Goal: Task Accomplishment & Management: Complete application form

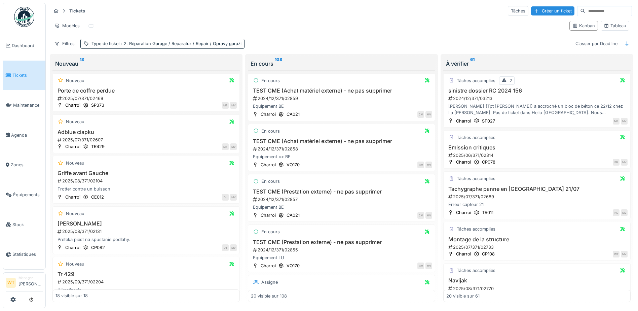
scroll to position [538, 0]
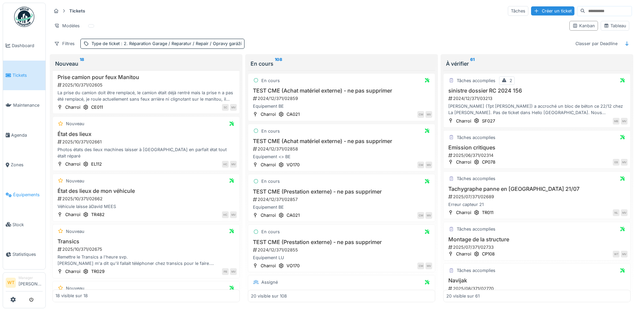
click at [8, 192] on icon at bounding box center [9, 194] width 6 height 5
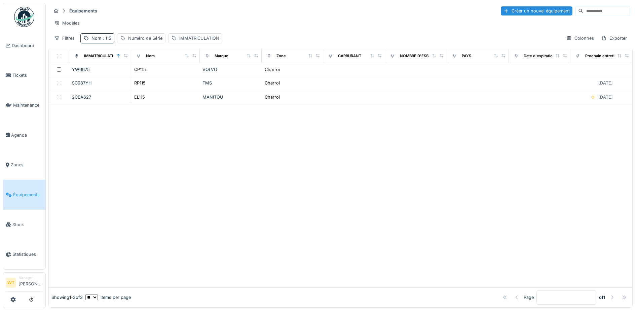
click at [106, 41] on span ": 115" at bounding box center [106, 38] width 10 height 5
click at [133, 72] on input "***" at bounding box center [116, 76] width 67 height 14
click at [145, 74] on icon at bounding box center [142, 75] width 5 height 4
click at [134, 78] on input "Nom" at bounding box center [116, 76] width 67 height 14
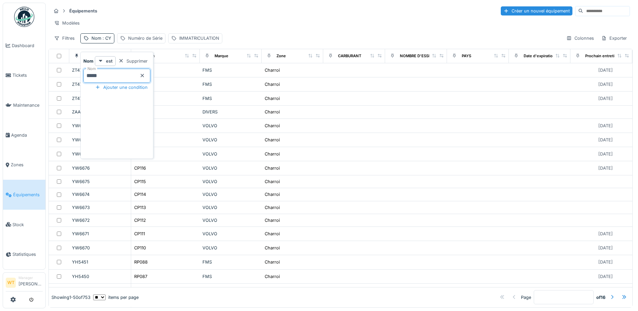
type input "*****"
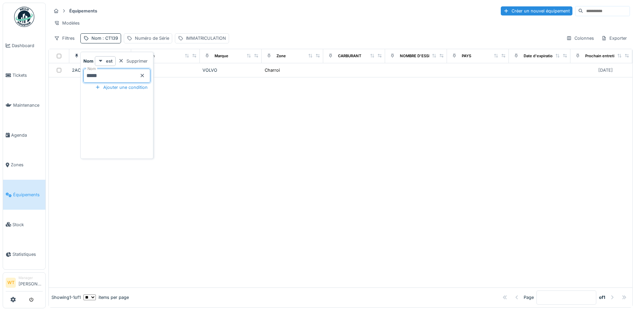
drag, startPoint x: 243, startPoint y: 27, endPoint x: 211, endPoint y: 32, distance: 32.3
click at [240, 27] on div "Modèles" at bounding box center [340, 23] width 579 height 10
click at [15, 73] on span "Tickets" at bounding box center [27, 75] width 30 height 6
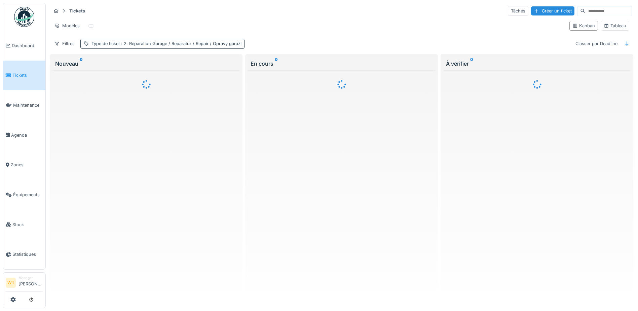
click at [166, 46] on span ": 2. Réparation Garage / Reparatur / Repair / Opravy garáží" at bounding box center [181, 43] width 122 height 5
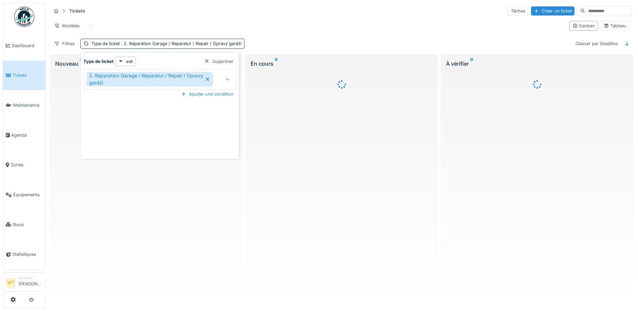
click at [229, 81] on icon at bounding box center [227, 79] width 5 height 4
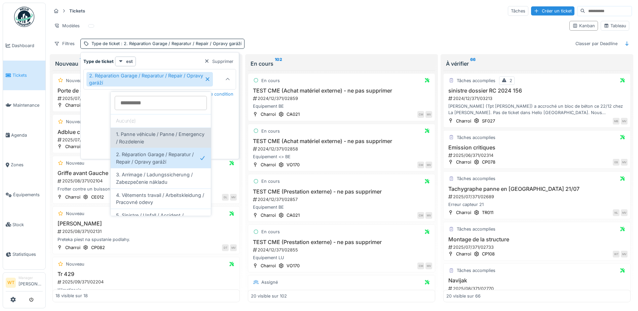
click at [164, 142] on span "1. Panne véhicule / Panne / Emergency / Rozdelenie" at bounding box center [160, 137] width 89 height 14
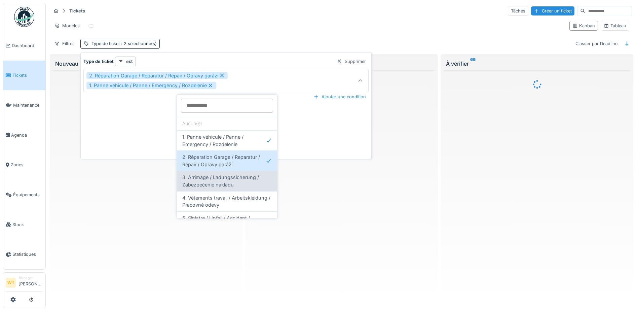
click at [220, 178] on span "3. Arrimage / Ladungssicherung / Zabezpečenie nákladu" at bounding box center [226, 180] width 89 height 14
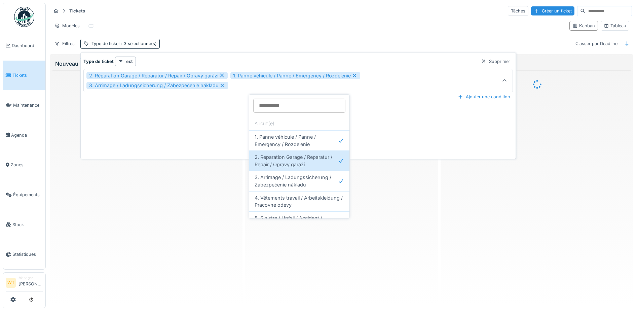
click at [259, 84] on div "2. Réparation Garage / Reparatur / Repair / Opravy garáží 1. Panne véhicule / P…" at bounding box center [274, 80] width 376 height 17
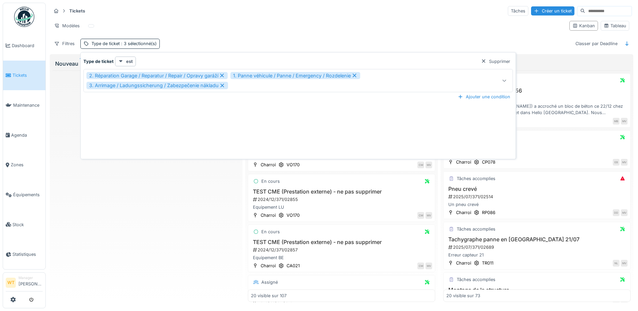
click at [257, 88] on div "2. Réparation Garage / Reparatur / Repair / Opravy garáží 1. Panne véhicule / P…" at bounding box center [274, 80] width 376 height 17
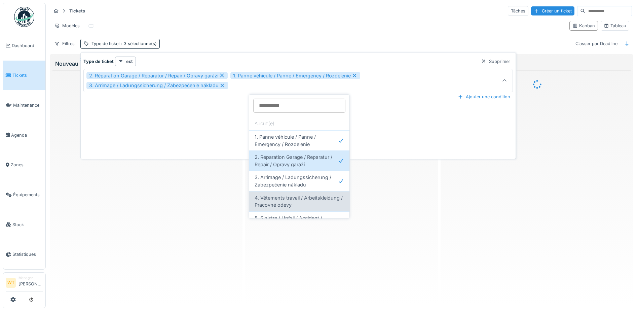
click at [285, 200] on span "4. Vêtements travail / Arbeitskleidung / Pracovné odevy" at bounding box center [298, 201] width 89 height 14
type input "**********"
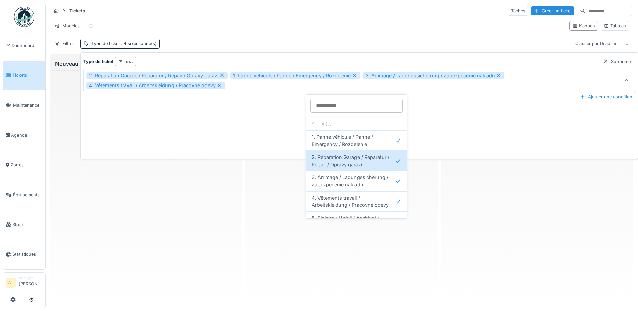
click at [147, 189] on div at bounding box center [145, 186] width 187 height 232
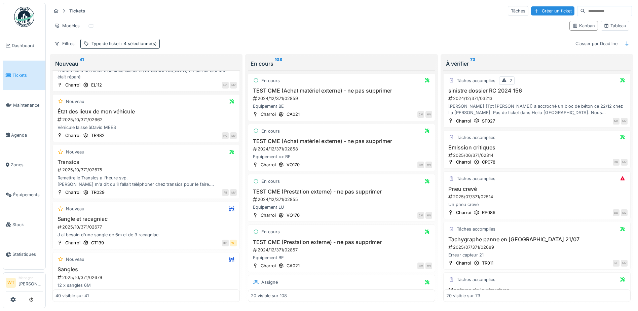
scroll to position [1652, 0]
click at [103, 215] on h3 "Sangle et racagniac" at bounding box center [145, 218] width 181 height 6
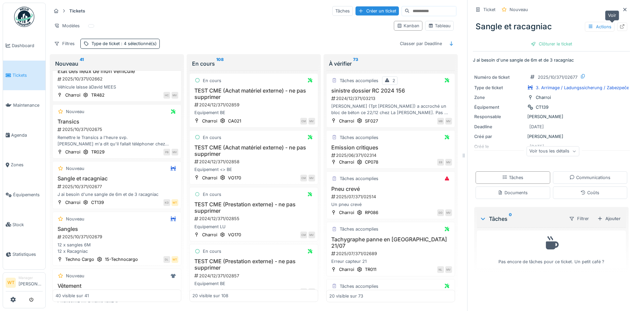
click at [619, 24] on icon at bounding box center [621, 26] width 5 height 4
click at [355, 6] on div "Créer un ticket" at bounding box center [376, 10] width 43 height 9
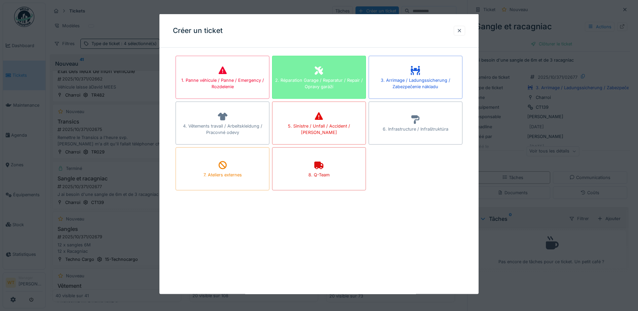
click at [325, 82] on div "2. Réparation Garage / Reparatur / Repair / Opravy garáží" at bounding box center [318, 83] width 93 height 13
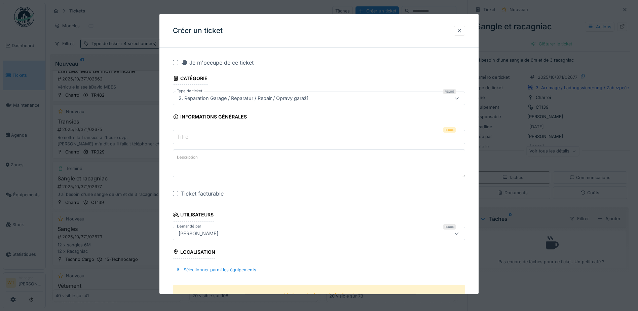
click at [235, 133] on input "Titre" at bounding box center [319, 137] width 292 height 14
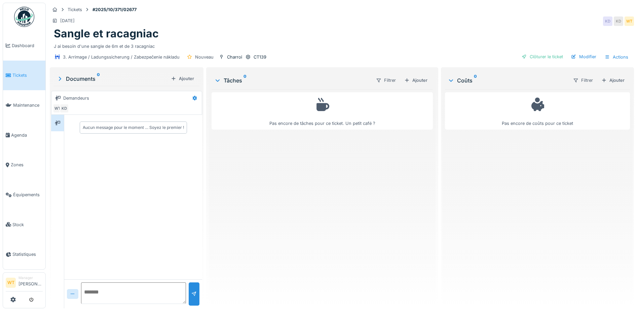
click at [614, 80] on div "Ajouter" at bounding box center [612, 80] width 29 height 9
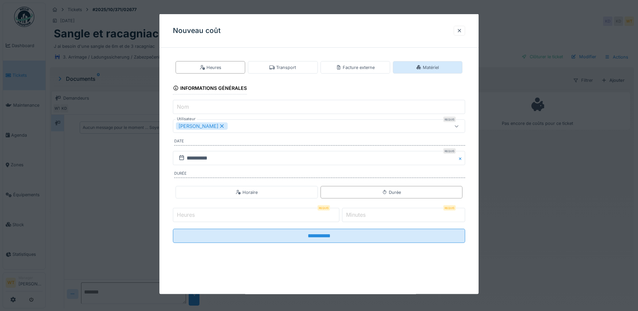
click at [408, 67] on div "Matériel" at bounding box center [428, 67] width 70 height 12
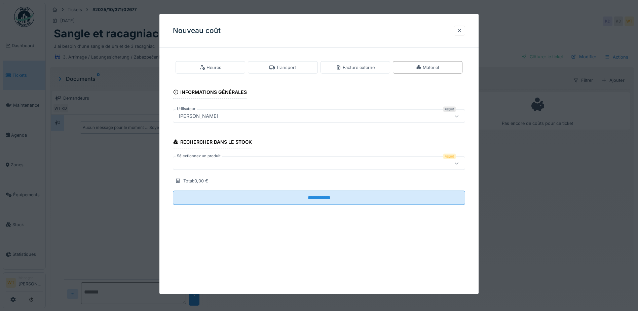
click at [260, 169] on div at bounding box center [319, 162] width 292 height 13
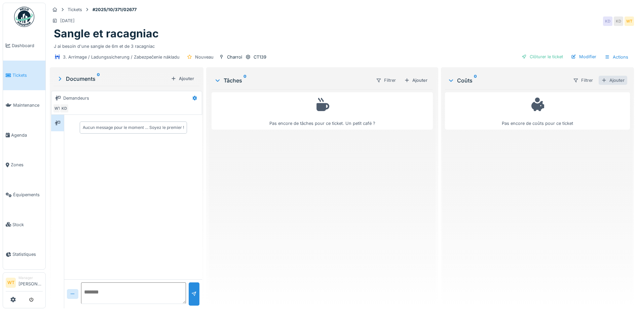
click at [601, 78] on div at bounding box center [603, 80] width 5 height 6
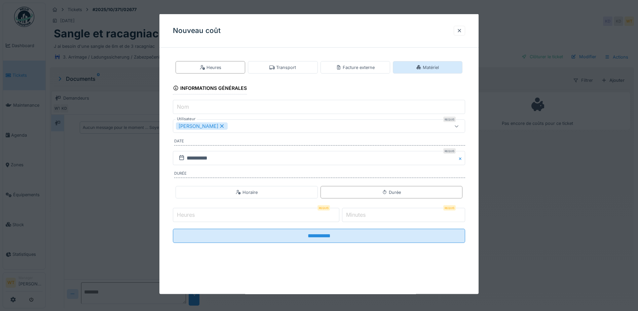
click at [437, 71] on div "Matériel" at bounding box center [428, 67] width 70 height 12
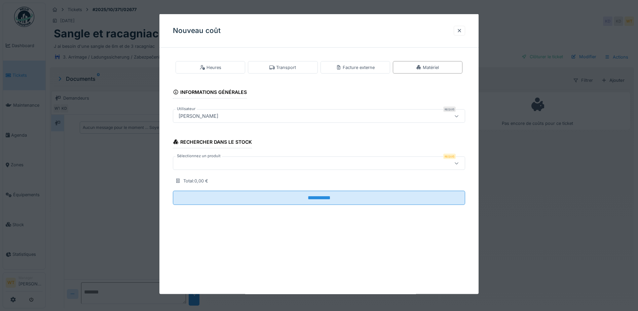
click at [219, 163] on div at bounding box center [302, 162] width 252 height 7
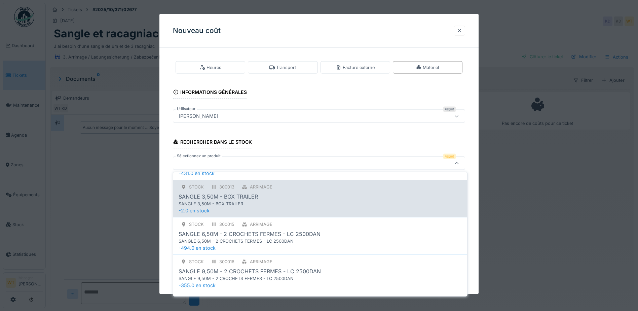
scroll to position [235, 0]
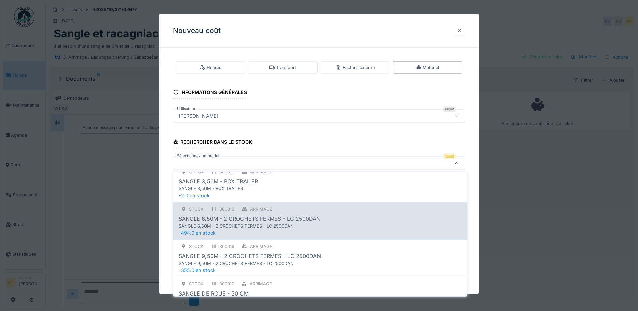
type input "*****"
click at [243, 225] on div "SANGLE 6,50M - 2 CROCHETS FERMES - LC 2500DAN" at bounding box center [306, 226] width 255 height 6
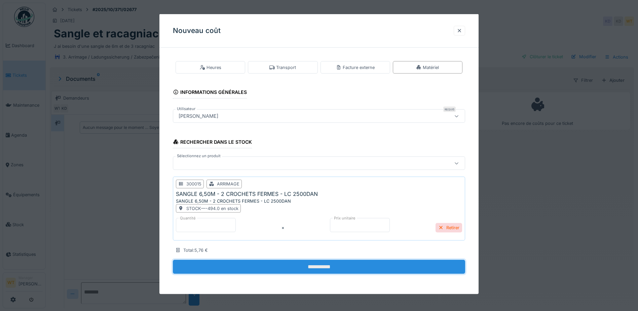
click at [258, 266] on input "**********" at bounding box center [319, 267] width 292 height 14
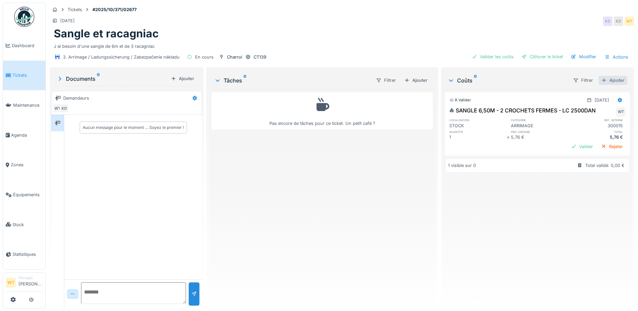
click at [601, 81] on div "Ajouter" at bounding box center [612, 80] width 29 height 9
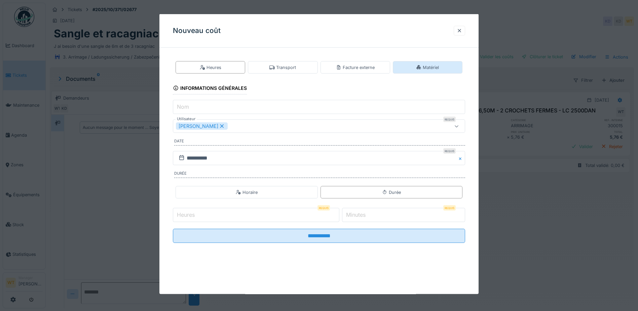
click at [407, 67] on div "Matériel" at bounding box center [428, 67] width 70 height 12
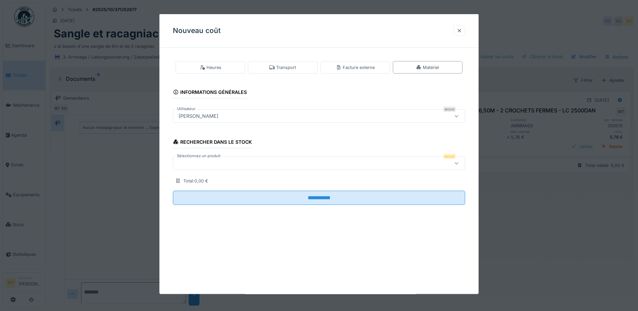
click at [258, 163] on div at bounding box center [302, 162] width 252 height 7
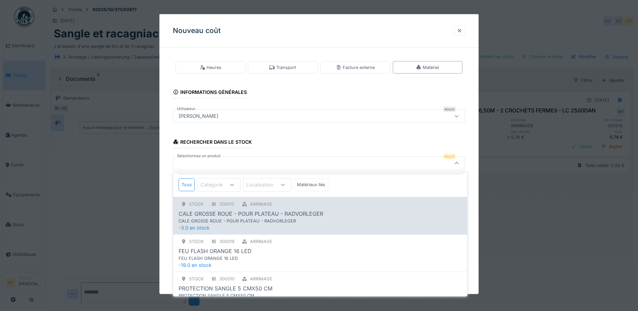
scroll to position [0, 0]
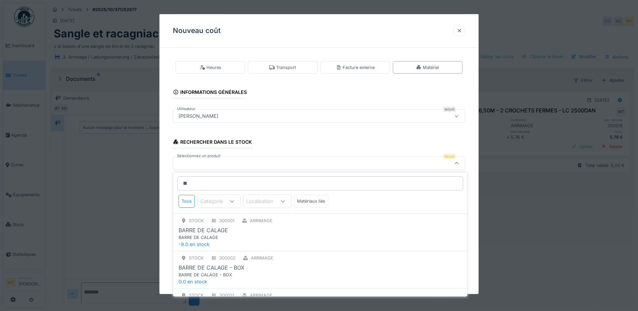
type input "*"
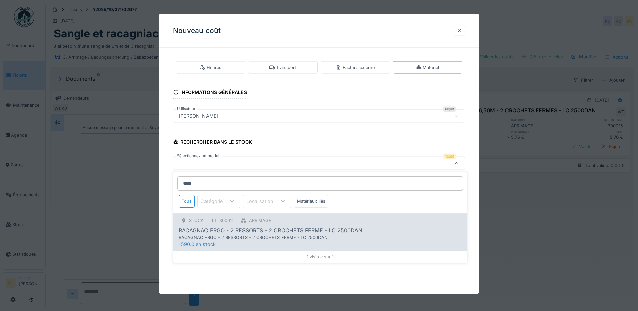
type input "****"
click at [233, 219] on div "300011" at bounding box center [226, 220] width 14 height 6
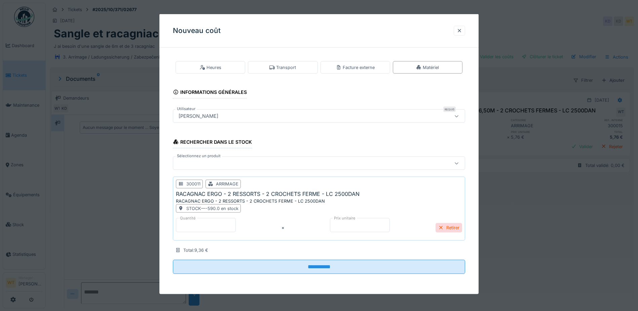
click at [231, 226] on input "*" at bounding box center [206, 225] width 60 height 14
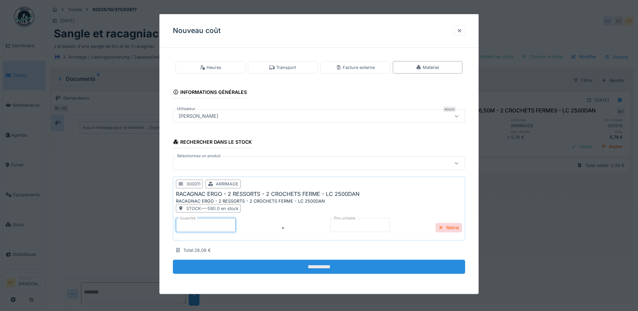
type input "*"
click at [222, 273] on input "**********" at bounding box center [319, 267] width 292 height 14
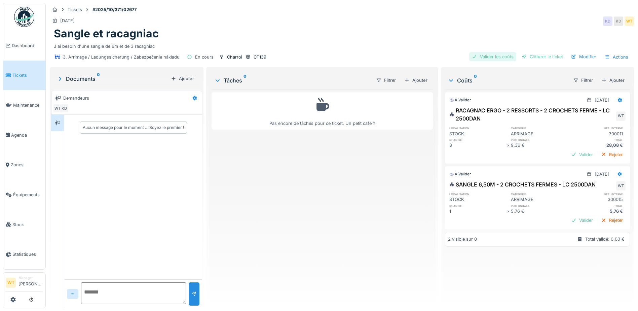
click at [477, 53] on div "Valider les coûts" at bounding box center [492, 56] width 47 height 9
click at [523, 54] on div "Clôturer le ticket" at bounding box center [542, 56] width 47 height 9
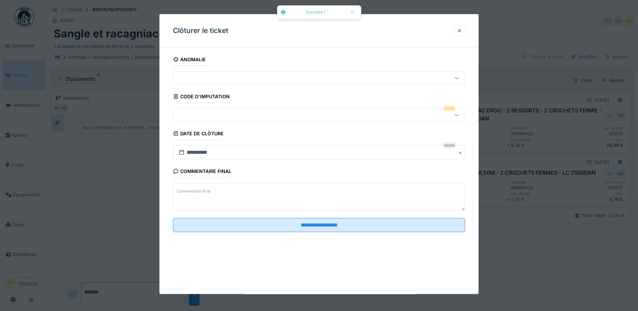
click at [238, 117] on div at bounding box center [302, 114] width 252 height 7
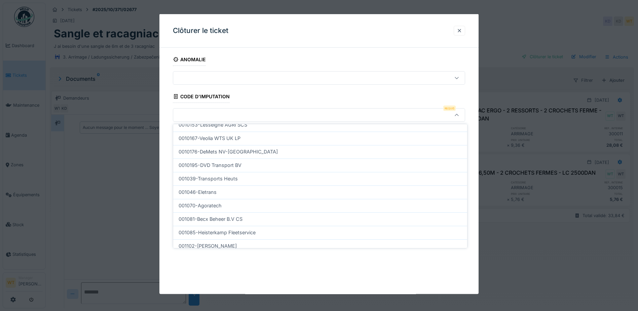
scroll to position [214, 0]
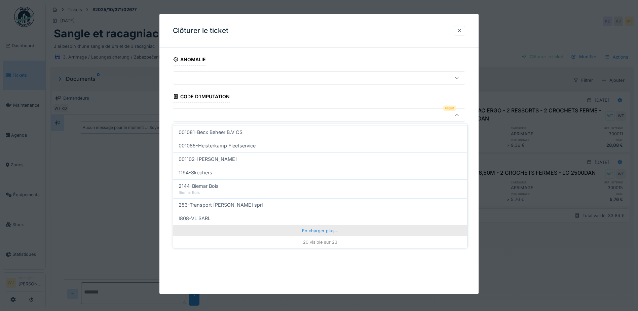
click at [293, 229] on div "En charger plus…" at bounding box center [320, 230] width 294 height 11
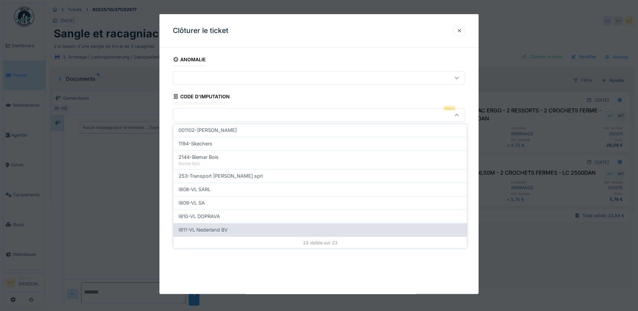
scroll to position [244, 0]
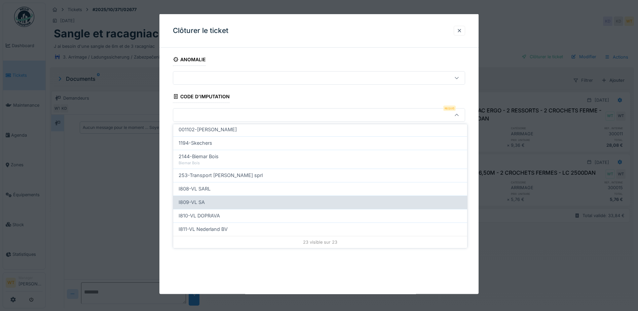
click at [221, 203] on div "I809-VL SA" at bounding box center [320, 201] width 283 height 7
type input "***"
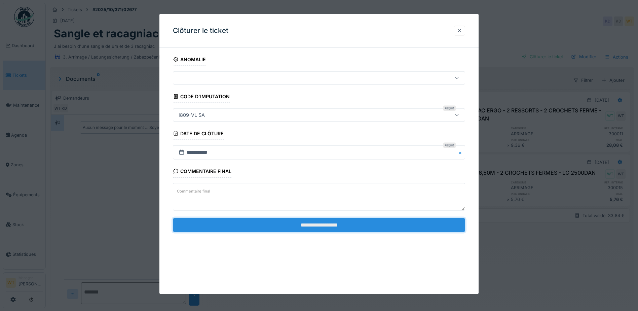
click at [292, 226] on input "**********" at bounding box center [319, 225] width 292 height 14
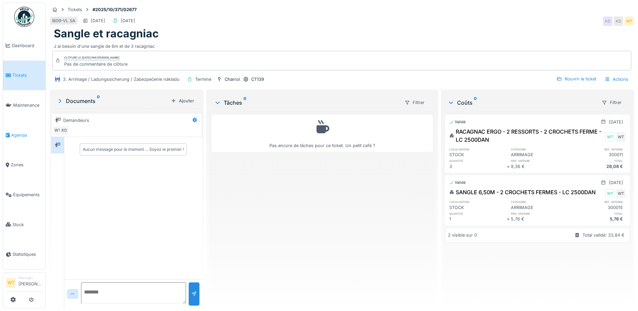
click at [22, 140] on link "Agenda" at bounding box center [24, 135] width 42 height 30
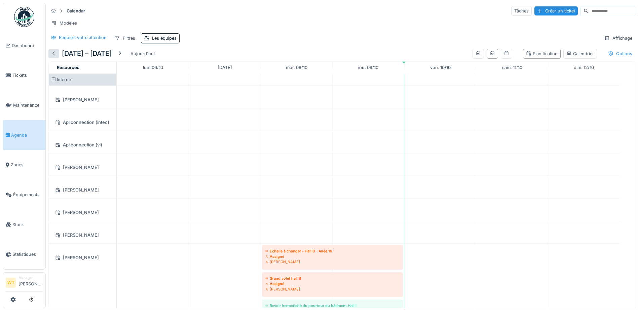
click at [54, 57] on div at bounding box center [53, 53] width 5 height 6
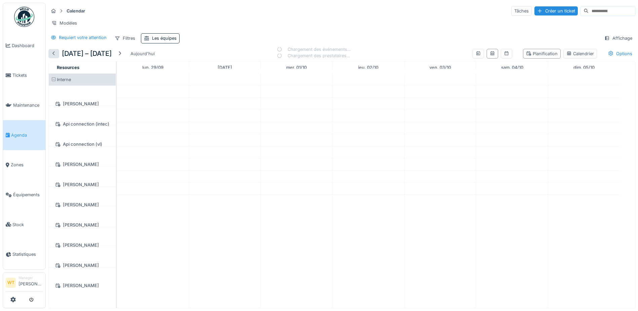
click at [54, 57] on div at bounding box center [53, 53] width 5 height 6
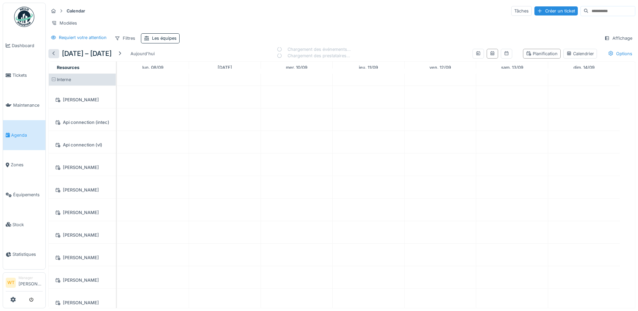
click at [54, 57] on div at bounding box center [53, 53] width 5 height 6
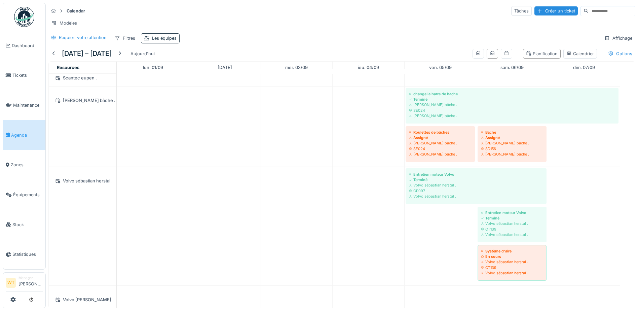
click at [173, 37] on div "Les équipes" at bounding box center [164, 38] width 25 height 6
click at [192, 72] on div "Les équipes" at bounding box center [178, 75] width 63 height 7
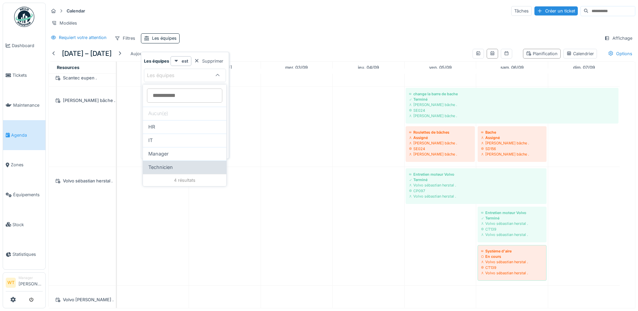
click at [177, 166] on div "Technicien" at bounding box center [184, 166] width 73 height 7
type input "***"
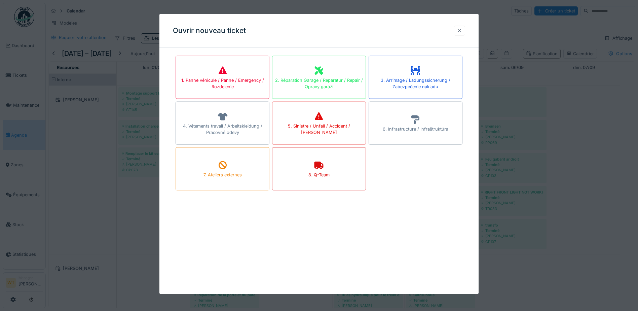
click at [461, 29] on div at bounding box center [459, 30] width 5 height 6
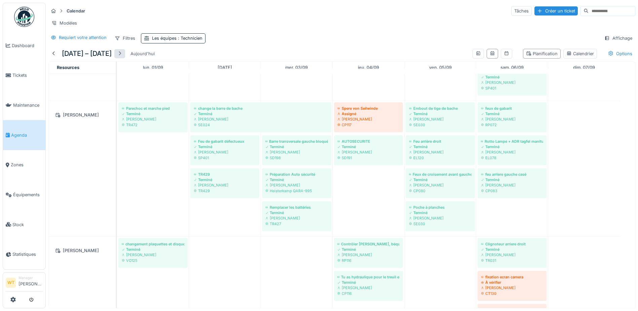
click at [120, 49] on div at bounding box center [119, 53] width 11 height 9
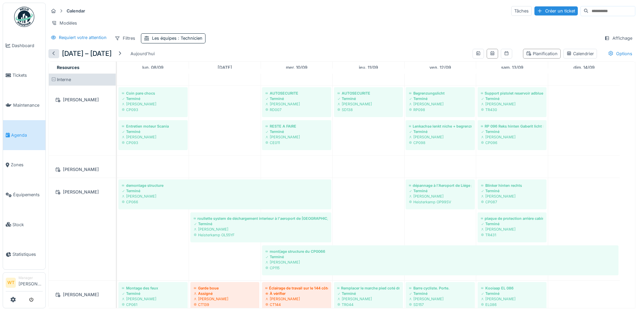
click at [54, 54] on div at bounding box center [53, 53] width 5 height 6
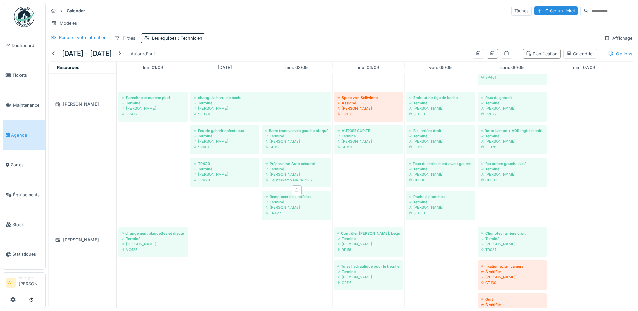
scroll to position [370, 0]
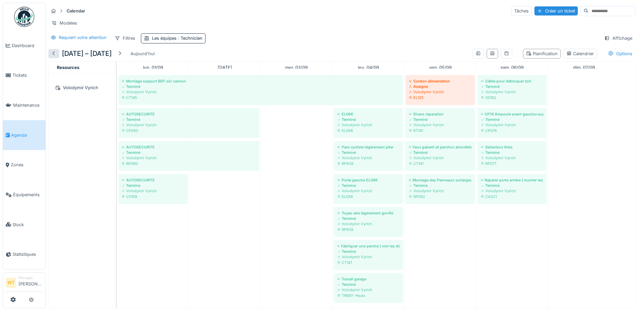
click at [56, 55] on div at bounding box center [53, 53] width 5 height 6
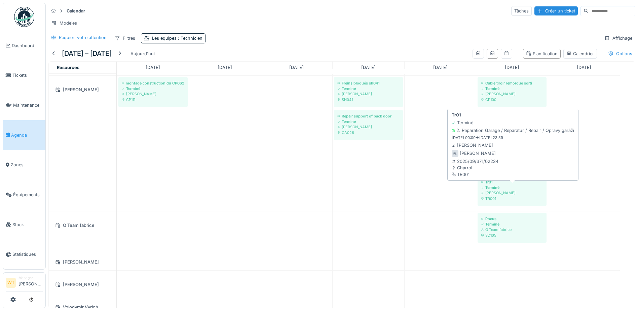
click at [492, 191] on div "Peter Lopata" at bounding box center [512, 192] width 62 height 5
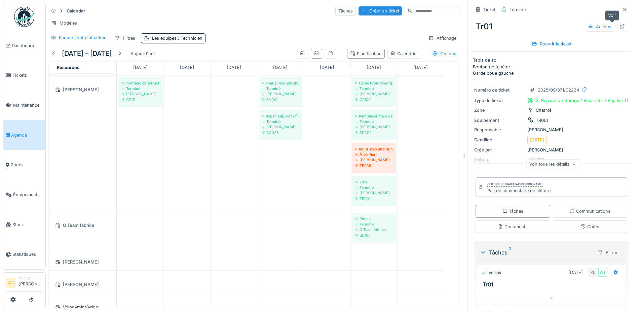
click at [619, 24] on icon at bounding box center [621, 26] width 5 height 4
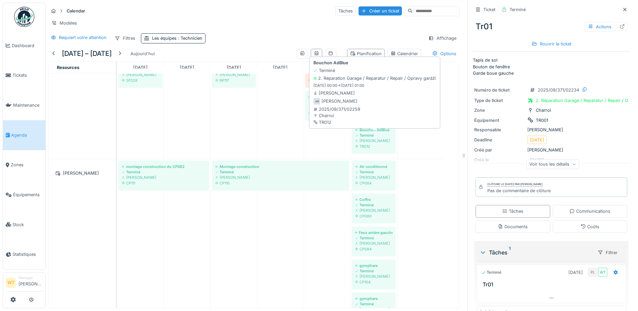
click at [372, 145] on div "TR012" at bounding box center [373, 146] width 37 height 5
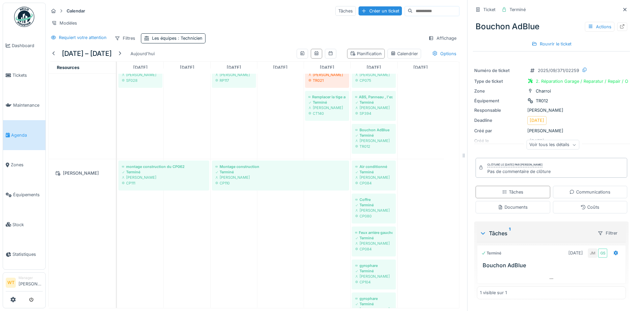
click at [558, 144] on div "Voir tous les détails" at bounding box center [552, 145] width 53 height 10
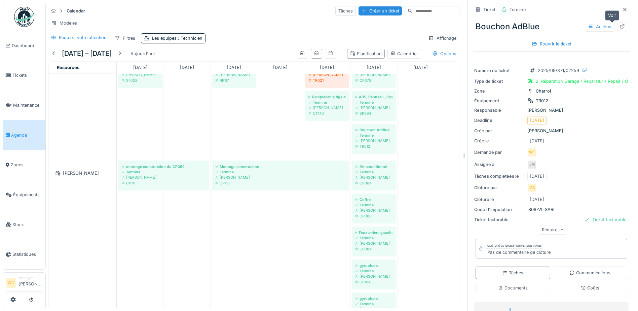
click at [620, 24] on icon at bounding box center [622, 26] width 4 height 4
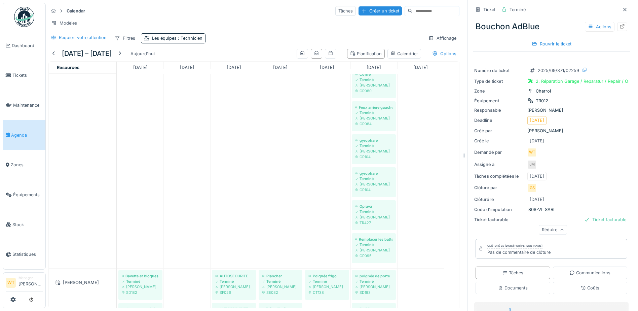
scroll to position [228, 0]
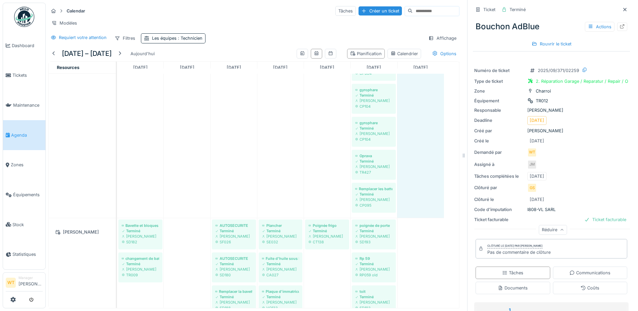
drag, startPoint x: 436, startPoint y: 174, endPoint x: 432, endPoint y: 157, distance: 17.5
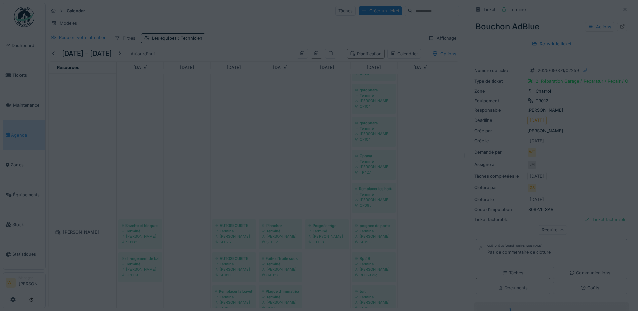
click at [432, 157] on div at bounding box center [319, 155] width 638 height 311
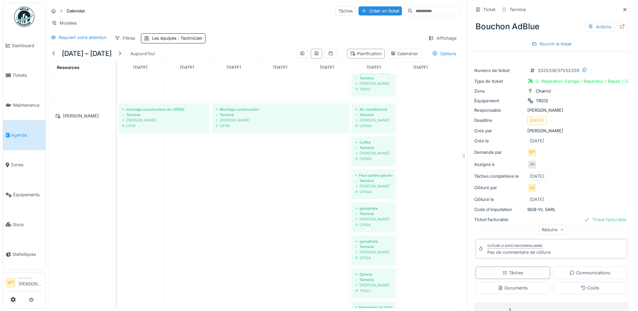
scroll to position [126, 0]
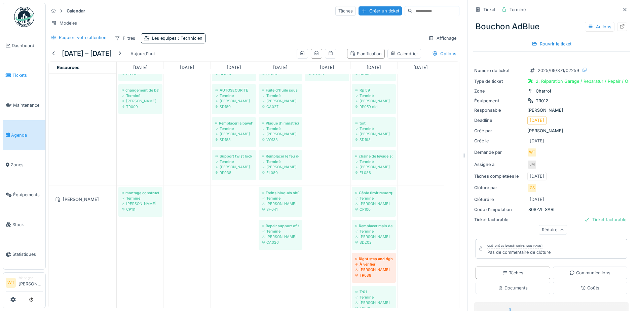
click at [22, 78] on link "Tickets" at bounding box center [24, 76] width 42 height 30
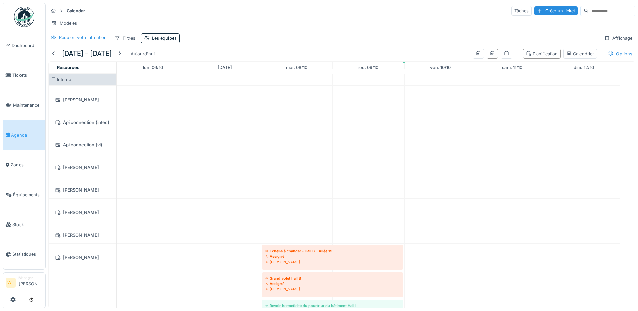
scroll to position [1849, 0]
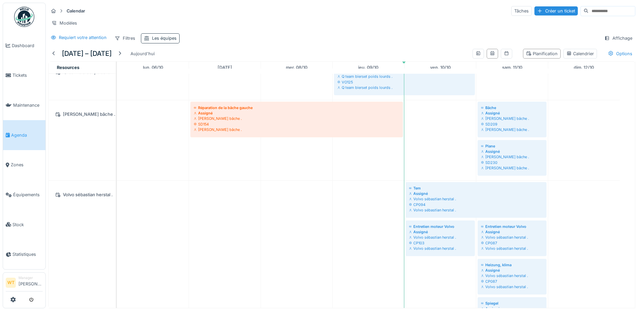
click at [172, 41] on div "Les équipes" at bounding box center [164, 38] width 25 height 6
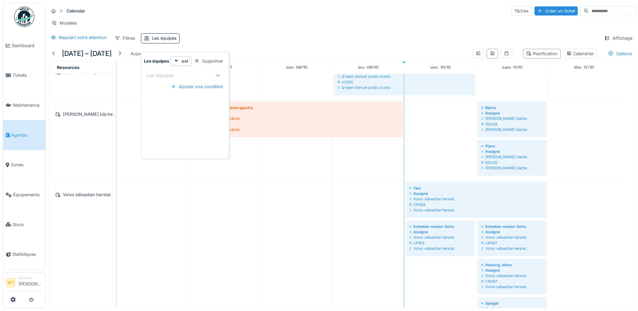
click at [190, 75] on div "Les équipes" at bounding box center [179, 75] width 64 height 8
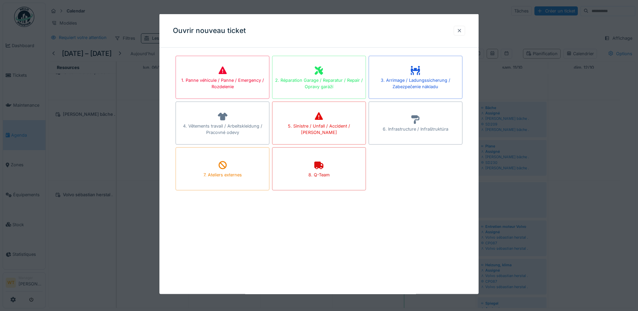
click at [460, 31] on div at bounding box center [459, 30] width 5 height 6
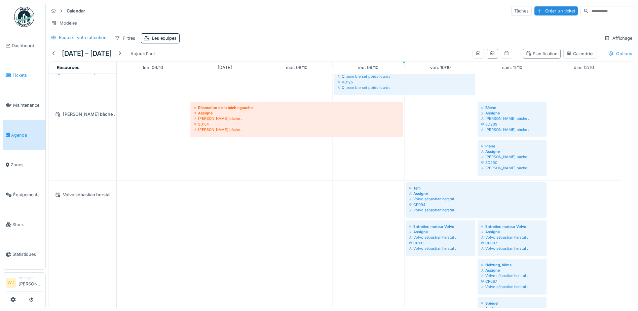
click at [22, 79] on link "Tickets" at bounding box center [24, 76] width 42 height 30
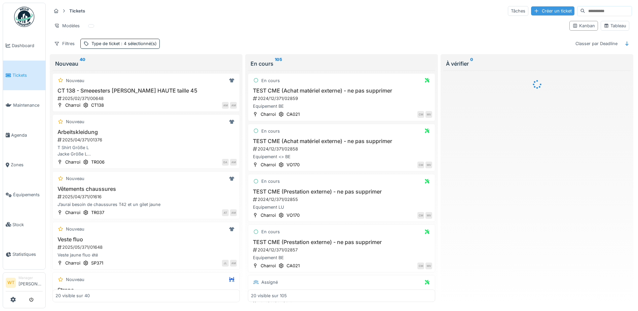
click at [536, 10] on div "Créer un ticket" at bounding box center [552, 10] width 43 height 9
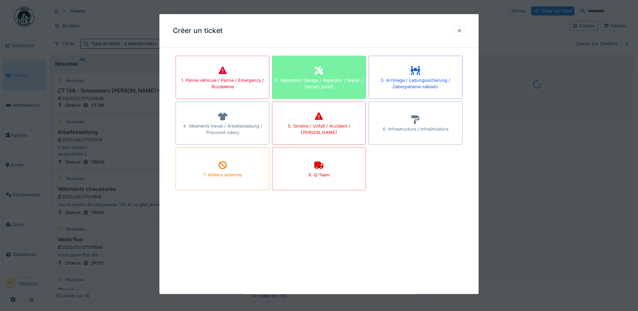
click at [341, 83] on div "2. Réparation Garage / Reparatur / Repair / Opravy garáží" at bounding box center [318, 83] width 93 height 13
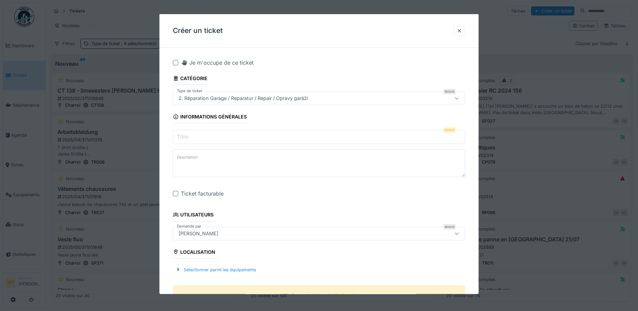
click at [238, 138] on input "Titre" at bounding box center [319, 137] width 292 height 14
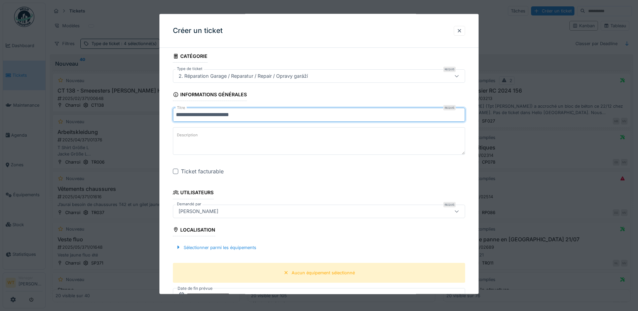
scroll to position [34, 0]
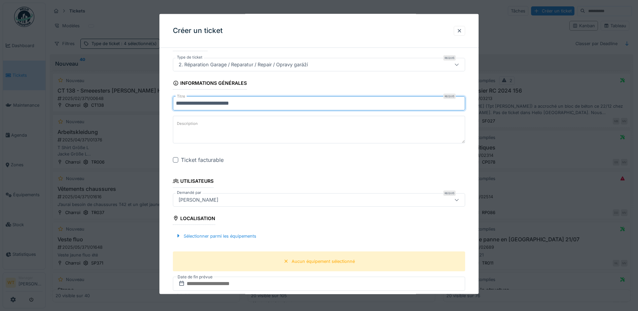
type input "**********"
click at [178, 160] on div at bounding box center [175, 159] width 5 height 5
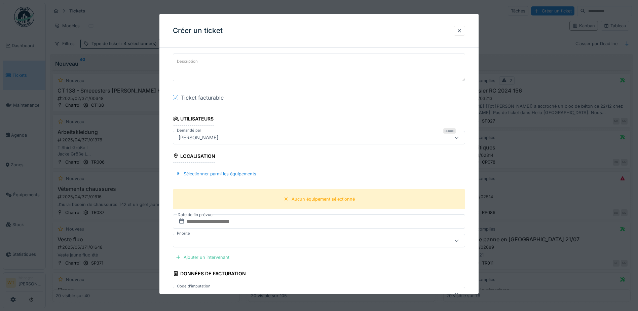
scroll to position [101, 0]
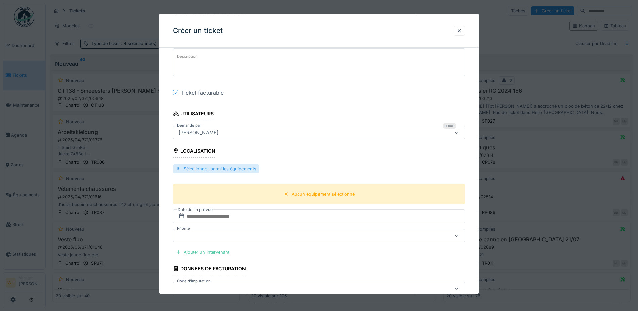
click at [241, 172] on div "Sélectionner parmi les équipements" at bounding box center [216, 168] width 86 height 9
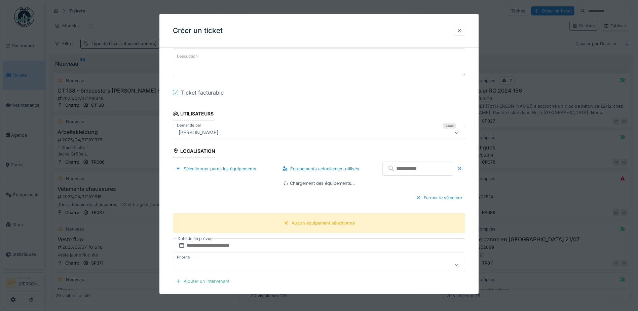
click at [389, 169] on input "text" at bounding box center [417, 168] width 71 height 14
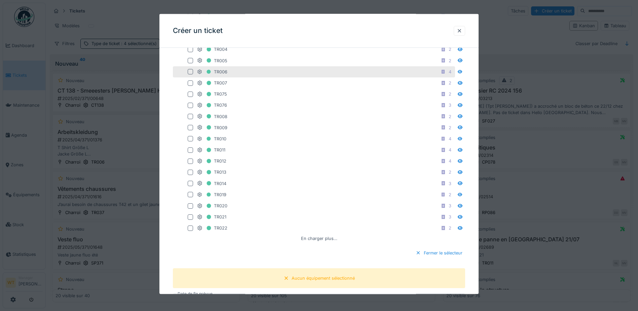
scroll to position [134, 0]
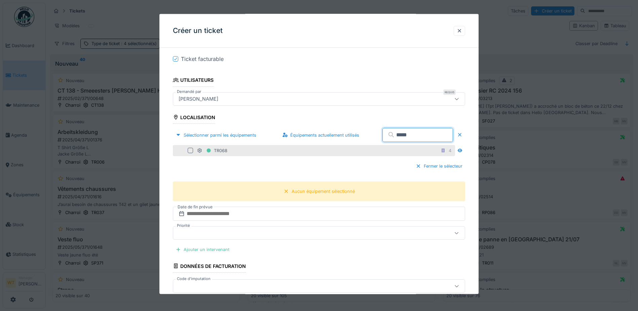
type input "*****"
click at [241, 151] on div "TR068 4" at bounding box center [325, 150] width 256 height 8
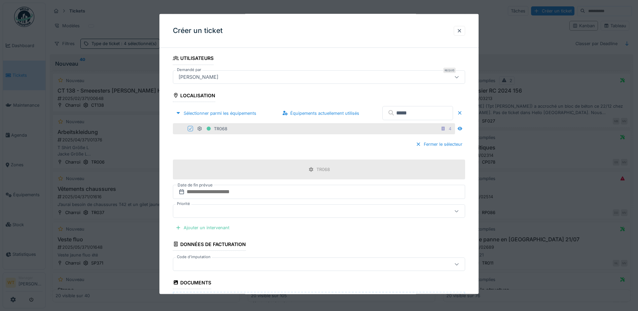
scroll to position [168, 0]
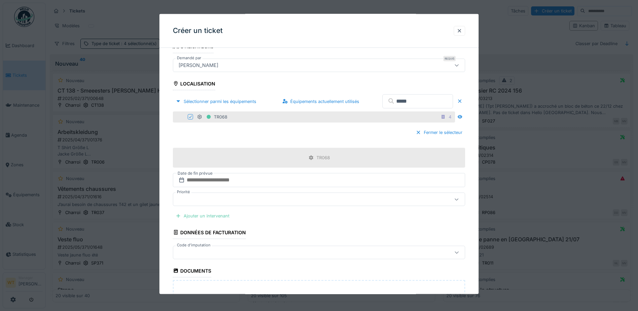
click at [213, 215] on div "Ajouter un intervenant" at bounding box center [202, 215] width 59 height 9
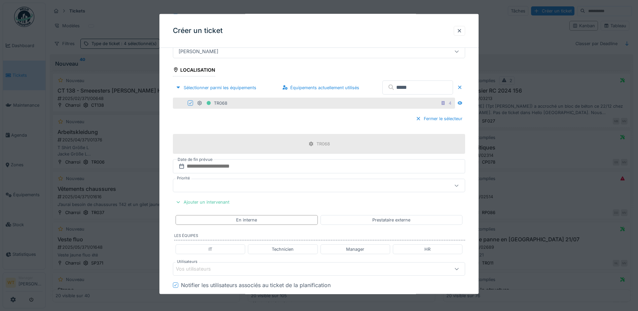
scroll to position [202, 0]
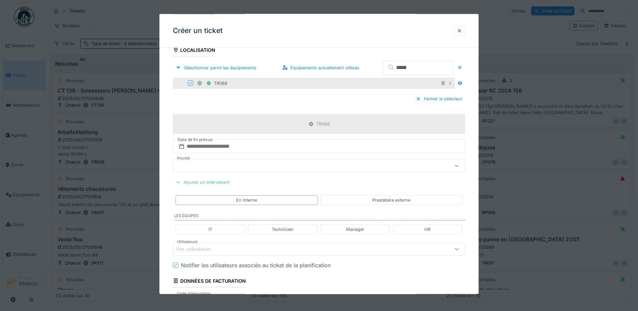
click at [260, 177] on fieldset "**********" at bounding box center [319, 155] width 292 height 608
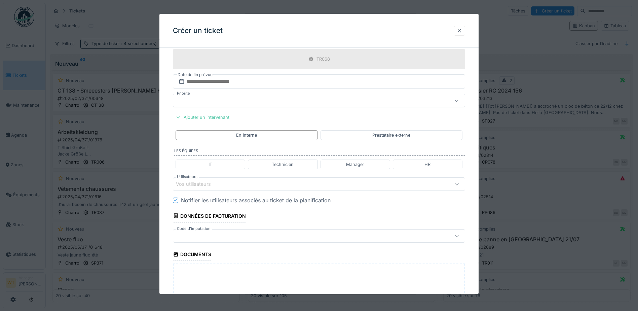
scroll to position [269, 0]
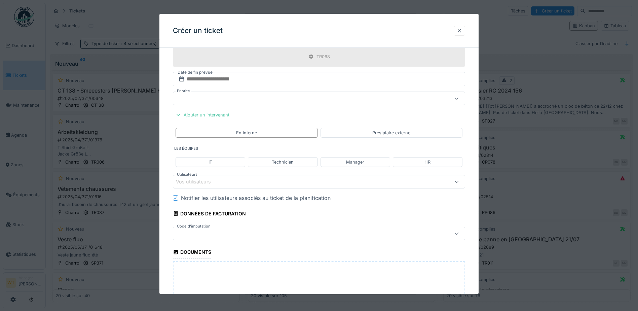
click at [231, 233] on div at bounding box center [302, 232] width 252 height 7
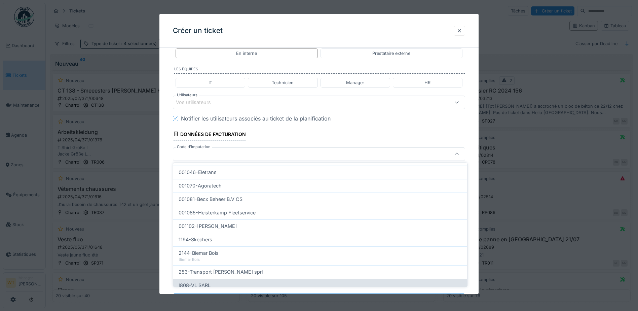
scroll to position [214, 0]
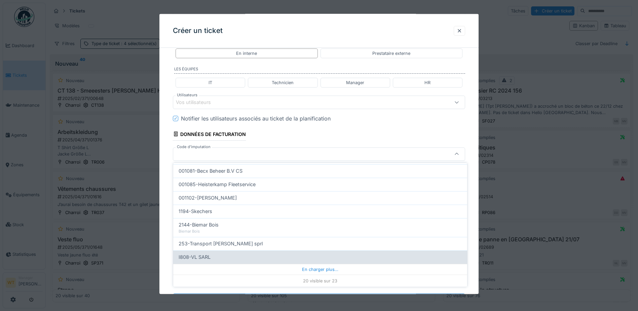
click at [261, 258] on div "I808-VL SARL" at bounding box center [320, 256] width 283 height 7
type input "***"
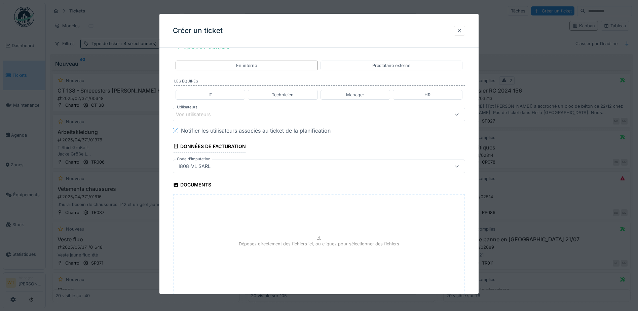
scroll to position [381, 0]
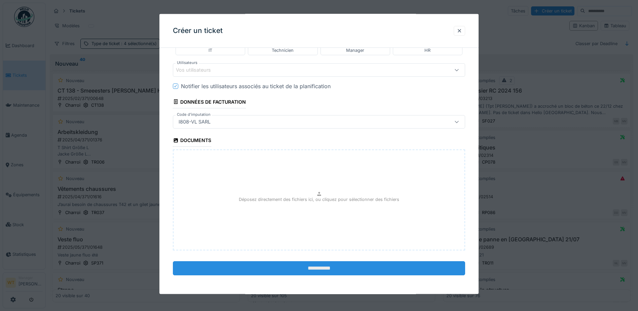
click at [311, 268] on input "**********" at bounding box center [319, 268] width 292 height 14
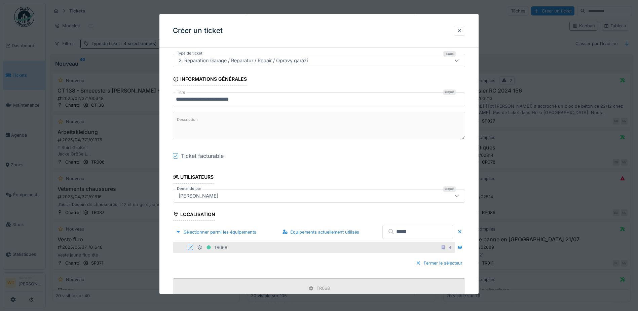
scroll to position [168, 0]
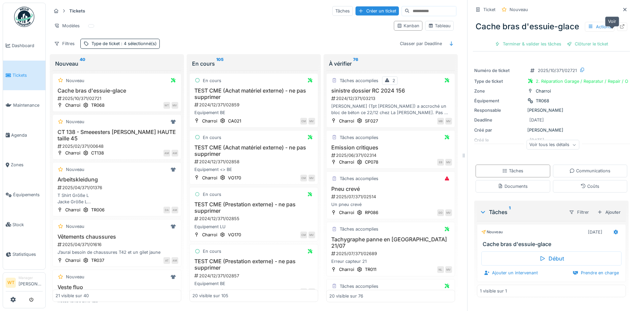
click at [619, 29] on icon at bounding box center [621, 26] width 5 height 4
click at [357, 9] on div "Créer un ticket" at bounding box center [376, 10] width 43 height 9
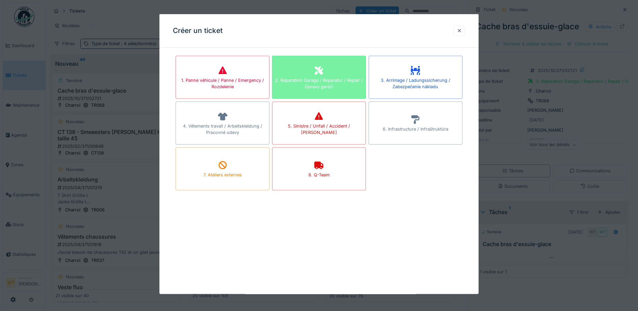
click at [323, 84] on div "2. Réparation Garage / Reparatur / Repair / Opravy garáží" at bounding box center [318, 83] width 93 height 13
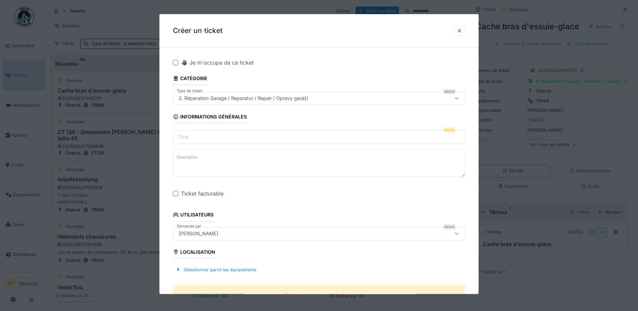
click at [218, 134] on input "Titre" at bounding box center [319, 137] width 292 height 14
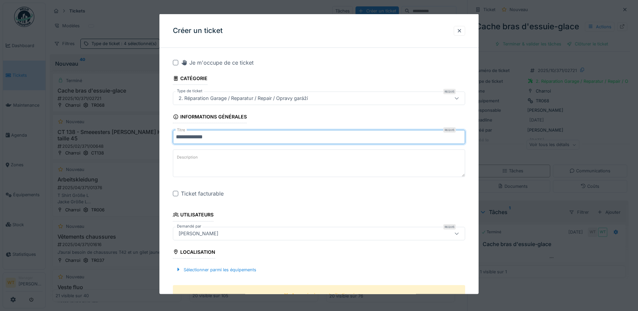
type input "**********"
click at [175, 194] on div at bounding box center [175, 193] width 5 height 5
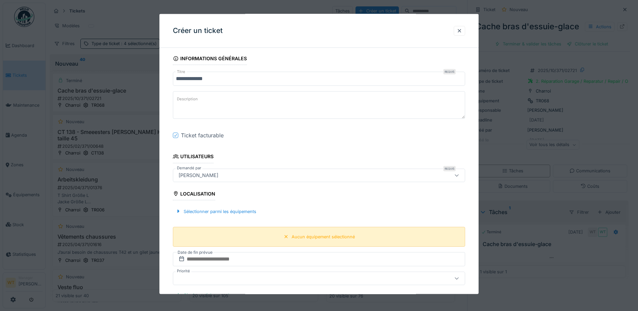
scroll to position [67, 0]
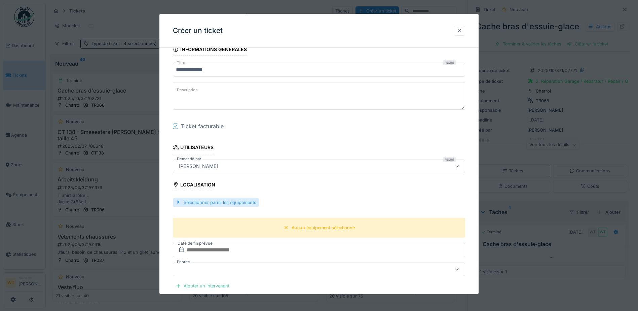
click at [228, 202] on div "Sélectionner parmi les équipements" at bounding box center [216, 201] width 86 height 9
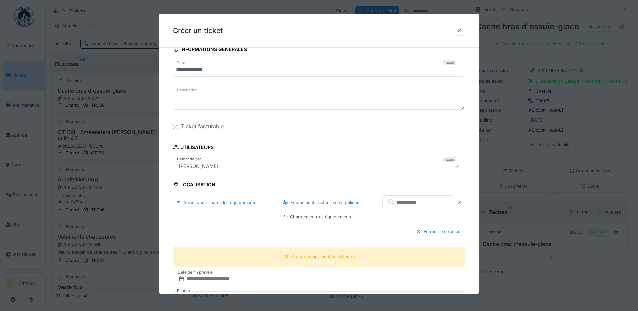
click at [396, 204] on input "text" at bounding box center [417, 202] width 71 height 14
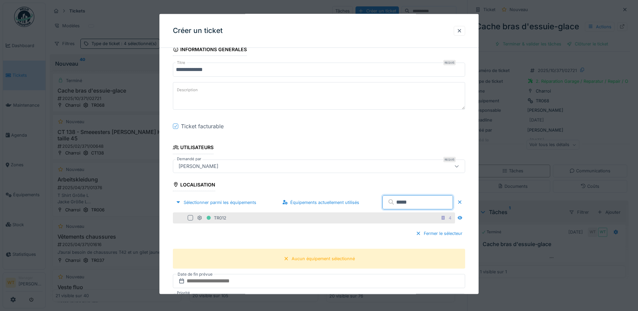
type input "*****"
click at [242, 222] on div "TR012 4" at bounding box center [314, 217] width 282 height 11
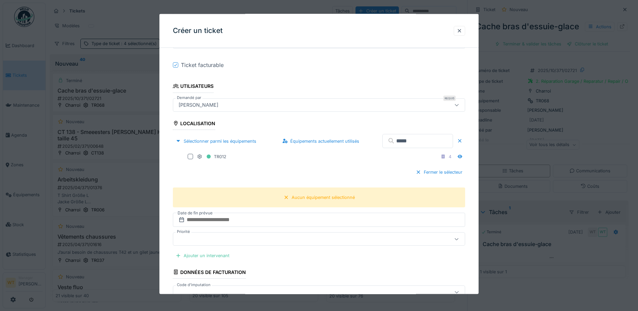
scroll to position [134, 0]
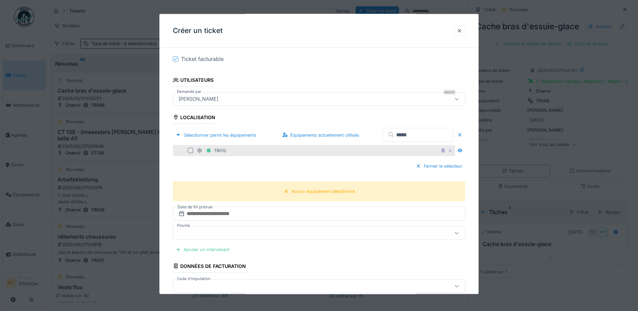
click at [191, 151] on div at bounding box center [190, 150] width 5 height 5
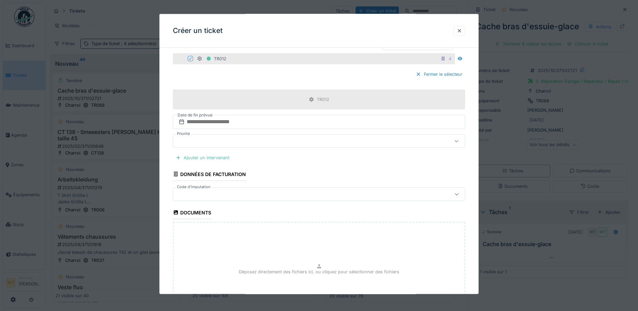
scroll to position [299, 0]
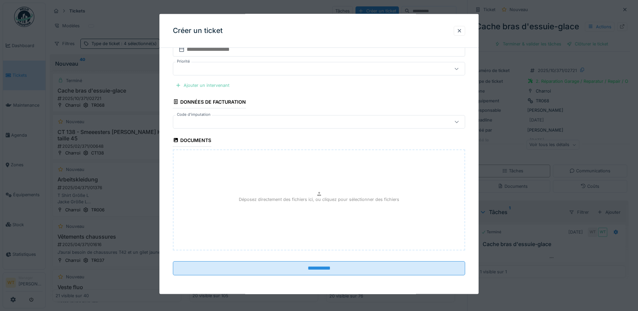
click at [224, 85] on div "Ajouter un intervenant" at bounding box center [202, 85] width 59 height 9
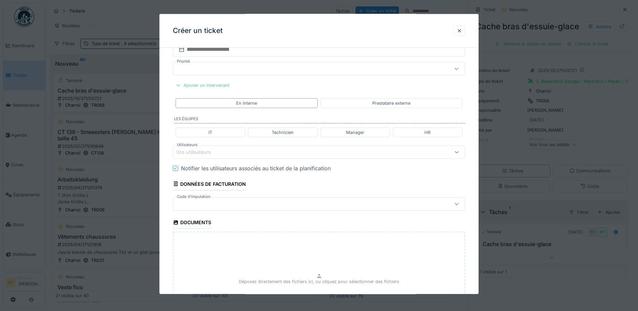
click at [218, 88] on div "Ajouter un intervenant" at bounding box center [202, 85] width 59 height 9
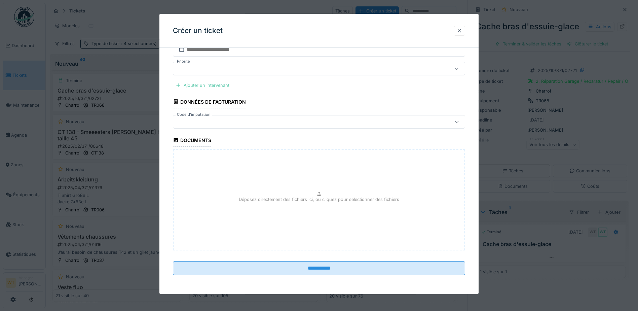
click at [218, 88] on div "Ajouter un intervenant" at bounding box center [202, 85] width 59 height 9
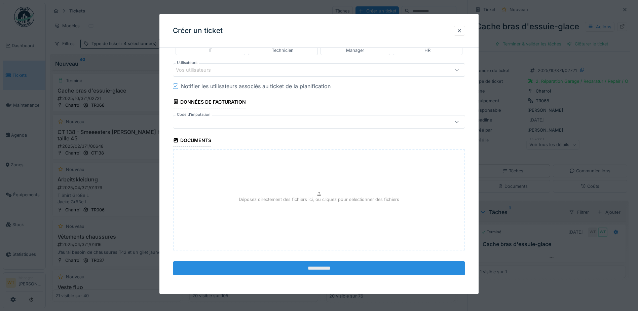
click at [294, 271] on input "**********" at bounding box center [319, 268] width 292 height 14
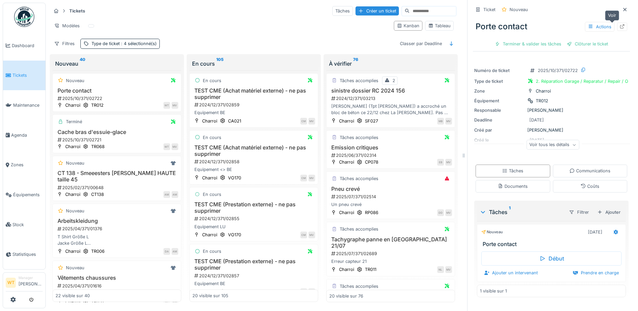
click at [619, 26] on icon at bounding box center [621, 26] width 5 height 4
click at [360, 8] on div "Créer un ticket" at bounding box center [376, 10] width 43 height 9
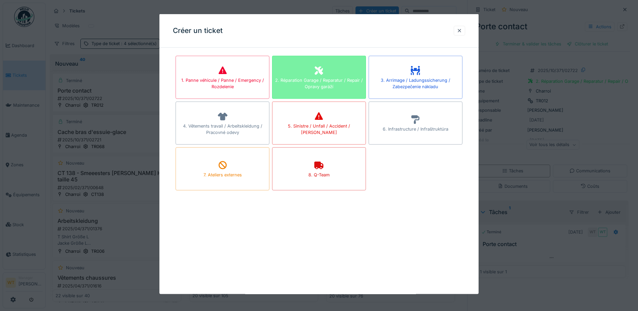
click at [307, 85] on div "2. Réparation Garage / Reparatur / Repair / Opravy garáží" at bounding box center [318, 83] width 93 height 13
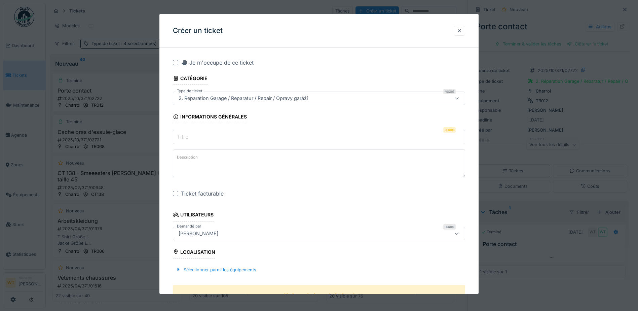
click at [230, 139] on input "Titre" at bounding box center [319, 137] width 292 height 14
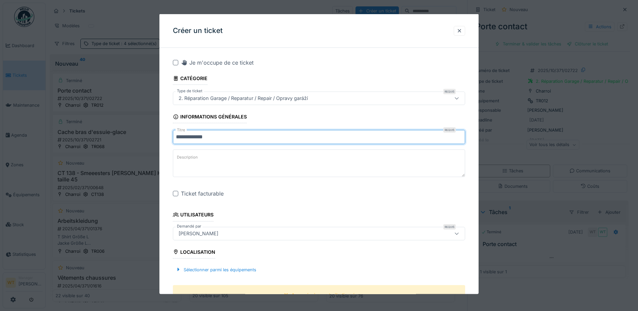
type input "**********"
click at [173, 193] on div at bounding box center [175, 193] width 5 height 5
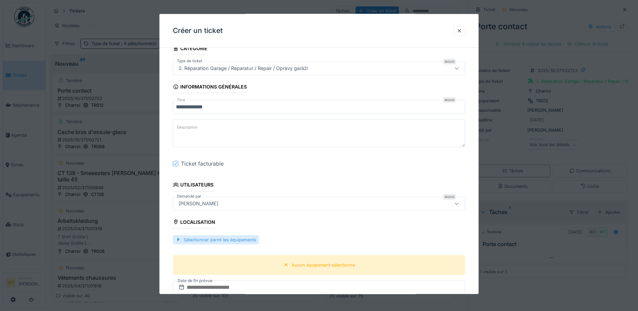
scroll to position [67, 0]
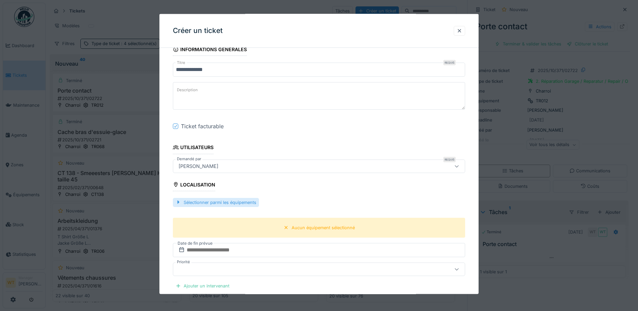
click at [215, 201] on div "Sélectionner parmi les équipements" at bounding box center [216, 201] width 86 height 9
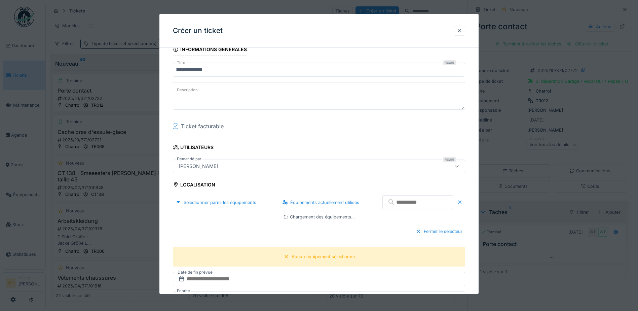
click at [389, 206] on input "text" at bounding box center [417, 202] width 71 height 14
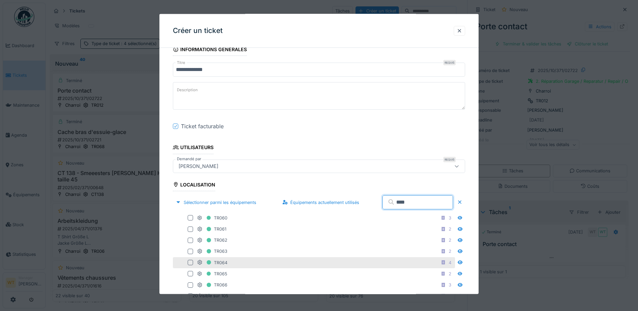
scroll to position [101, 0]
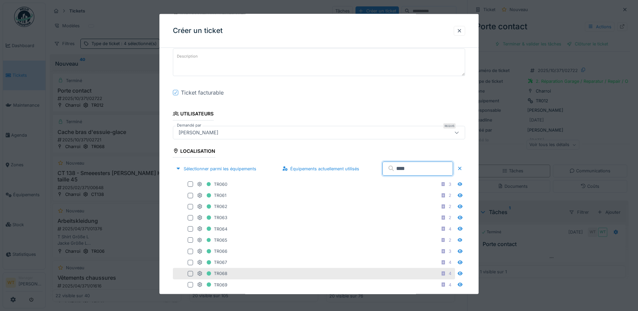
type input "****"
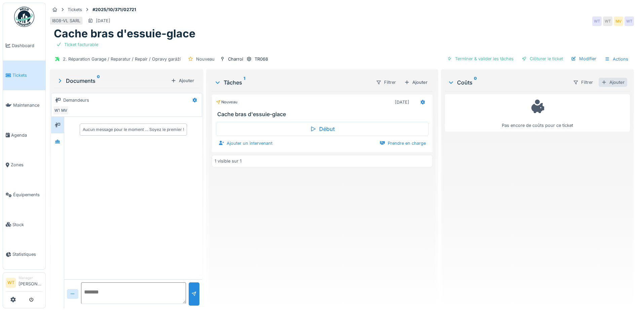
click at [598, 81] on div "Ajouter" at bounding box center [612, 82] width 29 height 9
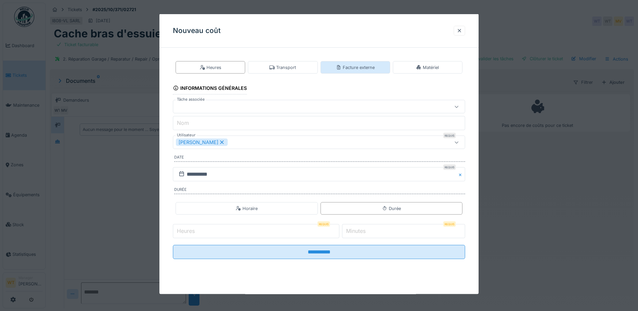
click at [378, 72] on div "Facture externe" at bounding box center [355, 67] width 70 height 12
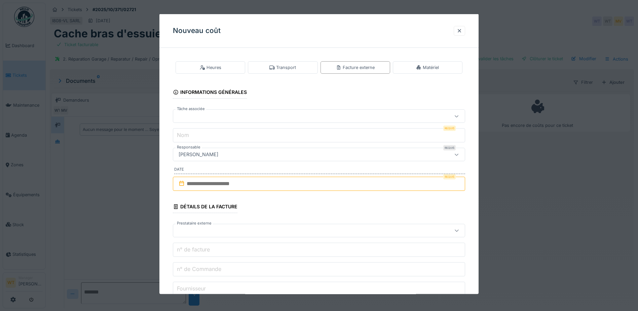
click at [298, 114] on div at bounding box center [302, 115] width 252 height 7
click at [252, 148] on div "Cache bras d'essuie-glace" at bounding box center [320, 145] width 283 height 7
type input "******"
click at [271, 134] on input "**********" at bounding box center [319, 135] width 292 height 14
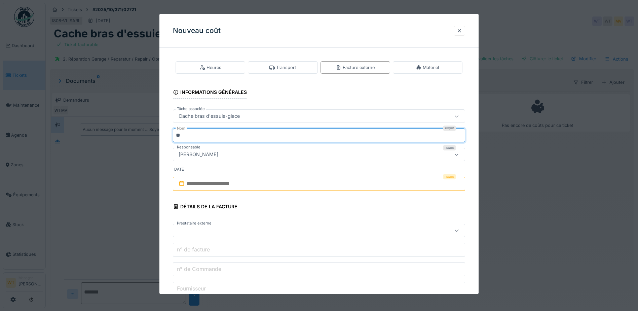
type input "*"
type input "*****"
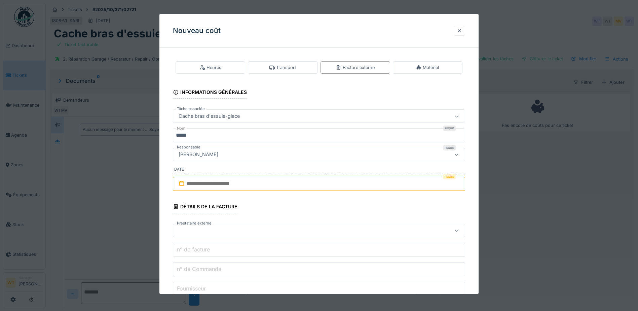
click at [227, 187] on input "text" at bounding box center [319, 183] width 292 height 14
click at [285, 201] on button "Previous Month" at bounding box center [285, 200] width 11 height 11
click at [331, 237] on div "12" at bounding box center [330, 238] width 9 height 9
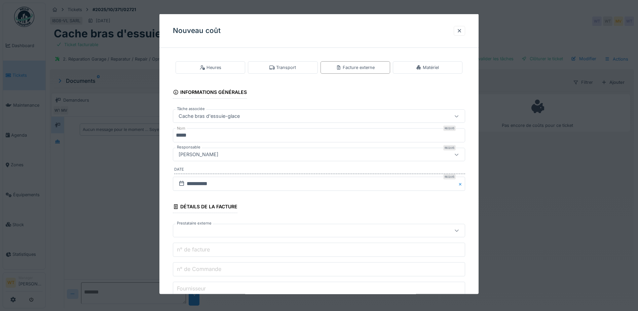
click at [254, 230] on div at bounding box center [302, 230] width 252 height 7
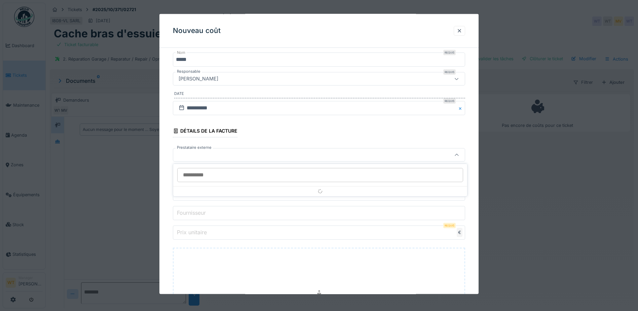
scroll to position [76, 0]
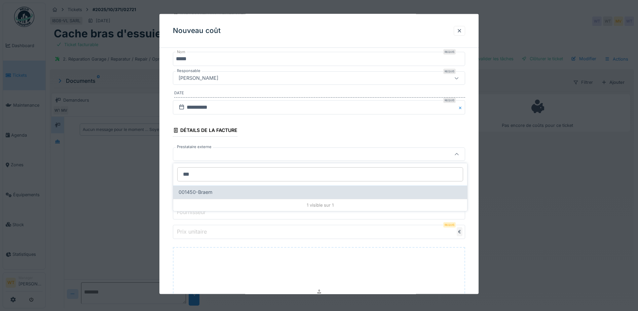
type input "***"
click at [238, 195] on div "001450-Braem" at bounding box center [320, 191] width 283 height 7
type input "*****"
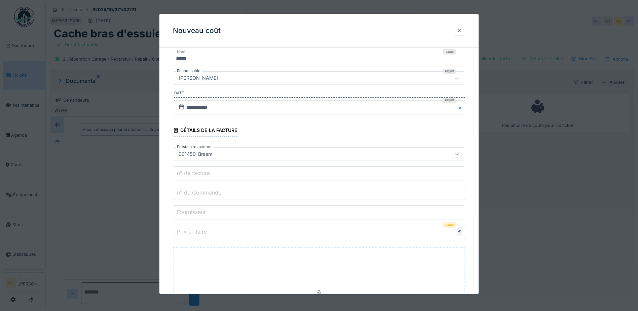
click at [241, 179] on input "n° de facture" at bounding box center [319, 173] width 292 height 14
paste input "**********"
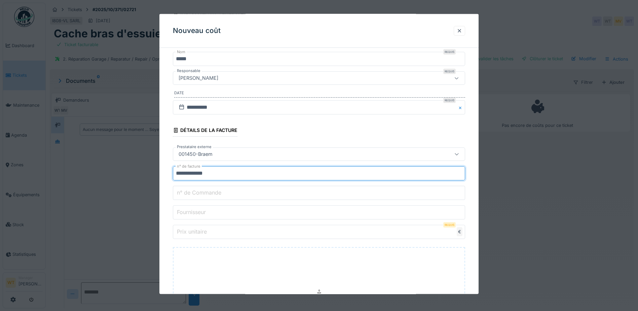
type input "**********"
click at [223, 232] on input "Prix unitaire" at bounding box center [319, 232] width 292 height 14
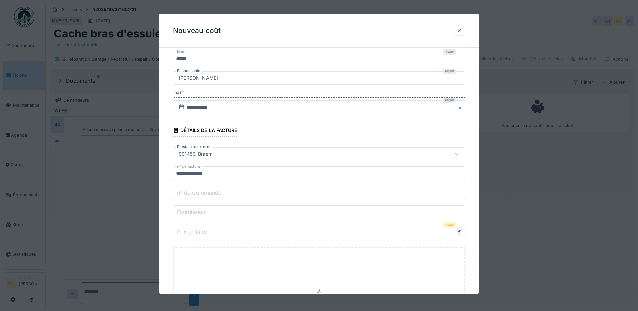
click at [213, 231] on input "Prix unitaire" at bounding box center [319, 232] width 292 height 14
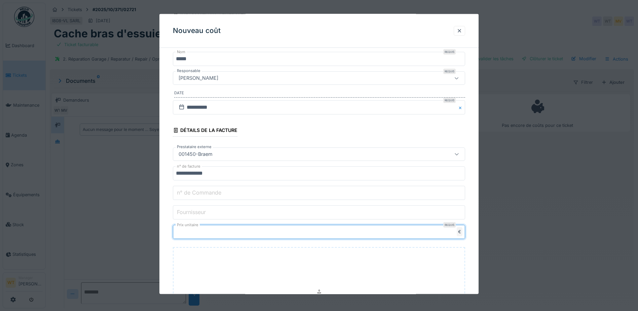
type input "**"
type input "*****"
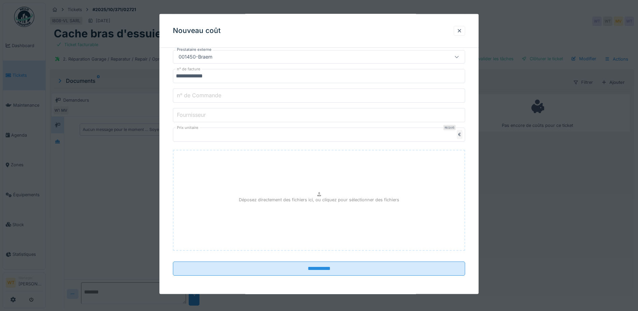
scroll to position [174, 0]
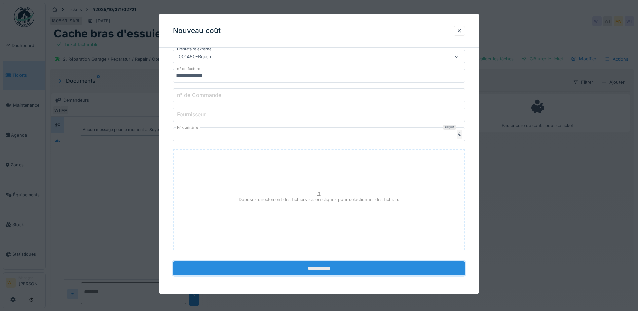
click at [266, 264] on input "**********" at bounding box center [319, 268] width 292 height 14
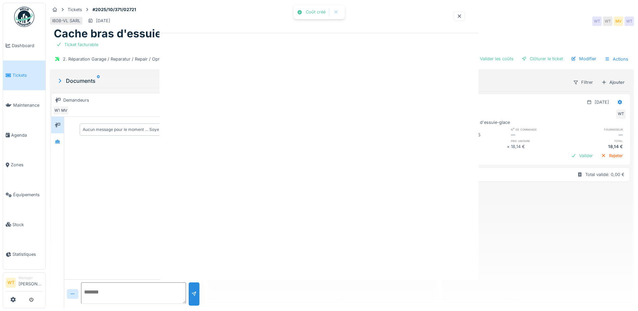
scroll to position [0, 0]
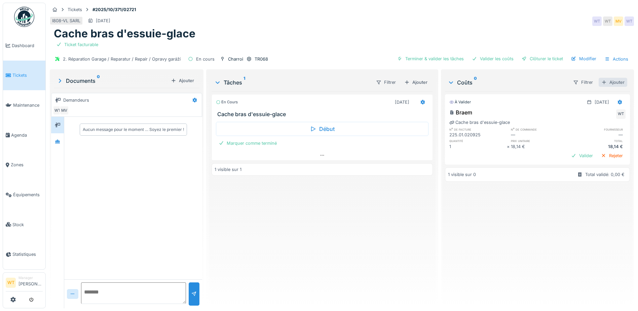
click at [601, 81] on div "Ajouter" at bounding box center [612, 82] width 29 height 9
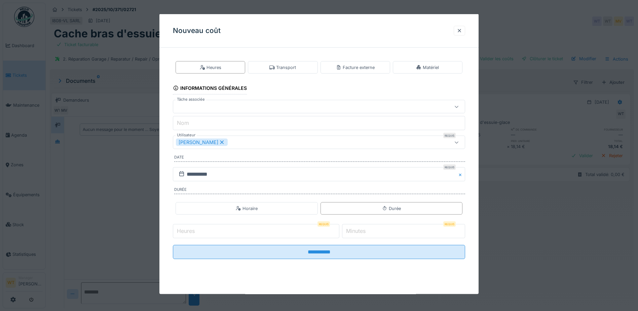
click at [246, 228] on input "Heures" at bounding box center [256, 231] width 166 height 14
type input "*"
click at [361, 227] on label "Minutes" at bounding box center [356, 231] width 22 height 8
click at [361, 226] on input "*" at bounding box center [403, 231] width 123 height 14
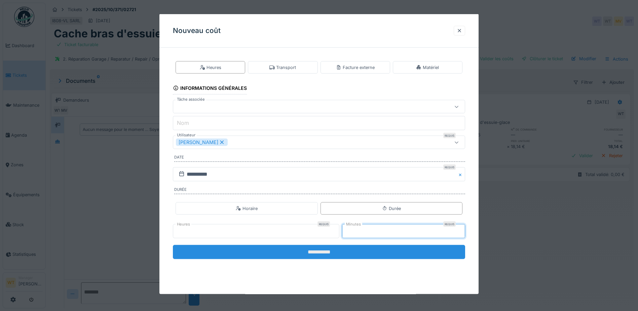
type input "**"
click at [356, 249] on input "**********" at bounding box center [319, 252] width 292 height 14
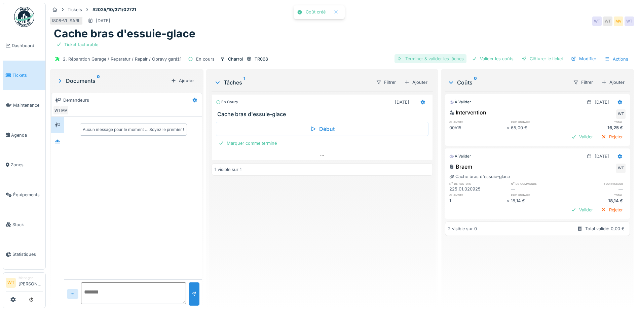
click at [425, 58] on div "Terminer & valider les tâches" at bounding box center [430, 58] width 72 height 9
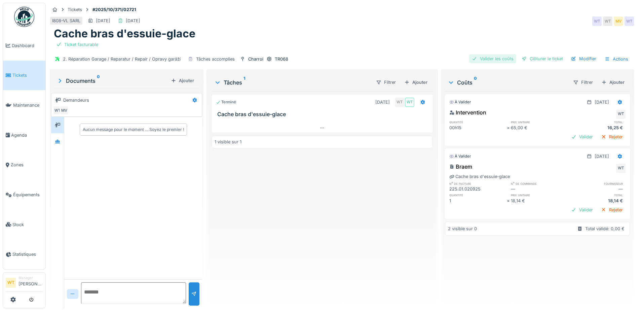
click at [492, 62] on div "Valider les coûts" at bounding box center [492, 58] width 47 height 9
click at [527, 57] on div "Clôturer le ticket" at bounding box center [542, 58] width 47 height 9
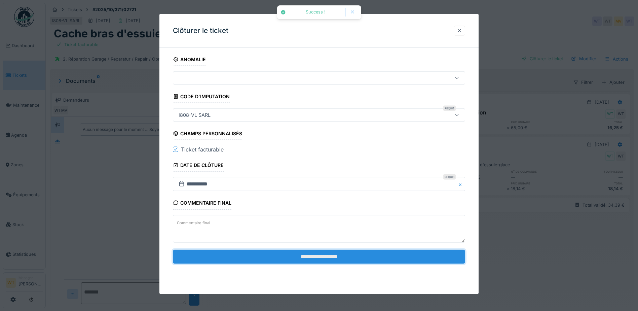
click at [252, 257] on input "**********" at bounding box center [319, 256] width 292 height 14
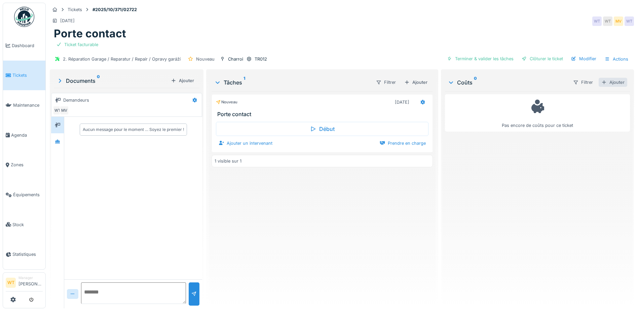
click at [608, 81] on div "Ajouter" at bounding box center [612, 82] width 29 height 9
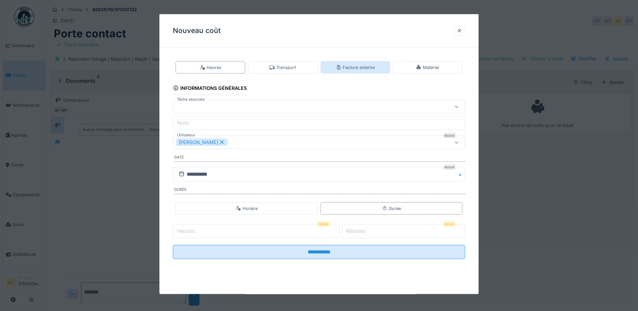
click at [361, 65] on div "Facture externe" at bounding box center [355, 67] width 39 height 6
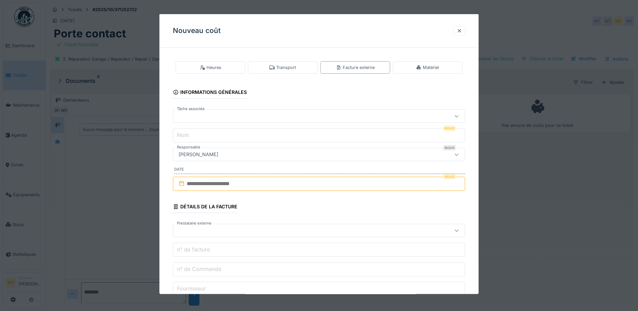
click at [212, 111] on div at bounding box center [319, 115] width 292 height 13
drag, startPoint x: 213, startPoint y: 146, endPoint x: 227, endPoint y: 138, distance: 16.6
click at [213, 146] on div "Porte contact" at bounding box center [320, 145] width 283 height 7
type input "******"
click at [237, 133] on input "**********" at bounding box center [319, 135] width 292 height 14
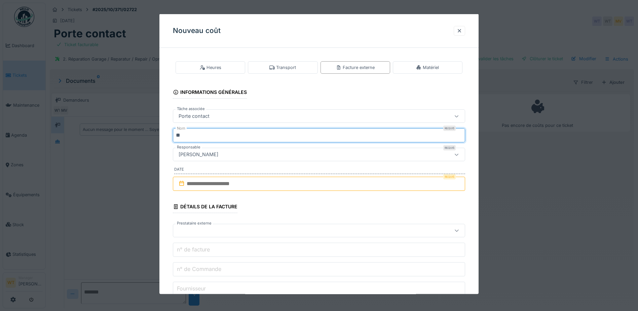
type input "*"
type input "*****"
click at [224, 189] on input "text" at bounding box center [319, 183] width 292 height 14
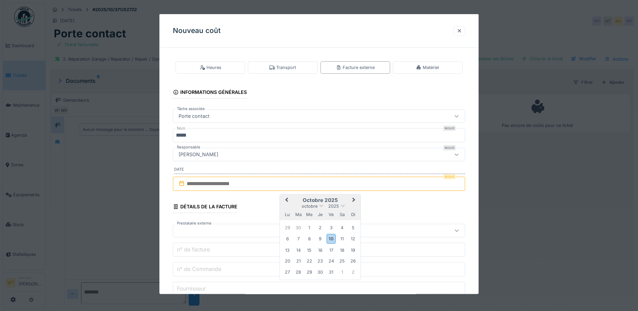
click at [286, 200] on span "Previous Month" at bounding box center [286, 200] width 0 height 8
click at [299, 228] on div "2" at bounding box center [298, 227] width 9 height 9
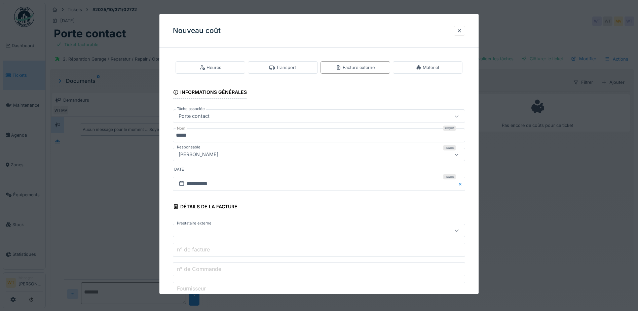
click at [230, 232] on div at bounding box center [302, 230] width 252 height 7
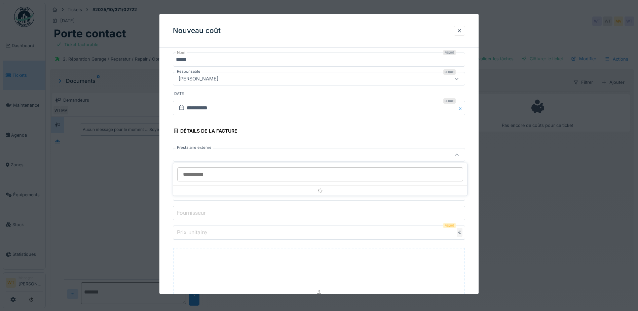
scroll to position [76, 0]
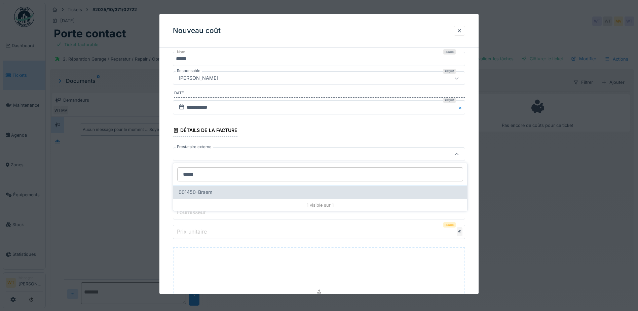
type input "*****"
click at [230, 191] on div "001450-Braem" at bounding box center [320, 191] width 283 height 7
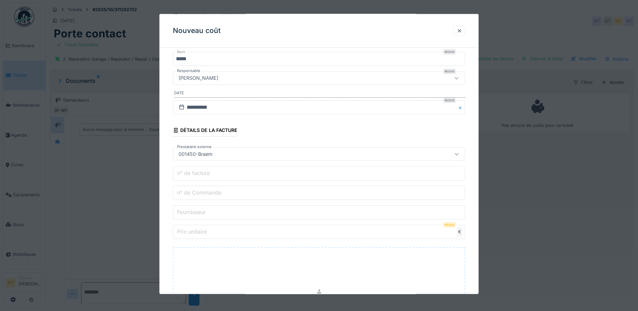
type input "*****"
click at [229, 191] on input "n° de Commande" at bounding box center [319, 193] width 292 height 14
click at [226, 177] on input "n° de facture" at bounding box center [319, 173] width 292 height 14
paste input "**********"
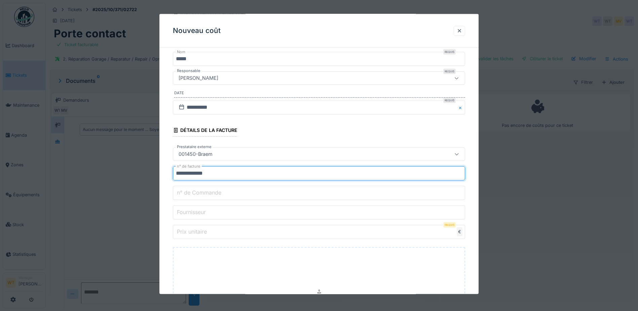
type input "**********"
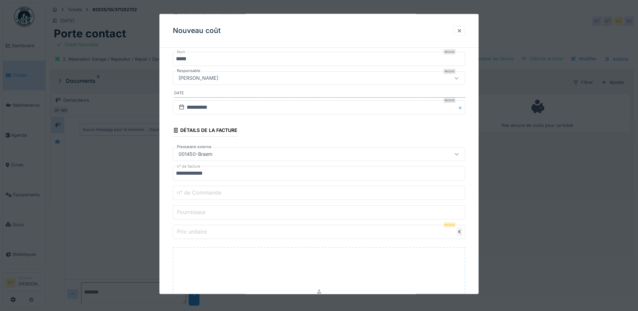
click at [233, 192] on input "n° de Commande" at bounding box center [319, 193] width 292 height 14
click at [241, 237] on input "Prix unitaire" at bounding box center [319, 232] width 292 height 14
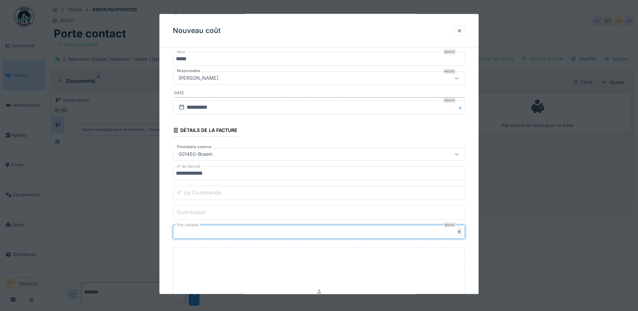
type input "**"
type input "*****"
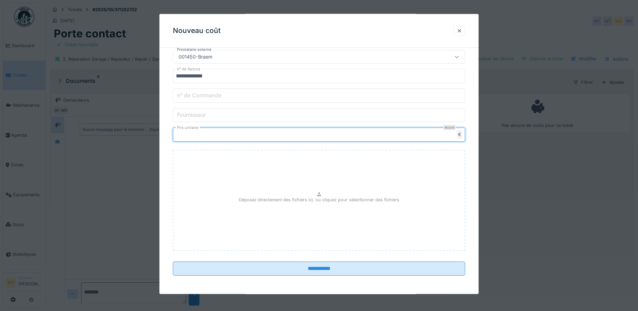
scroll to position [174, 0]
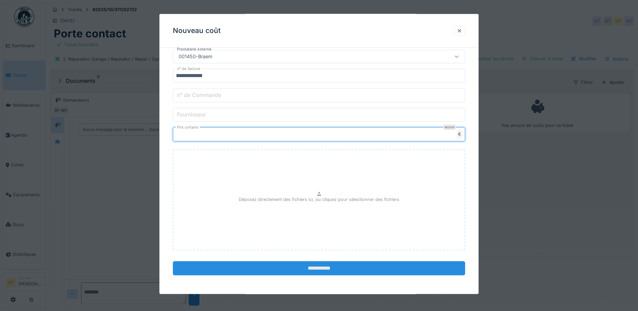
click at [282, 271] on input "**********" at bounding box center [319, 268] width 292 height 14
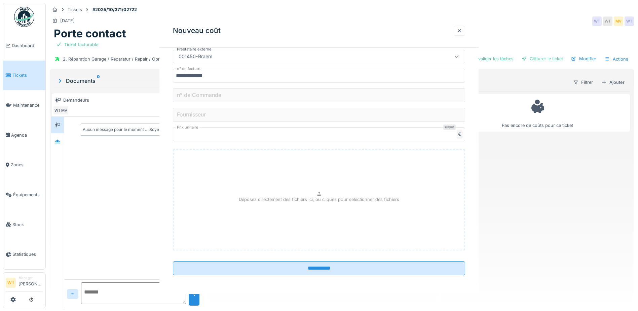
scroll to position [0, 0]
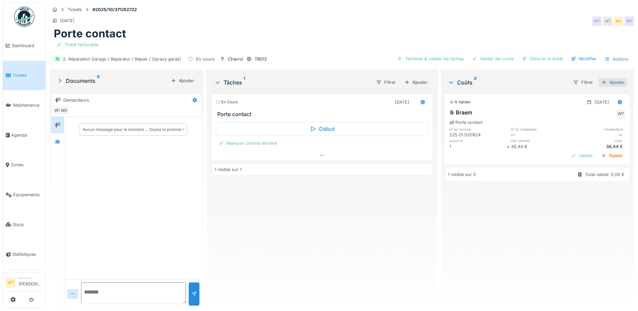
click at [603, 82] on div "Ajouter" at bounding box center [612, 82] width 29 height 9
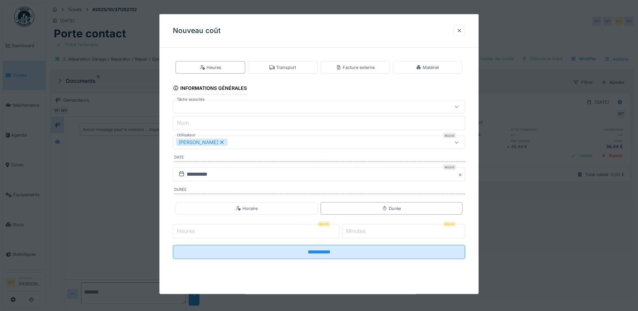
click at [264, 228] on input "Heures" at bounding box center [256, 231] width 166 height 14
type input "*"
click at [367, 233] on label "Minutes" at bounding box center [356, 231] width 22 height 8
click at [369, 233] on input "*" at bounding box center [403, 231] width 123 height 14
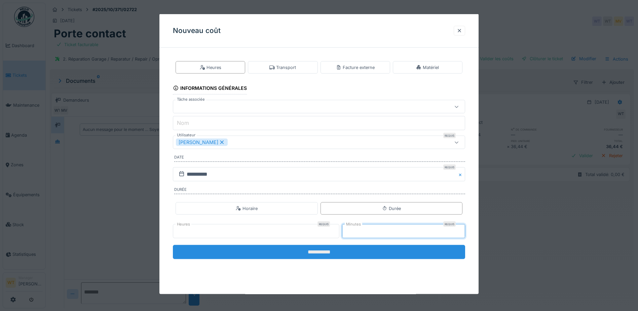
type input "**"
click at [355, 247] on input "**********" at bounding box center [319, 252] width 292 height 14
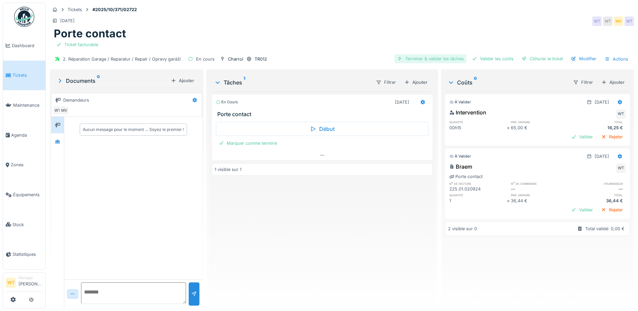
click at [416, 59] on div "Terminer & valider les tâches" at bounding box center [430, 58] width 72 height 9
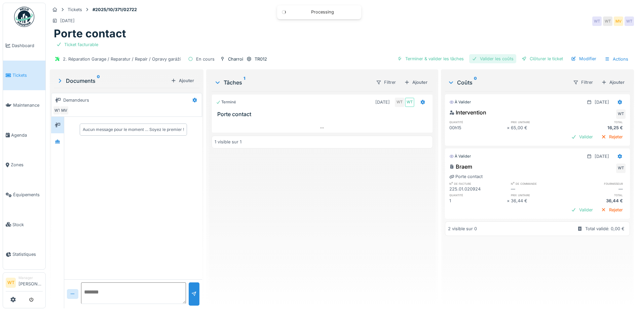
click at [483, 59] on div "Valider les coûts" at bounding box center [492, 58] width 47 height 9
click at [525, 56] on div "Clôturer le ticket" at bounding box center [542, 58] width 47 height 9
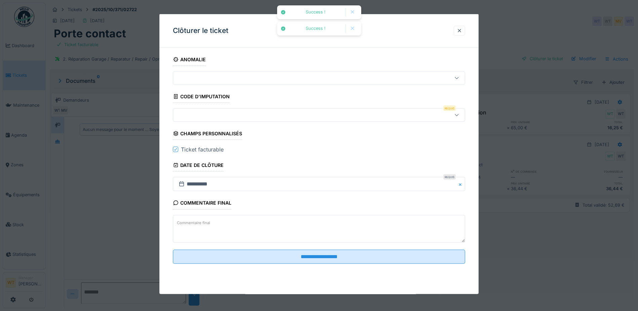
click at [219, 115] on div at bounding box center [302, 114] width 252 height 7
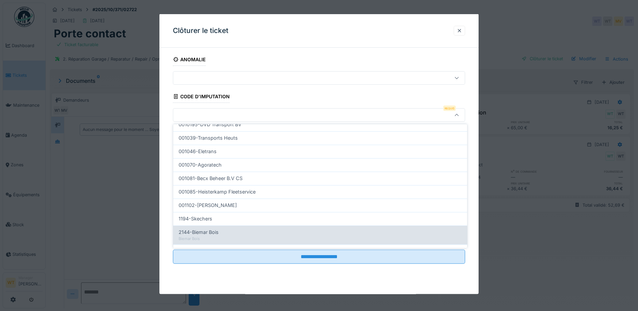
scroll to position [214, 0]
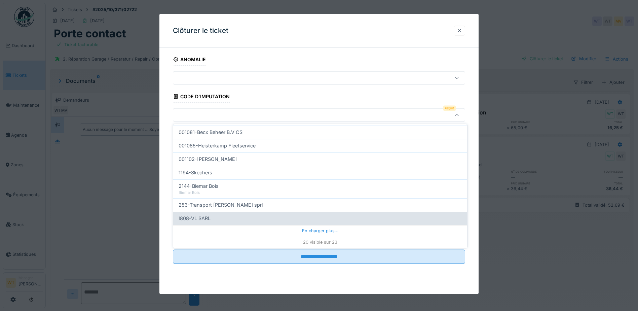
click at [227, 220] on div "I808-VL SARL" at bounding box center [320, 217] width 283 height 7
type input "***"
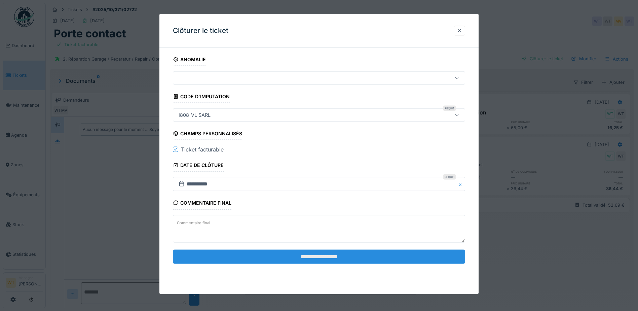
click at [257, 254] on input "**********" at bounding box center [319, 256] width 292 height 14
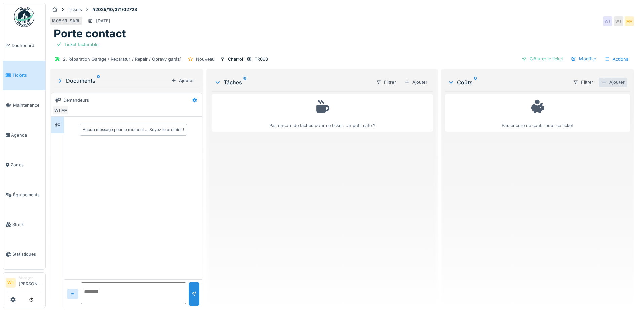
click at [601, 83] on div at bounding box center [603, 82] width 5 height 6
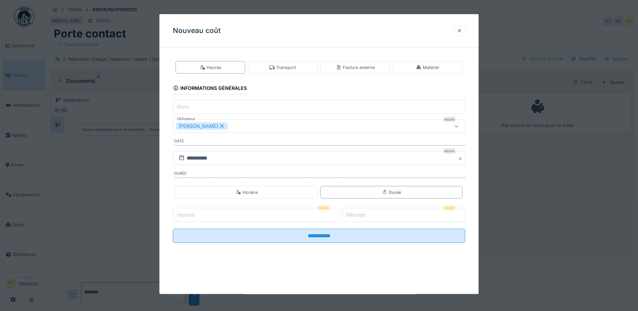
click at [462, 31] on div at bounding box center [459, 30] width 5 height 6
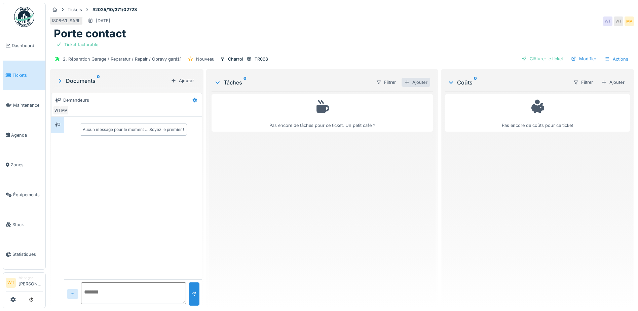
click at [411, 85] on div "Ajouter" at bounding box center [415, 82] width 29 height 9
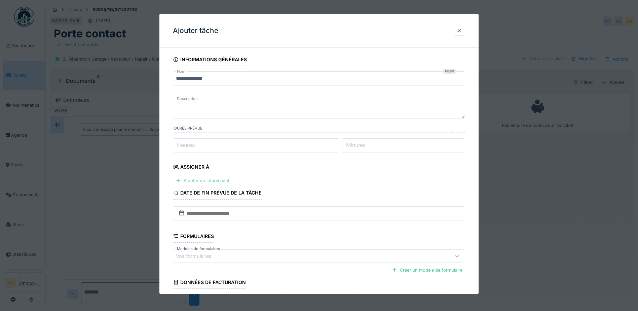
click at [213, 179] on div "Ajouter un intervenant" at bounding box center [202, 180] width 59 height 9
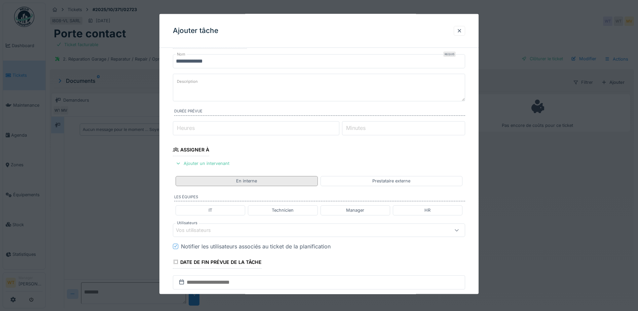
scroll to position [34, 0]
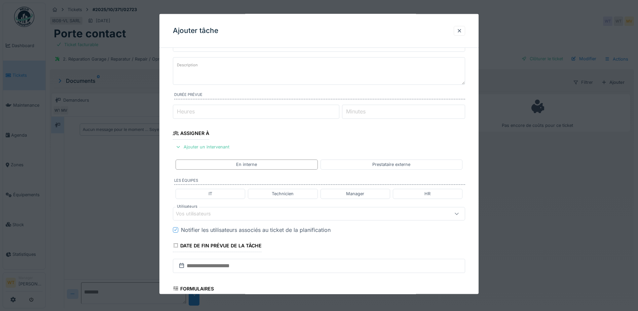
click at [229, 212] on div "Vos utilisateurs" at bounding box center [302, 212] width 252 height 7
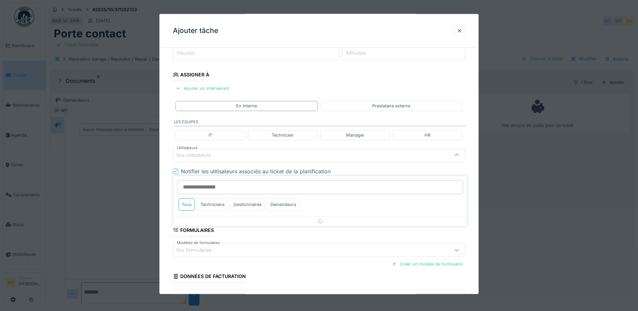
scroll to position [93, 0]
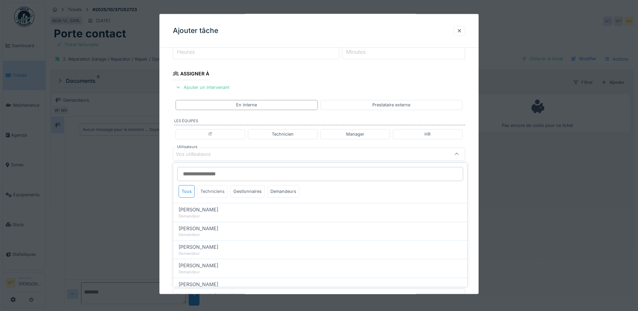
click at [213, 185] on div "Techniciens" at bounding box center [212, 191] width 30 height 12
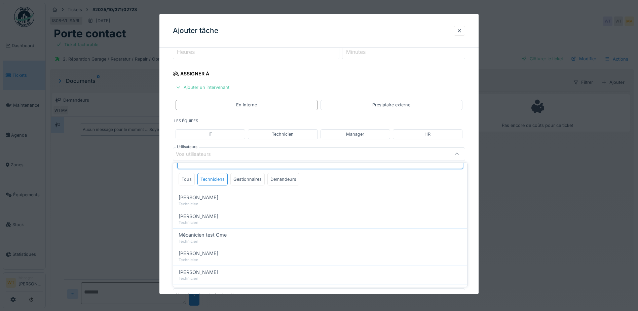
scroll to position [0, 0]
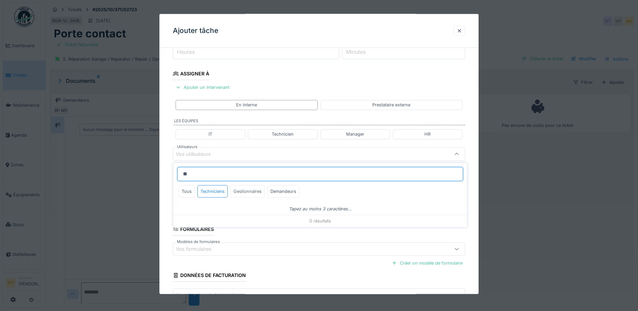
type input "*"
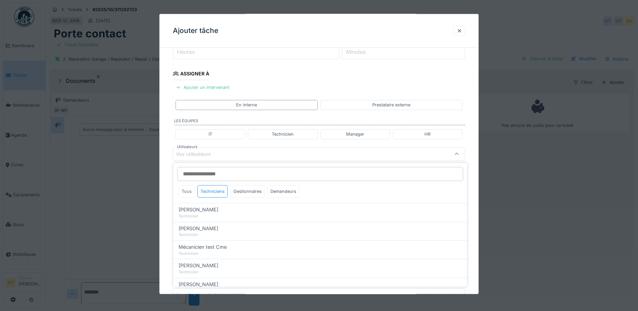
click at [190, 190] on div "Tous" at bounding box center [187, 191] width 16 height 12
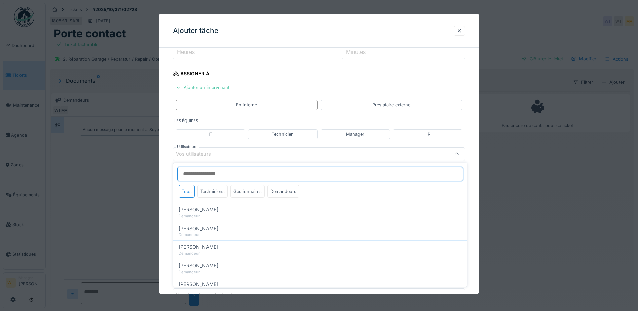
click at [212, 176] on input "Utilisateurs" at bounding box center [320, 174] width 286 height 14
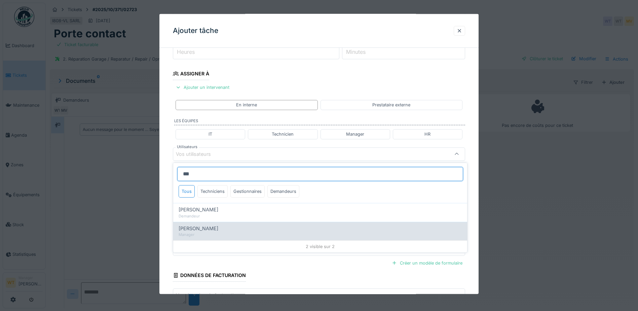
type input "***"
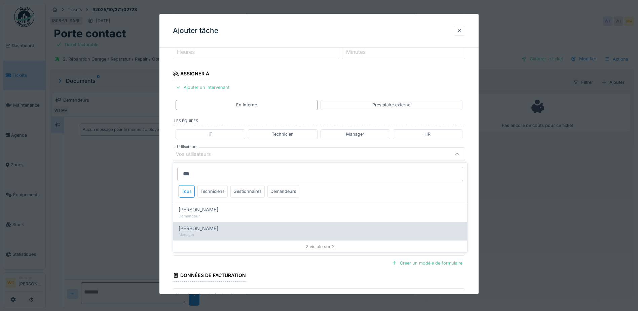
click at [221, 231] on div "[PERSON_NAME]" at bounding box center [320, 228] width 283 height 7
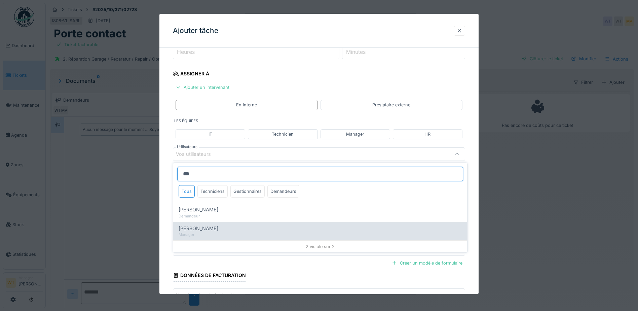
type input "*****"
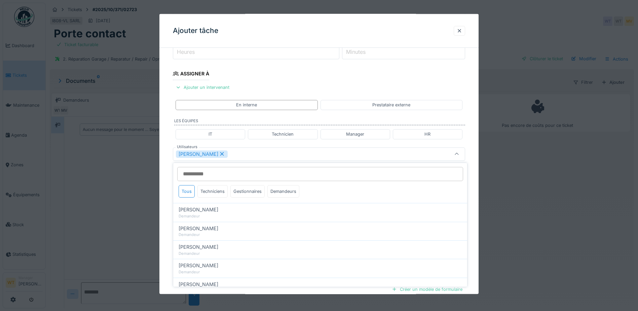
click at [251, 155] on div "[PERSON_NAME]" at bounding box center [302, 153] width 252 height 7
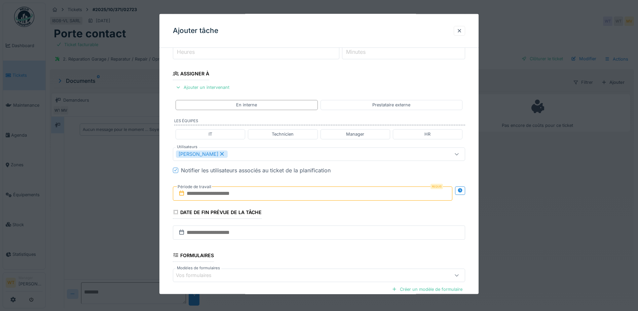
click at [237, 191] on input "text" at bounding box center [312, 193] width 279 height 14
click at [311, 236] on div "2" at bounding box center [313, 236] width 9 height 9
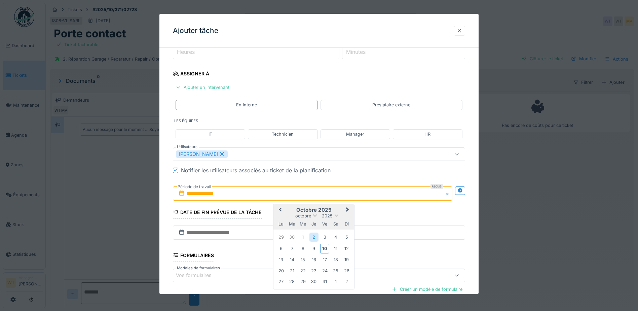
click at [280, 208] on span "Previous Month" at bounding box center [280, 209] width 0 height 8
click at [294, 237] on div "2" at bounding box center [291, 236] width 9 height 9
click at [293, 234] on div "2" at bounding box center [291, 236] width 9 height 9
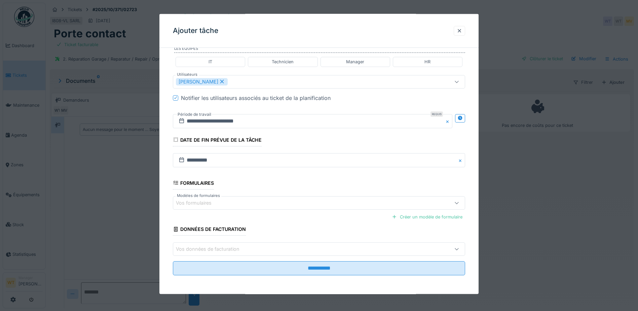
scroll to position [5, 0]
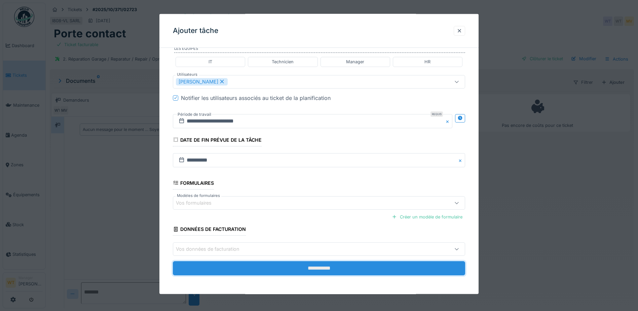
click at [263, 264] on input "**********" at bounding box center [319, 268] width 292 height 14
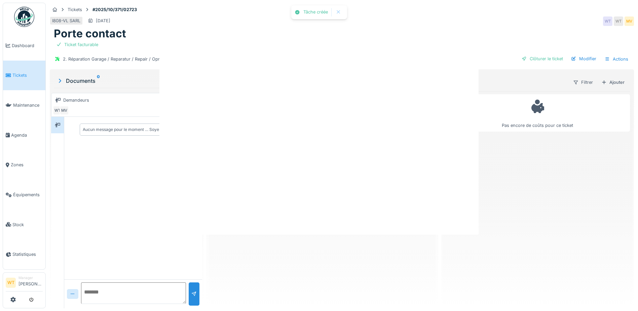
scroll to position [0, 0]
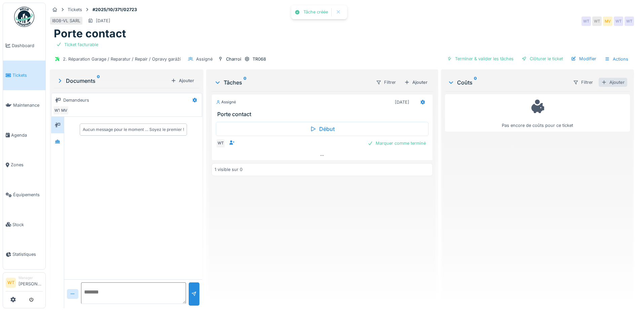
click at [604, 79] on div "Ajouter" at bounding box center [612, 82] width 29 height 9
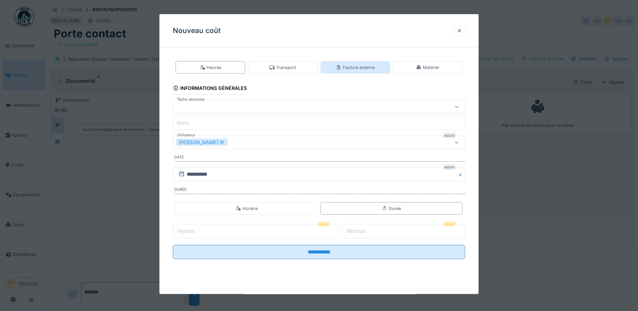
click at [377, 67] on div "Facture externe" at bounding box center [355, 67] width 70 height 12
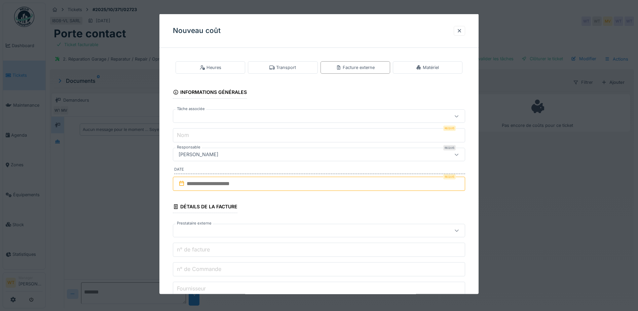
click at [250, 120] on div at bounding box center [319, 115] width 292 height 13
drag, startPoint x: 232, startPoint y: 151, endPoint x: 242, endPoint y: 141, distance: 14.5
click at [232, 154] on div "Assigné" at bounding box center [320, 157] width 283 height 6
type input "******"
click at [243, 140] on input "**********" at bounding box center [319, 135] width 292 height 14
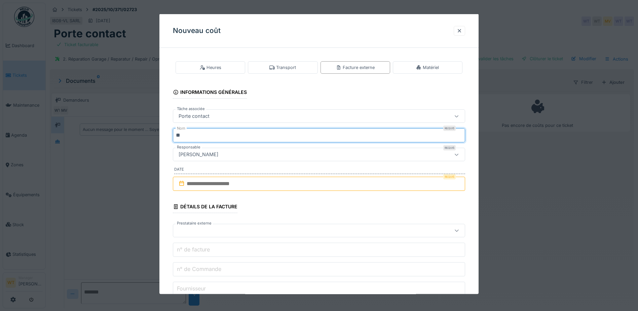
type input "*"
type input "*****"
click at [237, 179] on input "text" at bounding box center [319, 183] width 292 height 14
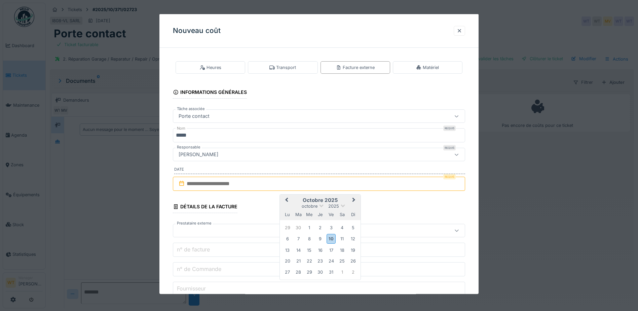
click at [284, 196] on button "Previous Month" at bounding box center [285, 200] width 11 height 11
click at [286, 248] on div "15" at bounding box center [287, 248] width 9 height 9
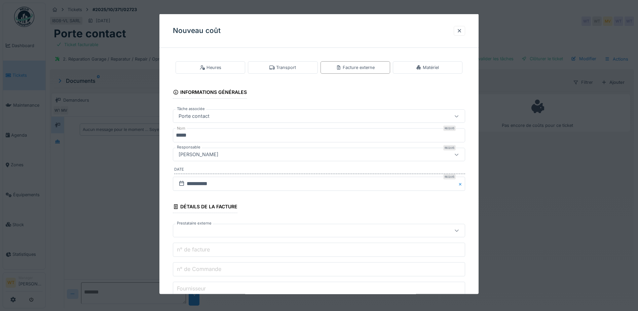
click at [231, 231] on div at bounding box center [302, 230] width 252 height 7
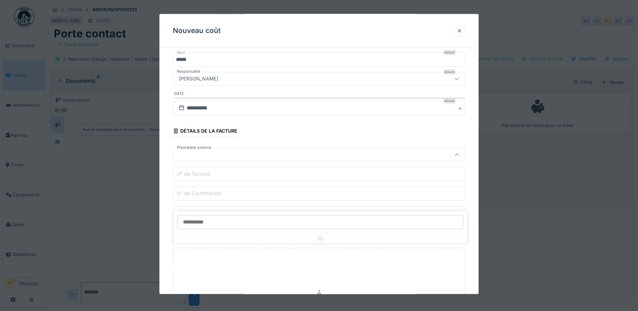
scroll to position [76, 0]
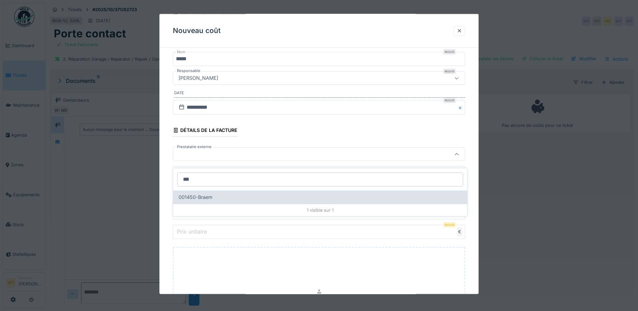
type input "***"
click at [213, 193] on div "001450-Braem" at bounding box center [320, 196] width 283 height 7
type input "*****"
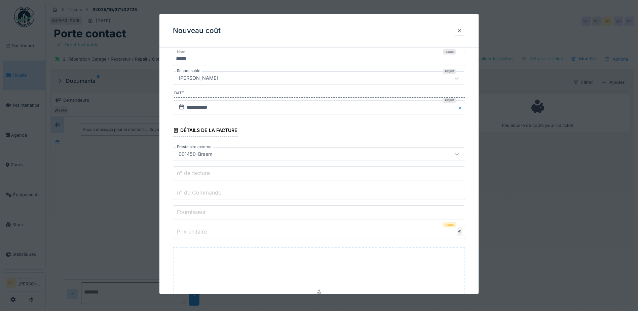
click at [221, 190] on label "n° de Commande" at bounding box center [198, 192] width 47 height 8
click at [221, 190] on input "n° de Commande" at bounding box center [319, 193] width 292 height 14
click at [221, 179] on input "n° de facture" at bounding box center [319, 173] width 292 height 14
paste input "**********"
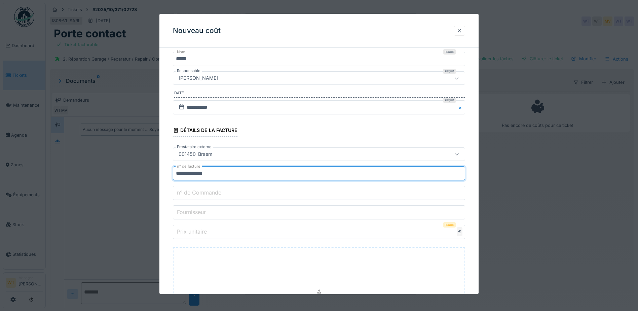
type input "**********"
click at [233, 233] on input "Prix unitaire" at bounding box center [319, 232] width 292 height 14
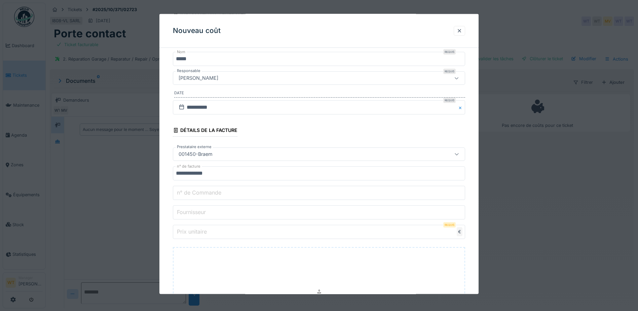
click at [287, 237] on input "Prix unitaire" at bounding box center [319, 232] width 292 height 14
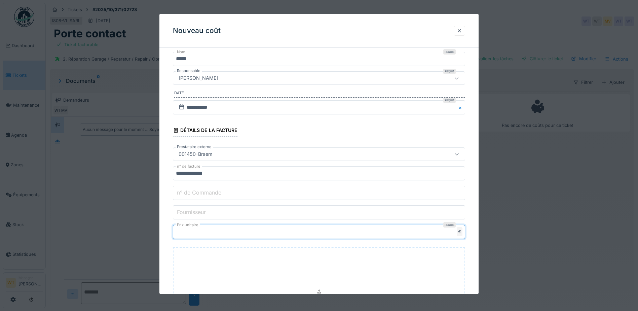
type input "**"
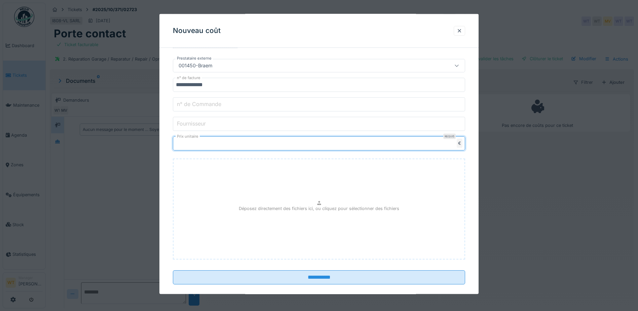
scroll to position [174, 0]
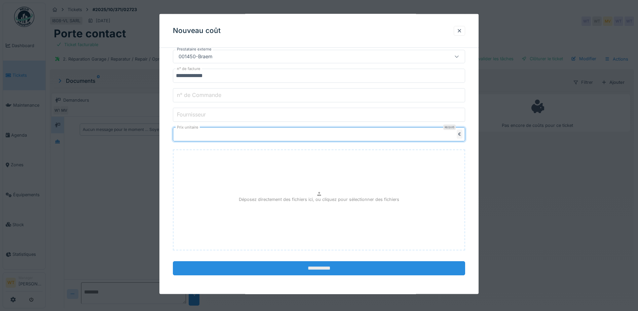
type input "*****"
click at [305, 271] on input "**********" at bounding box center [319, 268] width 292 height 14
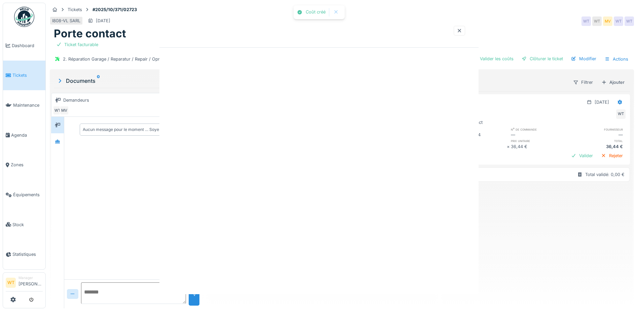
scroll to position [0, 0]
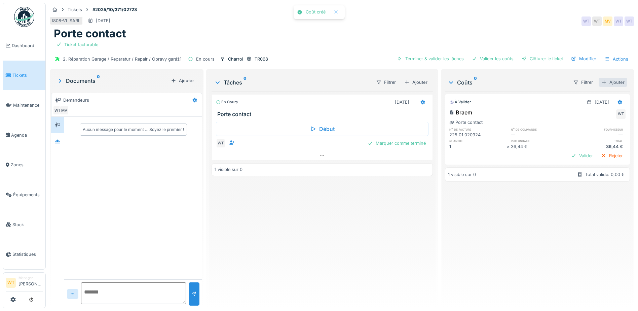
click at [599, 78] on div "Ajouter" at bounding box center [612, 82] width 29 height 9
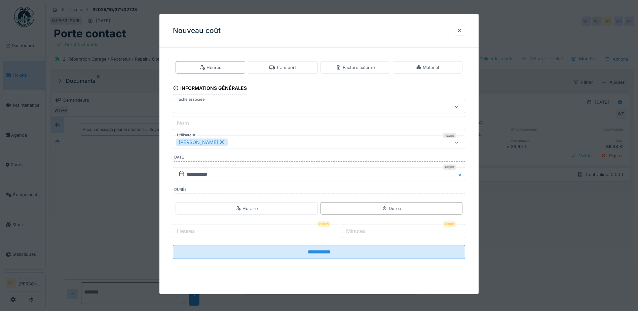
click at [234, 238] on input "Heures" at bounding box center [256, 231] width 166 height 14
type input "*"
click at [377, 236] on input "*" at bounding box center [403, 231] width 123 height 14
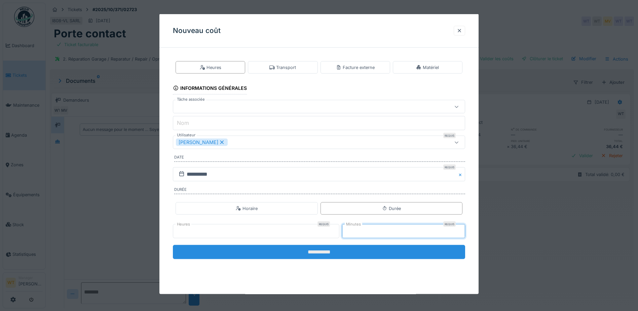
type input "**"
click at [374, 246] on input "**********" at bounding box center [319, 252] width 292 height 14
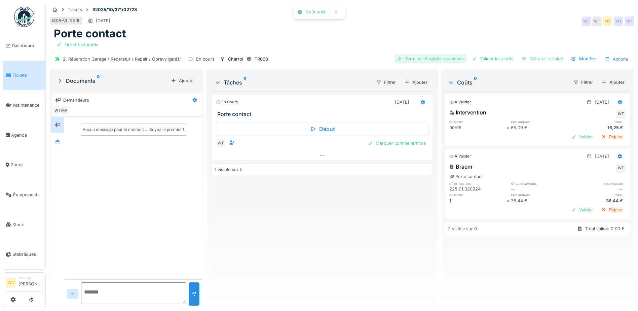
click at [404, 54] on div "Terminer & valider les tâches" at bounding box center [430, 58] width 72 height 9
click at [495, 54] on div "Valider les coûts" at bounding box center [492, 58] width 47 height 9
click at [524, 54] on div "Clôturer le ticket" at bounding box center [542, 58] width 47 height 9
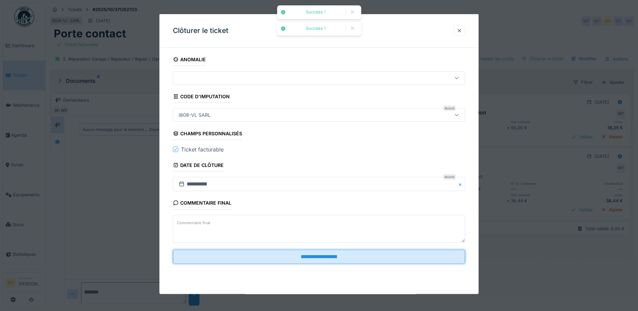
drag, startPoint x: 268, startPoint y: 261, endPoint x: 269, endPoint y: 246, distance: 14.9
click at [268, 261] on input "**********" at bounding box center [319, 256] width 292 height 14
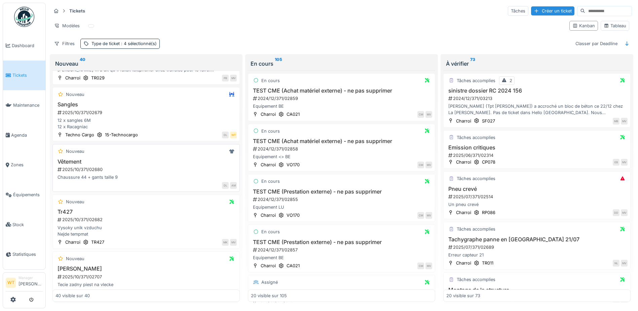
scroll to position [1757, 0]
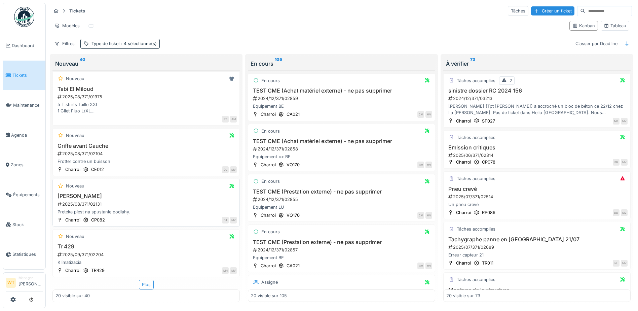
scroll to position [4, 0]
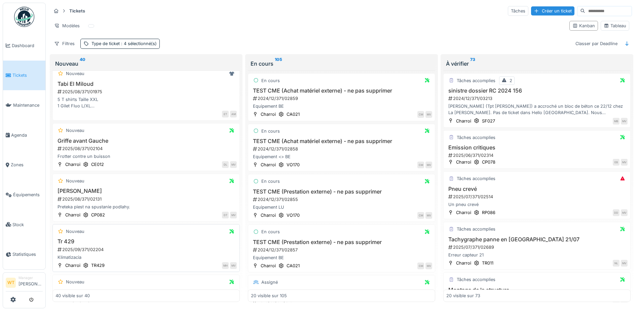
click at [98, 238] on h3 "Tr 429" at bounding box center [145, 241] width 181 height 6
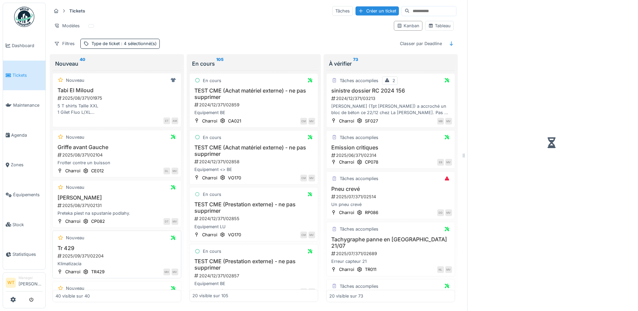
scroll to position [831, 0]
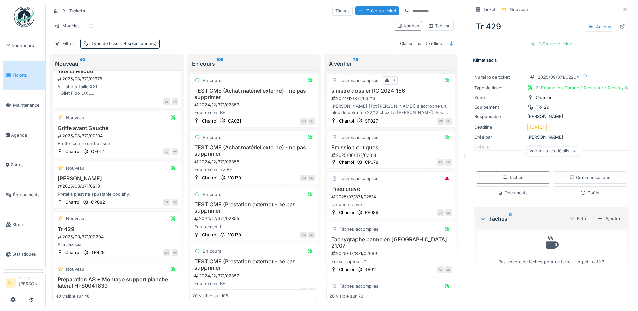
click at [550, 146] on div "Voir tous les détails" at bounding box center [552, 151] width 53 height 10
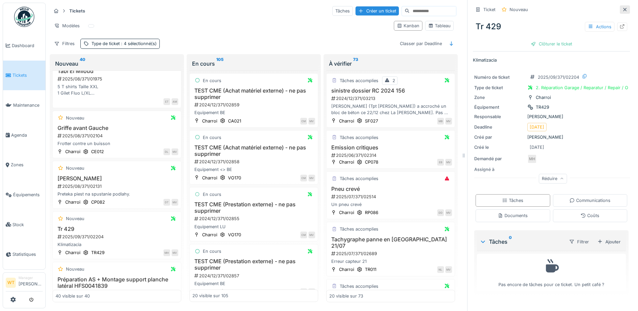
click at [623, 8] on icon at bounding box center [624, 9] width 3 height 3
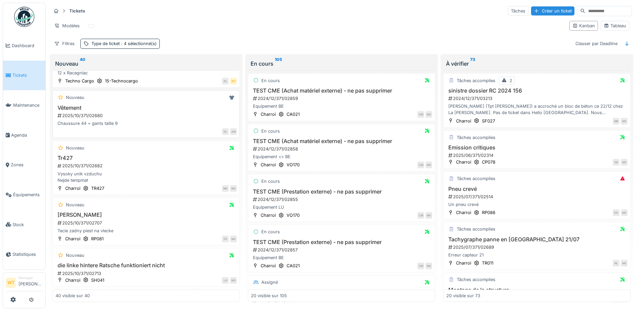
scroll to position [1824, 0]
click at [117, 262] on h3 "die linke hintere Ratsche funktioniert nicht" at bounding box center [145, 265] width 181 height 6
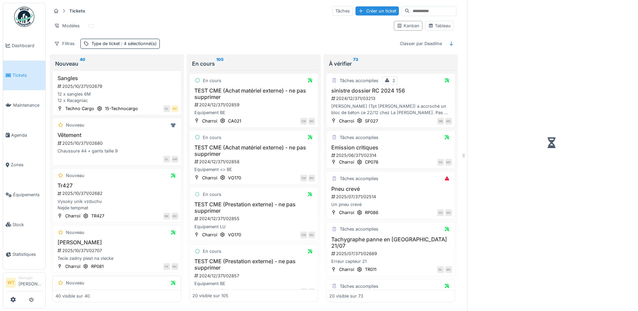
scroll to position [1897, 0]
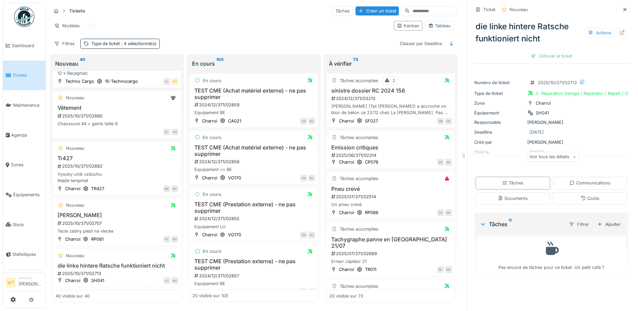
click at [544, 154] on div "Voir tous les détails" at bounding box center [552, 157] width 53 height 10
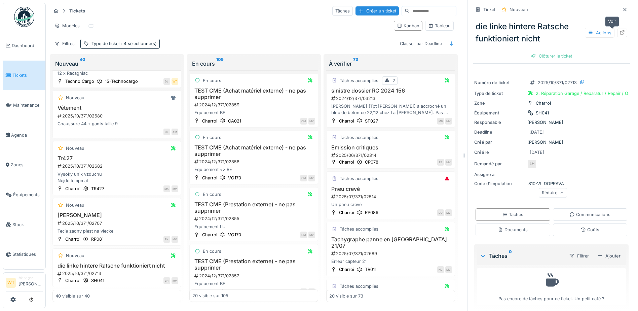
click at [619, 30] on icon at bounding box center [621, 32] width 5 height 4
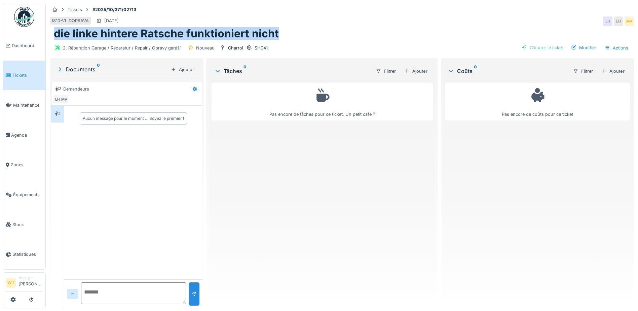
drag, startPoint x: 56, startPoint y: 34, endPoint x: 275, endPoint y: 31, distance: 219.2
click at [275, 31] on h1 "die linke hintere Ratsche funktioniert nicht" at bounding box center [166, 33] width 225 height 13
copy h1 "die linke hintere Ratsche funktioniert nicht"
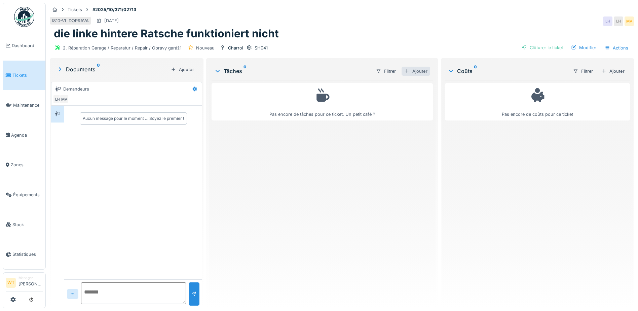
click at [415, 74] on div "Ajouter" at bounding box center [415, 71] width 29 height 9
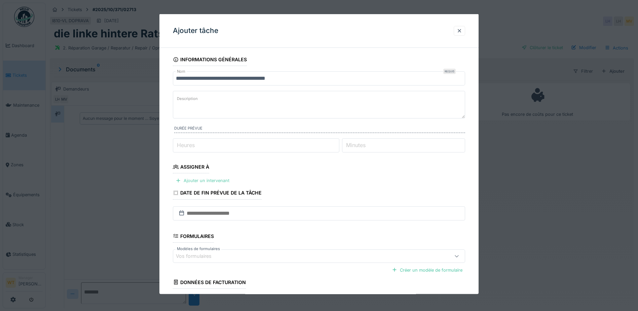
click at [210, 181] on div "Ajouter un intervenant" at bounding box center [202, 180] width 59 height 9
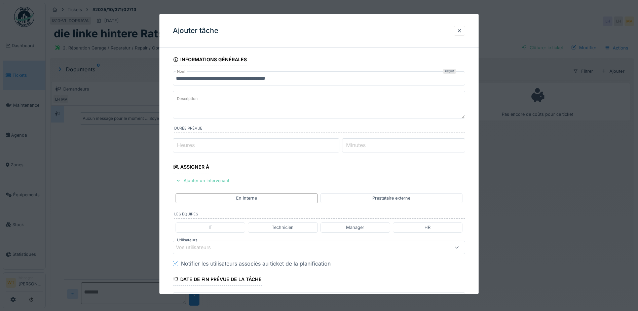
click at [227, 250] on div "Vos utilisateurs" at bounding box center [302, 246] width 252 height 7
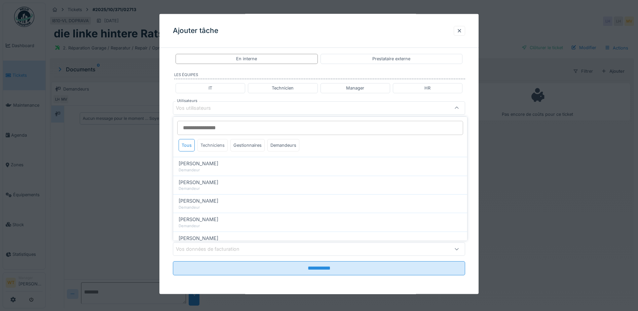
click at [214, 142] on div "Techniciens" at bounding box center [212, 145] width 30 height 12
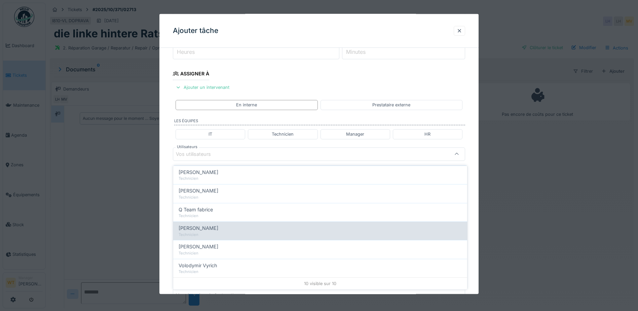
scroll to position [5, 0]
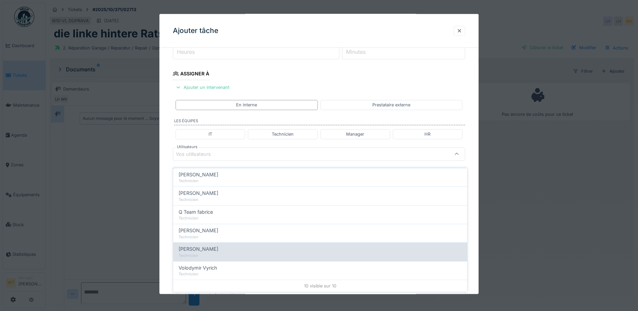
click at [219, 245] on div "Vladimir Nahalka" at bounding box center [320, 248] width 283 height 7
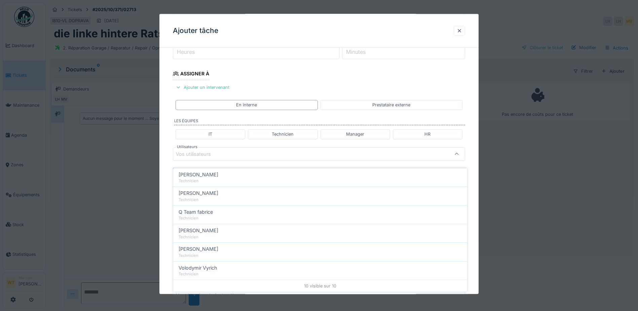
type input "****"
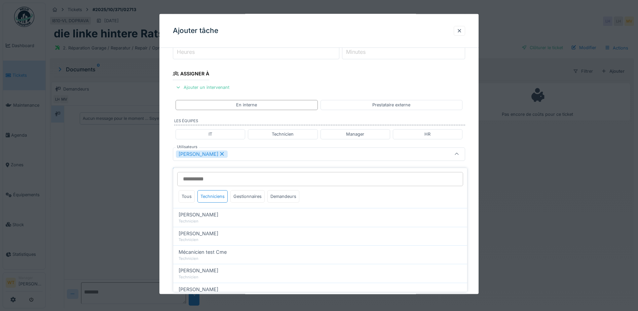
click at [221, 154] on icon at bounding box center [222, 153] width 6 height 5
click at [221, 178] on input "Utilisateurs" at bounding box center [320, 179] width 286 height 14
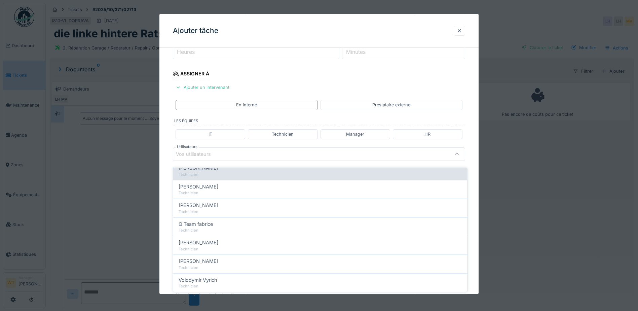
scroll to position [115, 0]
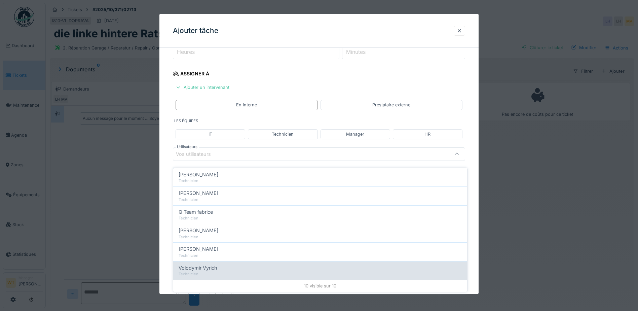
click at [223, 265] on div "Volodymir Vyrich" at bounding box center [320, 267] width 283 height 7
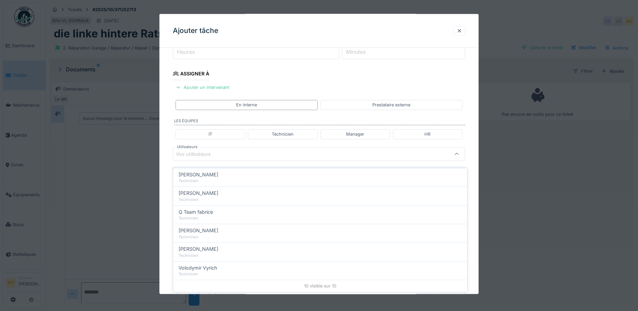
type input "*****"
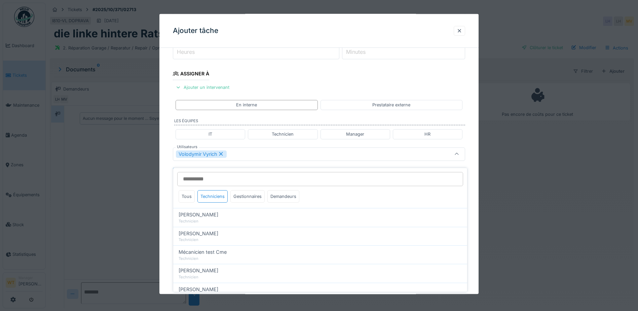
click at [242, 153] on div "Volodymir Vyrich" at bounding box center [302, 153] width 252 height 7
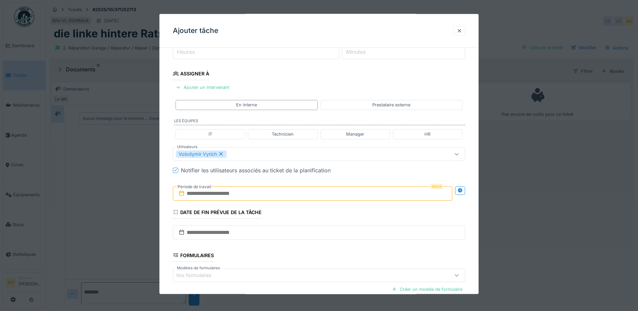
click at [237, 197] on input "text" at bounding box center [312, 193] width 279 height 14
click at [326, 247] on div "10" at bounding box center [324, 248] width 9 height 10
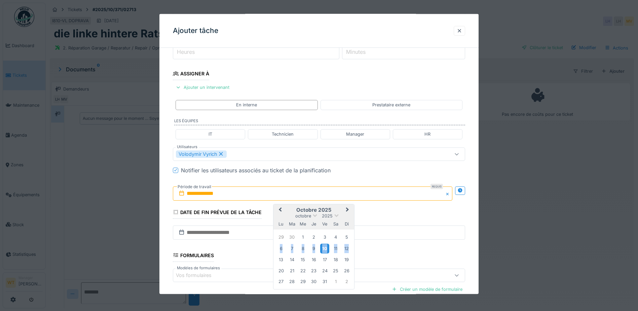
click at [326, 247] on div "10" at bounding box center [324, 248] width 9 height 10
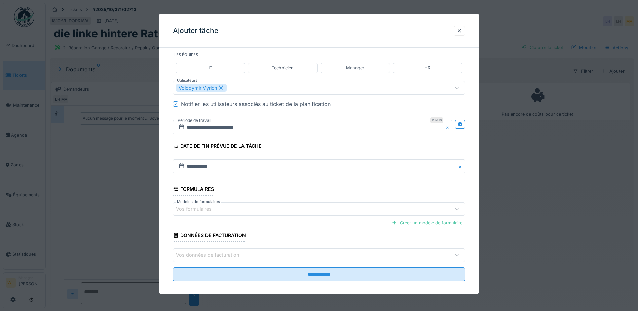
scroll to position [165, 0]
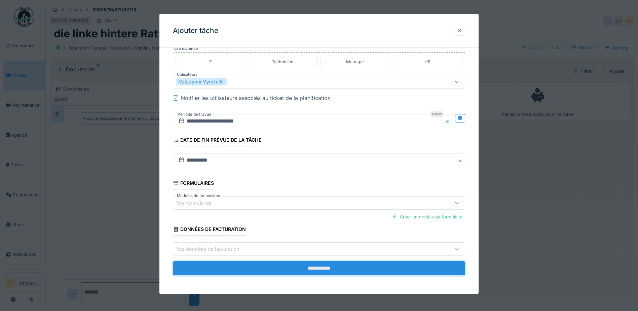
click at [283, 266] on input "**********" at bounding box center [319, 268] width 292 height 14
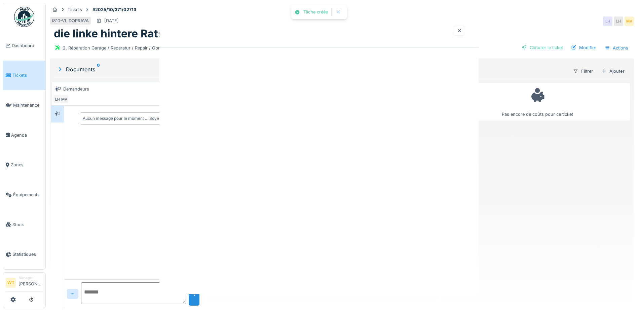
scroll to position [0, 0]
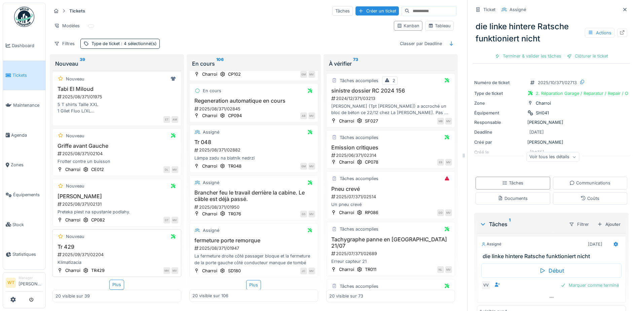
scroll to position [831, 0]
drag, startPoint x: 111, startPoint y: 274, endPoint x: 110, endPoint y: 270, distance: 4.3
click at [110, 279] on div "Plus" at bounding box center [116, 284] width 15 height 10
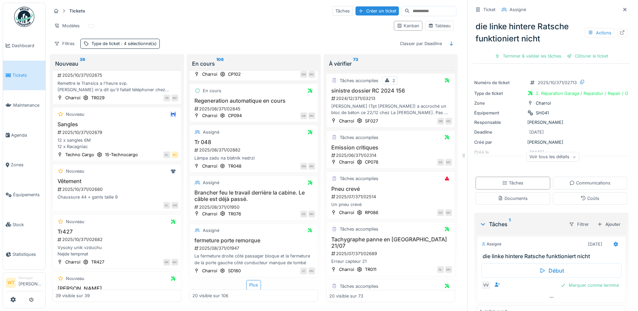
scroll to position [1856, 0]
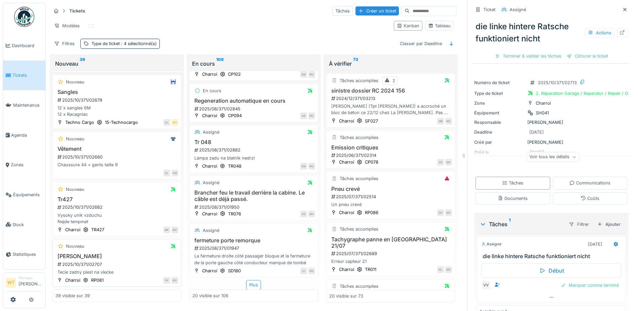
click at [78, 241] on div "Nouveau [PERSON_NAME] 2025/10/371/02707 Tecie zadny piest na vlecke Charroi RP0…" at bounding box center [116, 263] width 129 height 48
click at [79, 243] on div "Nouveau" at bounding box center [75, 246] width 18 height 6
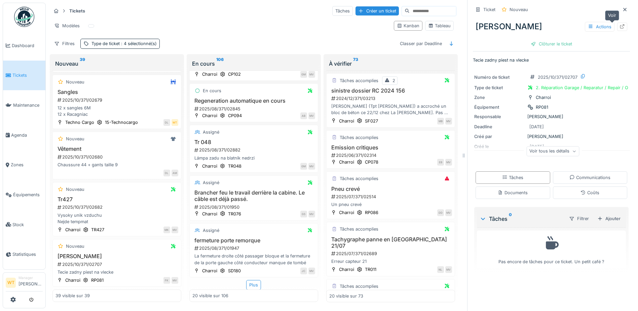
click at [619, 24] on icon at bounding box center [621, 26] width 5 height 4
click at [66, 186] on div "Nouveau" at bounding box center [75, 189] width 18 height 6
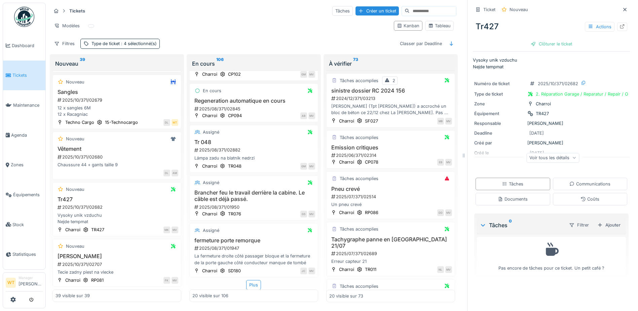
click at [547, 153] on div "Voir tous les détails" at bounding box center [552, 158] width 53 height 10
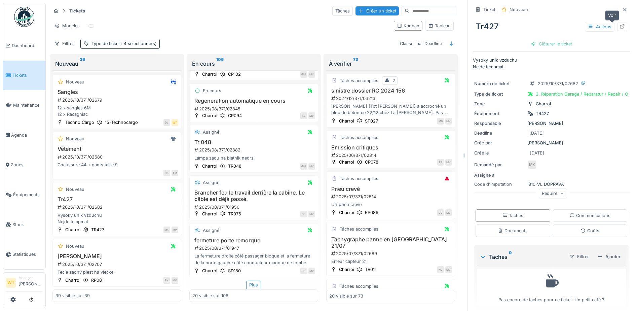
click at [619, 24] on icon at bounding box center [621, 26] width 5 height 4
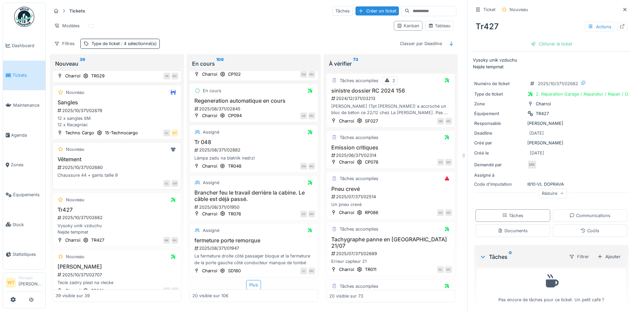
scroll to position [1788, 0]
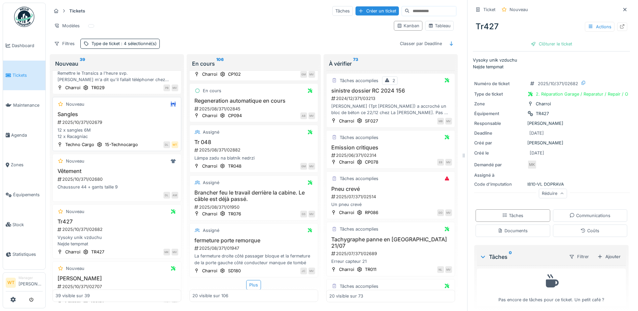
click at [88, 140] on div "Sangles 2025/10/371/02679 12 x sangles 6M 12 x Racagniac" at bounding box center [116, 125] width 123 height 29
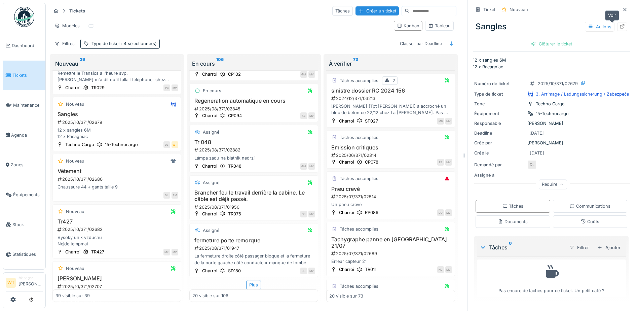
click at [619, 24] on icon at bounding box center [621, 26] width 5 height 4
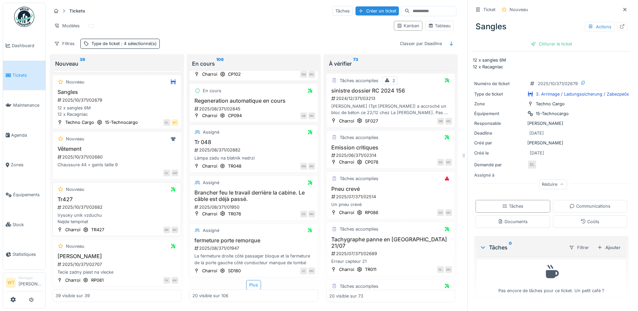
scroll to position [1856, 0]
click at [87, 146] on h3 "Vêtement" at bounding box center [116, 149] width 123 height 6
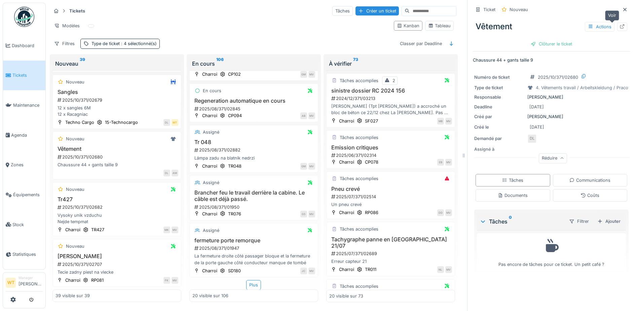
click at [620, 24] on icon at bounding box center [622, 26] width 4 height 4
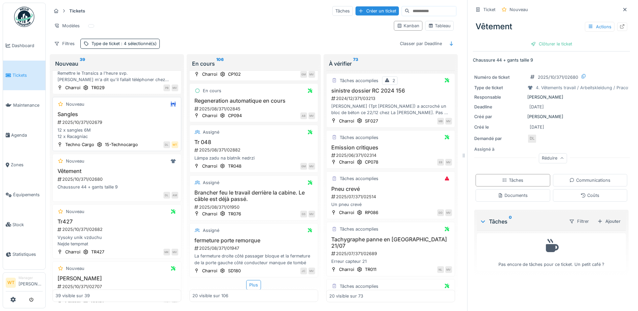
scroll to position [1755, 0]
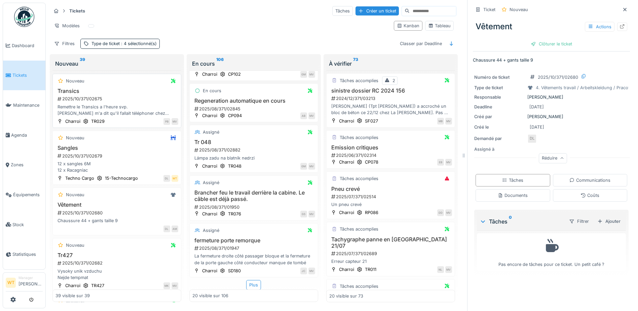
click at [74, 94] on h3 "Transics" at bounding box center [116, 91] width 123 height 6
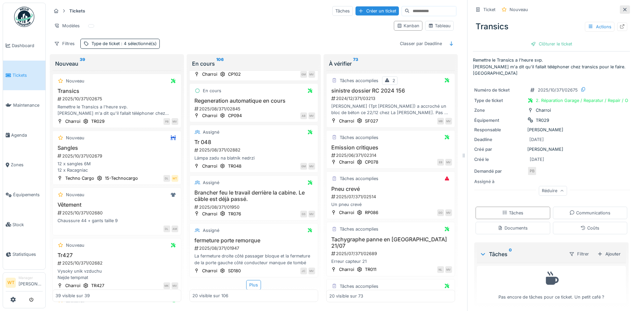
click at [623, 8] on icon at bounding box center [624, 9] width 3 height 3
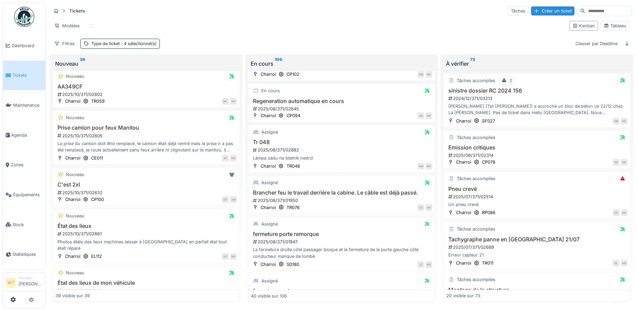
scroll to position [1447, 0]
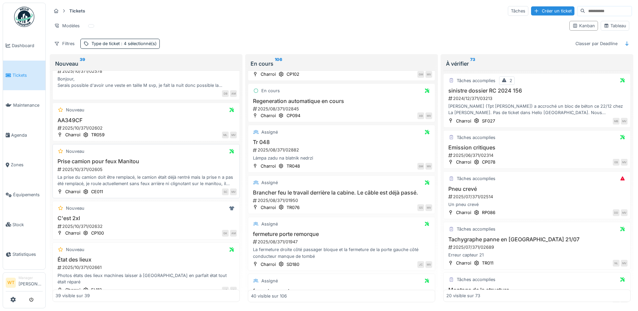
click at [110, 158] on h3 "Prise camion pour feux Manitou" at bounding box center [145, 161] width 181 height 6
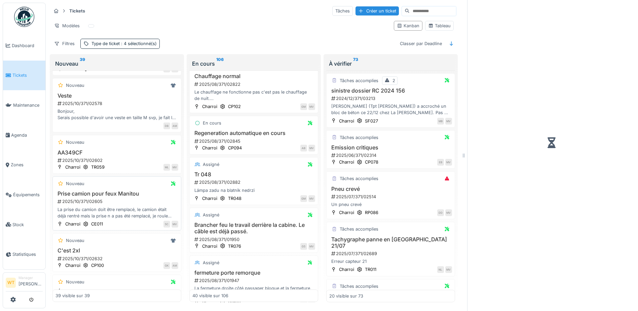
scroll to position [854, 0]
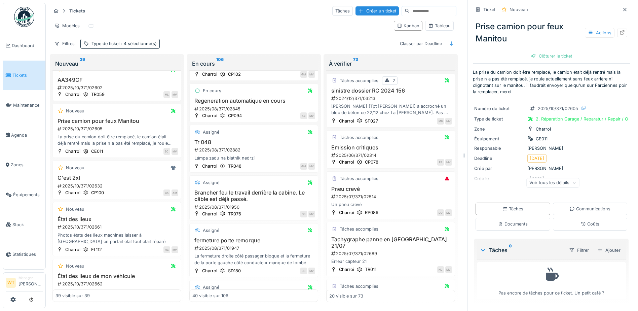
click at [546, 180] on div "Voir tous les détails" at bounding box center [552, 182] width 53 height 10
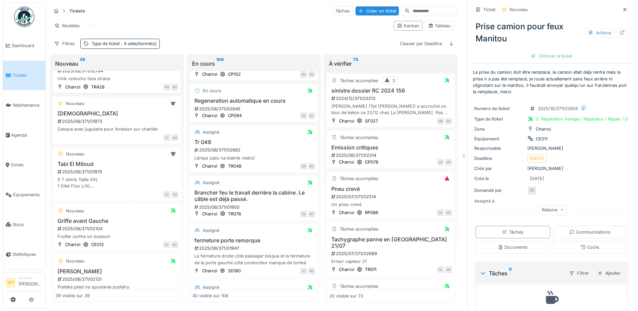
scroll to position [713, 0]
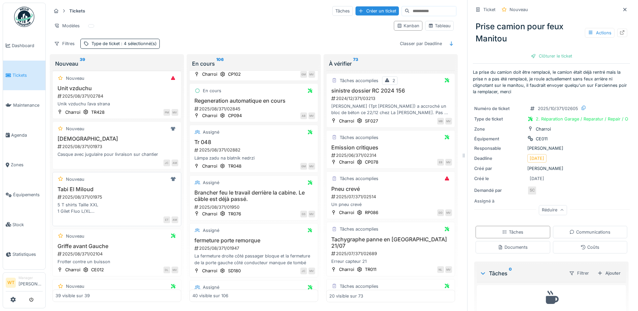
click at [83, 192] on h3 "Tabi El Miloud" at bounding box center [116, 189] width 123 height 6
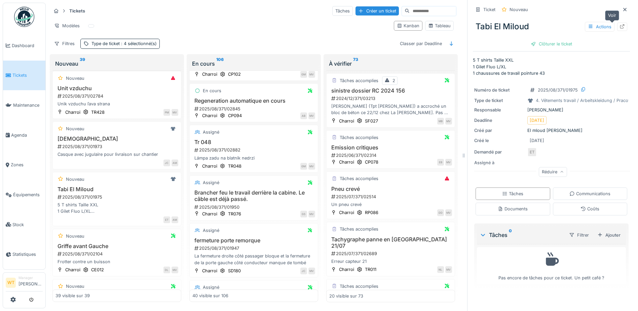
click at [619, 24] on icon at bounding box center [621, 26] width 5 height 4
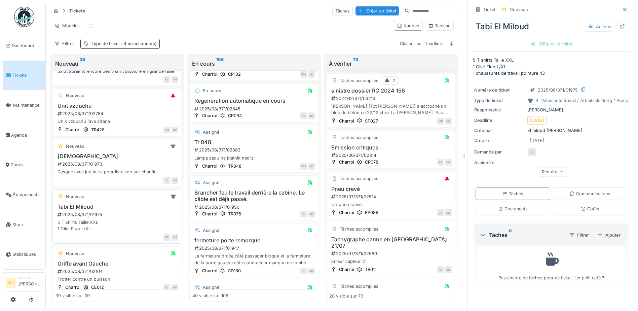
scroll to position [679, 0]
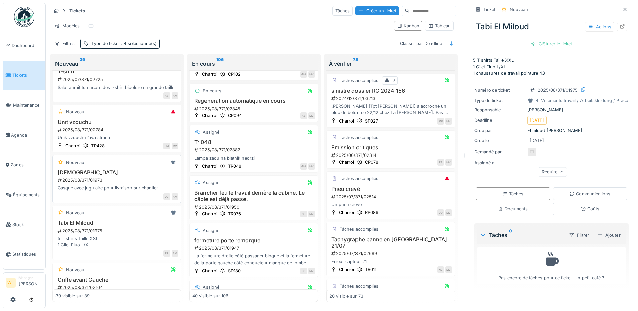
click at [113, 184] on div "Casque 2025/08/371/01973 Casque avec jugulaire pour livraison sur chantier" at bounding box center [116, 180] width 123 height 22
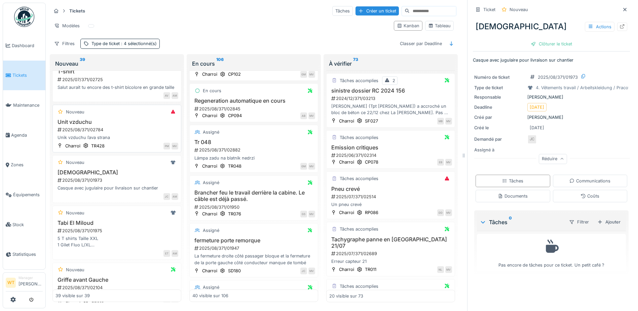
click at [92, 133] on div "2025/08/371/02784" at bounding box center [117, 129] width 121 height 6
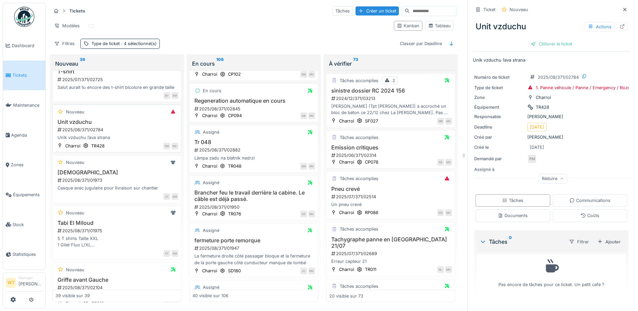
scroll to position [645, 0]
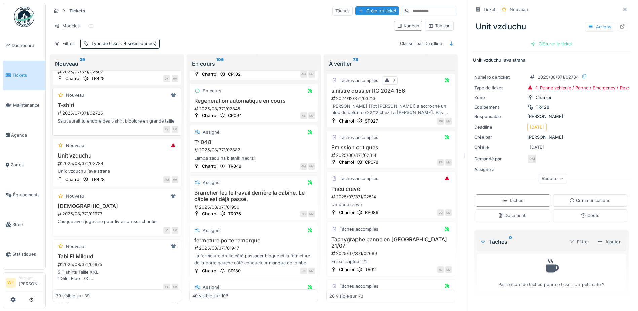
click at [99, 122] on div "Salut aurait tu encore des t-shirt bicolore en grande taille" at bounding box center [116, 121] width 123 height 6
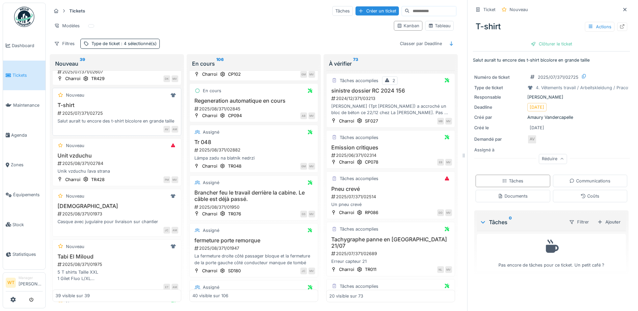
scroll to position [612, 0]
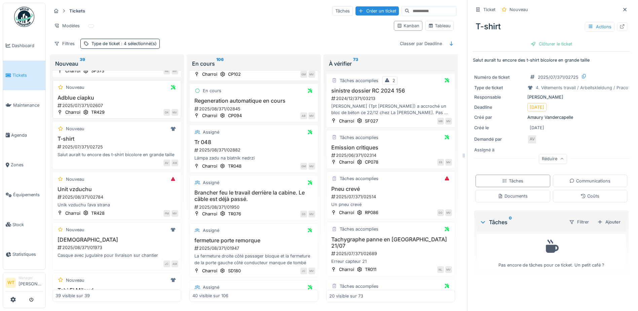
click at [96, 107] on div "2025/07/371/02607" at bounding box center [117, 105] width 121 height 6
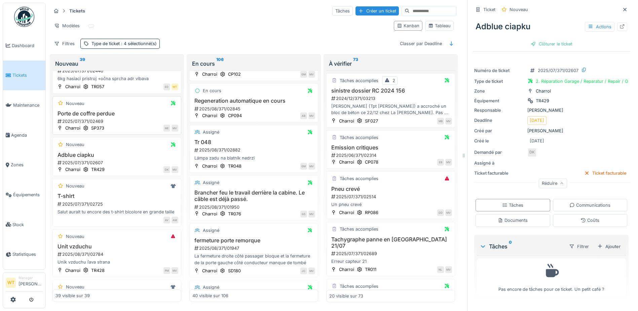
scroll to position [545, 0]
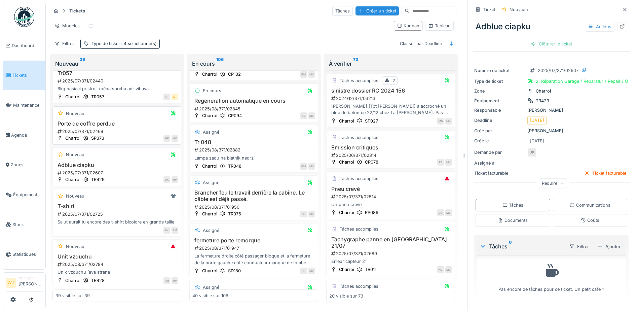
click at [82, 132] on div "2025/07/371/02469" at bounding box center [117, 131] width 121 height 6
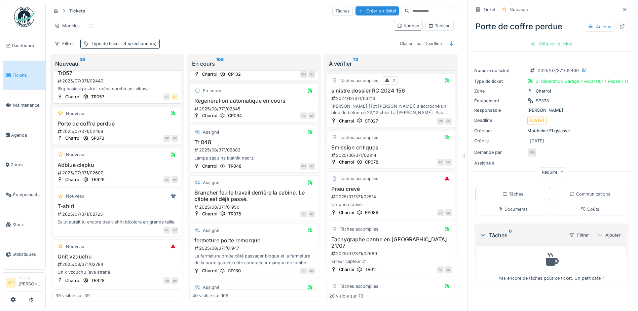
drag, startPoint x: 82, startPoint y: 132, endPoint x: 79, endPoint y: 84, distance: 47.5
click at [79, 84] on div "2025/07/371/02440" at bounding box center [117, 81] width 121 height 6
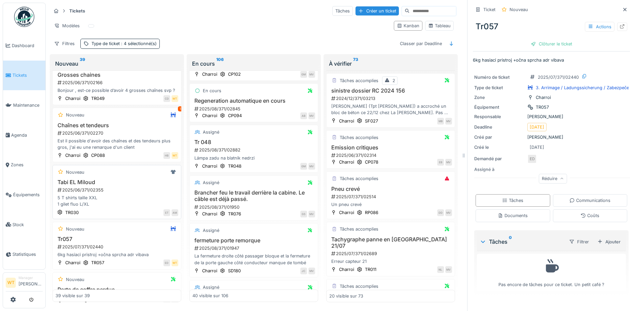
scroll to position [377, 0]
click at [96, 131] on h3 "Chaînes et tendeurs" at bounding box center [116, 127] width 123 height 6
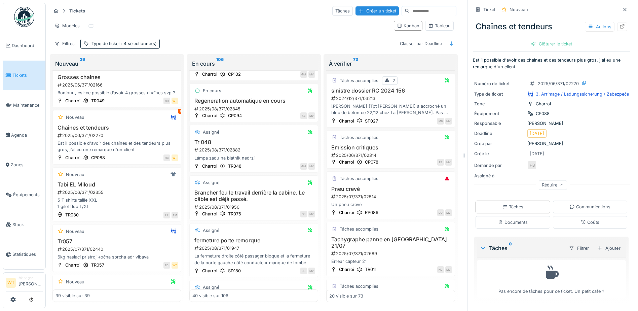
click at [544, 181] on div "Réduire" at bounding box center [553, 185] width 28 height 10
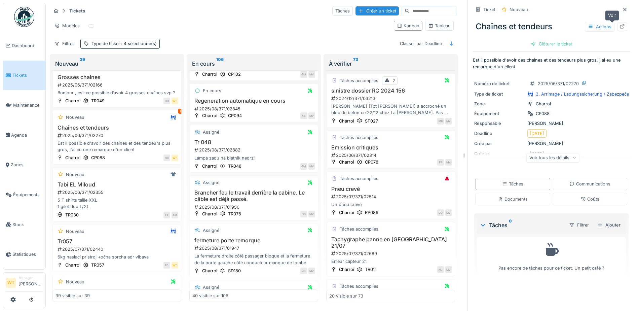
click at [620, 24] on icon at bounding box center [622, 26] width 4 height 4
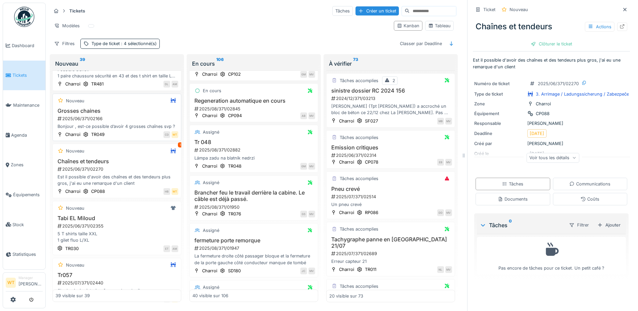
click at [87, 109] on h3 "Grosses chaines" at bounding box center [116, 111] width 123 height 6
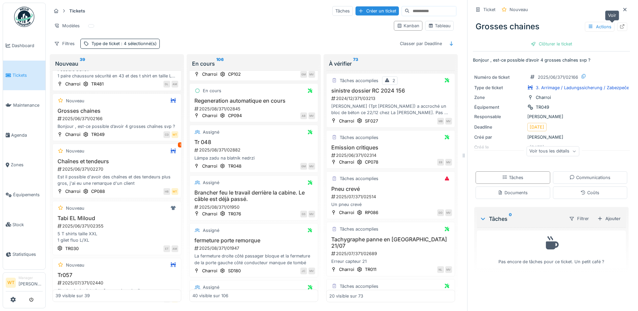
click at [619, 25] on div at bounding box center [621, 27] width 5 height 6
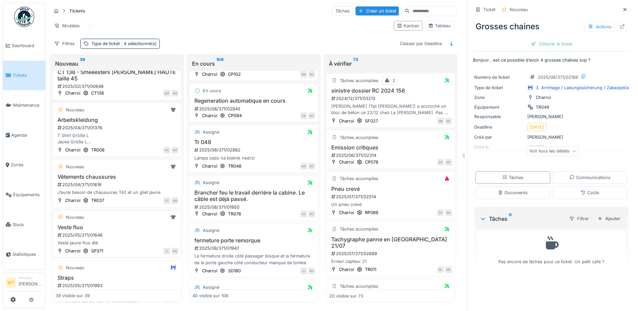
scroll to position [7, 0]
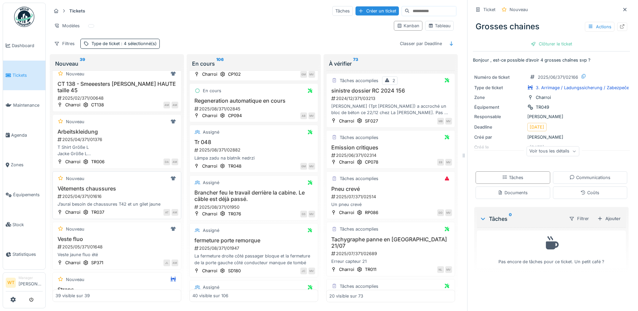
click at [95, 185] on h3 "Vêtements chaussures" at bounding box center [116, 188] width 123 height 6
click at [553, 146] on div "Voir tous les détails" at bounding box center [552, 151] width 53 height 10
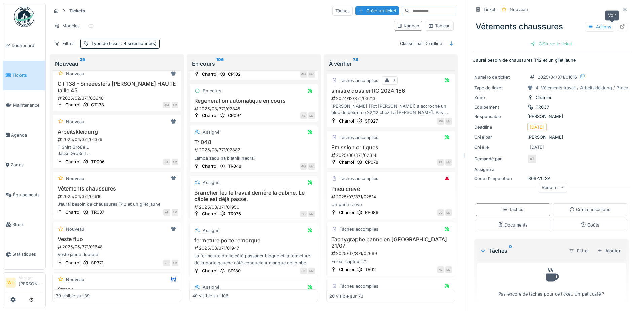
click at [619, 24] on icon at bounding box center [621, 26] width 5 height 4
click at [86, 129] on h3 "Arbeitskleidung" at bounding box center [116, 131] width 123 height 6
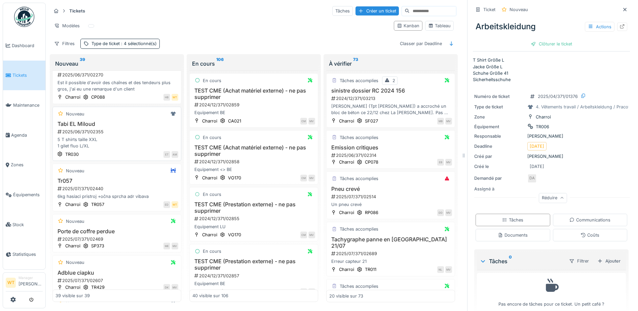
scroll to position [605, 0]
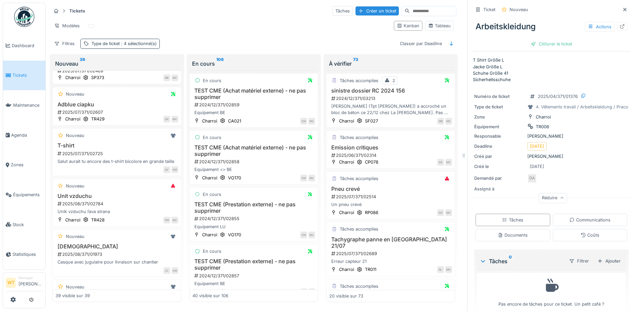
click at [132, 42] on span ": 4 sélectionné(s)" at bounding box center [138, 43] width 37 height 5
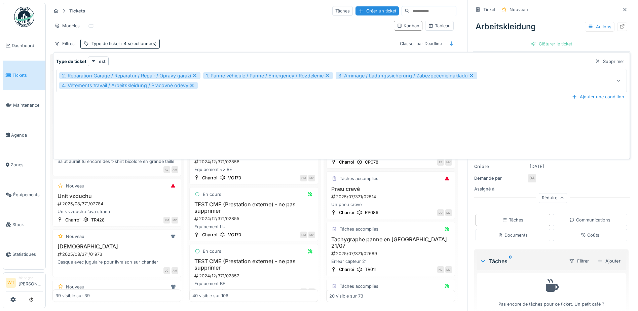
click at [191, 87] on icon at bounding box center [192, 86] width 4 height 4
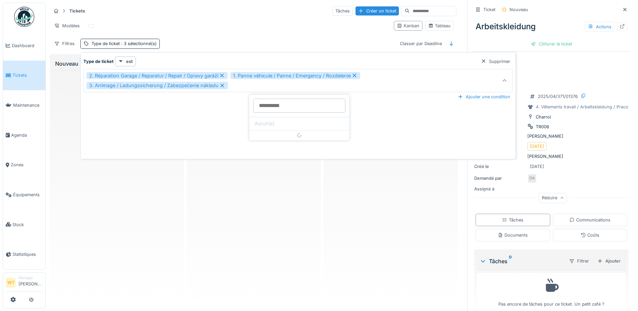
scroll to position [0, 0]
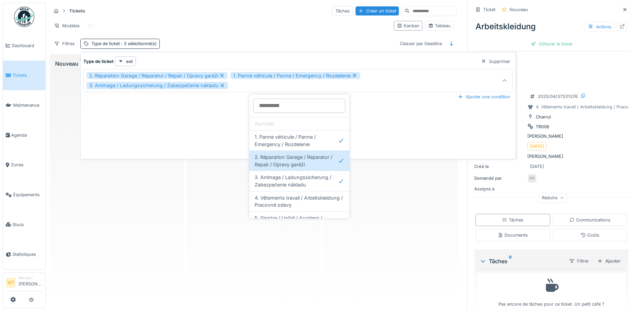
click at [224, 86] on icon at bounding box center [222, 85] width 6 height 5
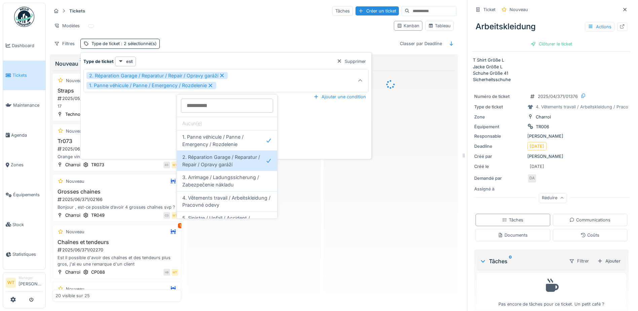
click at [209, 86] on icon at bounding box center [210, 85] width 6 height 5
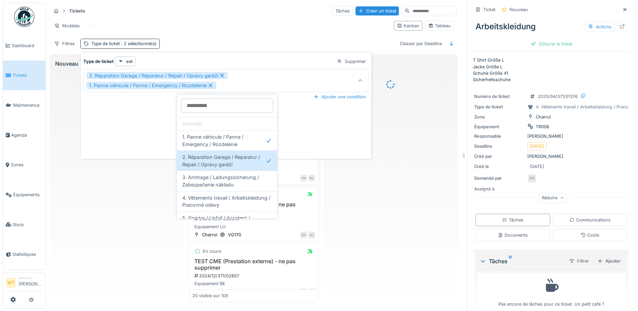
type input "***"
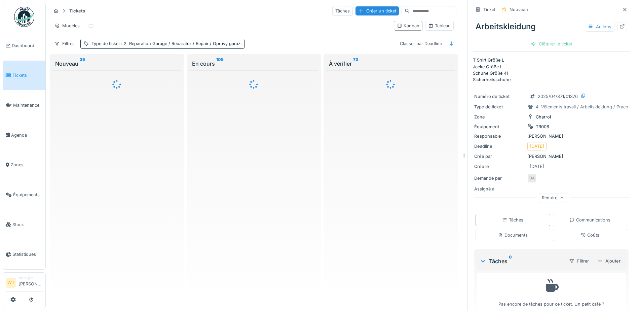
click at [265, 193] on div at bounding box center [253, 186] width 129 height 232
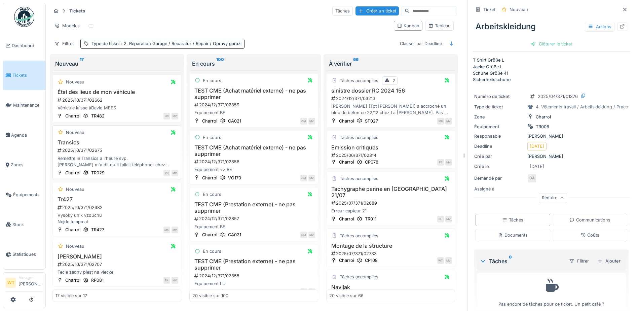
scroll to position [5, 0]
click at [103, 261] on div "2025/10/371/02707" at bounding box center [117, 264] width 121 height 6
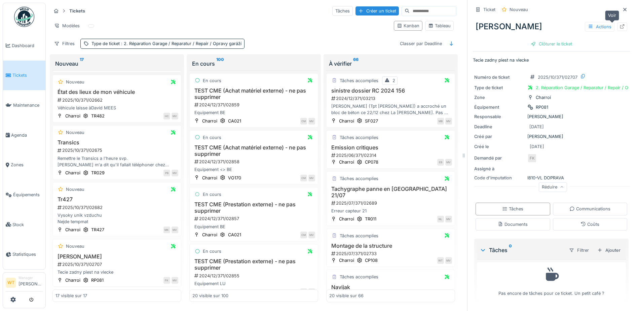
click at [619, 24] on icon at bounding box center [621, 26] width 5 height 4
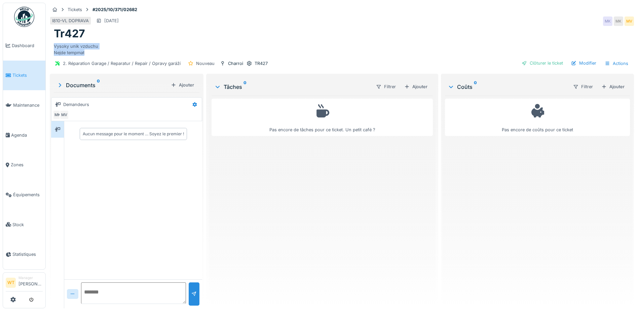
drag, startPoint x: 52, startPoint y: 46, endPoint x: 87, endPoint y: 50, distance: 35.2
click at [87, 50] on div "Tr427 Vysoky unik vzduchu Nejde tempmat" at bounding box center [342, 41] width 584 height 29
click at [87, 50] on div "Vysoky unik vzduchu Nejde tempmat" at bounding box center [342, 47] width 576 height 15
drag, startPoint x: 53, startPoint y: 45, endPoint x: 86, endPoint y: 51, distance: 33.8
click at [86, 51] on div "Tr427 Vysoky unik vzduchu Nejde tempmat" at bounding box center [342, 41] width 584 height 29
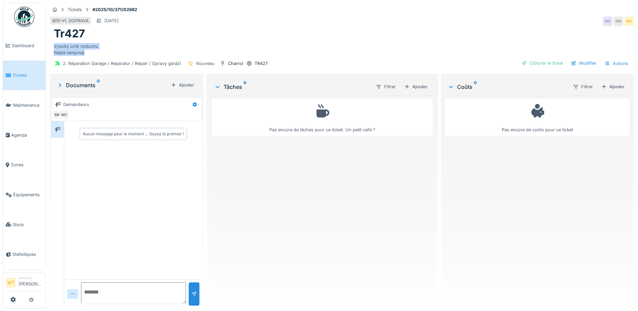
drag, startPoint x: 86, startPoint y: 51, endPoint x: 77, endPoint y: 44, distance: 11.2
copy div "Vysoky unik vzduchu Nejde tempmat"
click at [173, 166] on div "Aucun message pour le moment … Soyez le premier !" at bounding box center [133, 200] width 138 height 158
click at [419, 90] on div "Ajouter" at bounding box center [415, 86] width 29 height 9
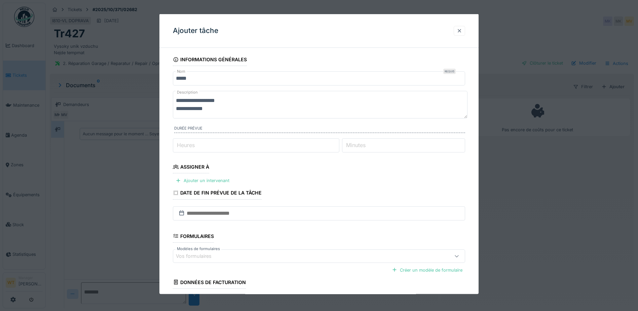
click at [459, 28] on div at bounding box center [458, 31] width 11 height 10
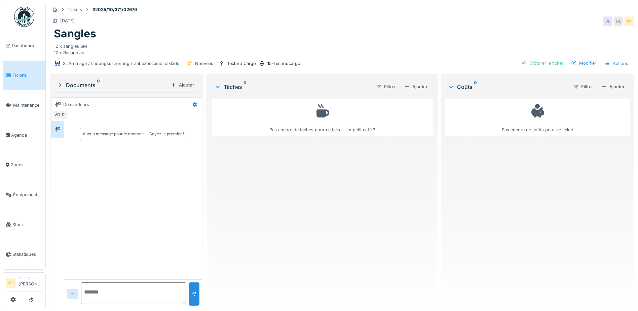
click at [118, 290] on textarea at bounding box center [133, 293] width 105 height 22
click at [106, 295] on textarea "*******" at bounding box center [133, 293] width 105 height 22
click at [99, 302] on textarea "**********" at bounding box center [133, 293] width 105 height 22
type textarea "**********"
type textarea "*"
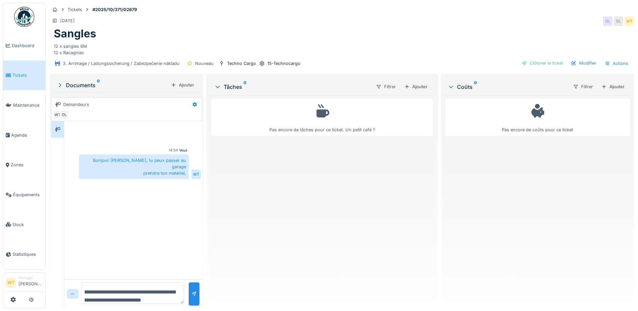
scroll to position [8, 0]
type textarea "**********"
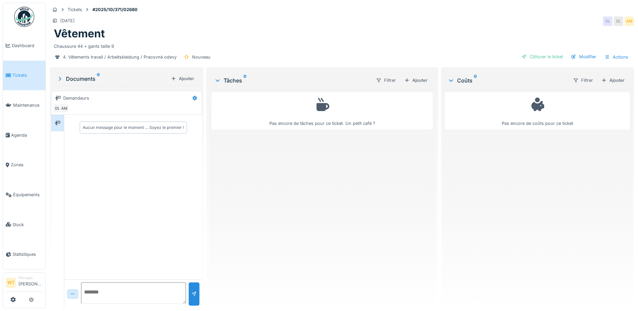
click at [104, 291] on textarea at bounding box center [133, 293] width 105 height 22
type textarea "**********"
click at [193, 294] on div at bounding box center [193, 293] width 5 height 6
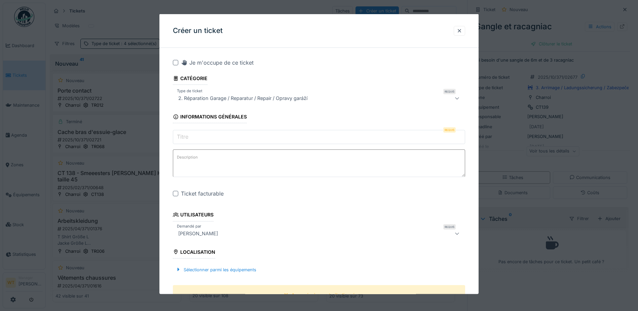
scroll to position [1807, 0]
drag, startPoint x: 459, startPoint y: 30, endPoint x: 436, endPoint y: 44, distance: 26.2
click at [459, 30] on div at bounding box center [459, 30] width 5 height 6
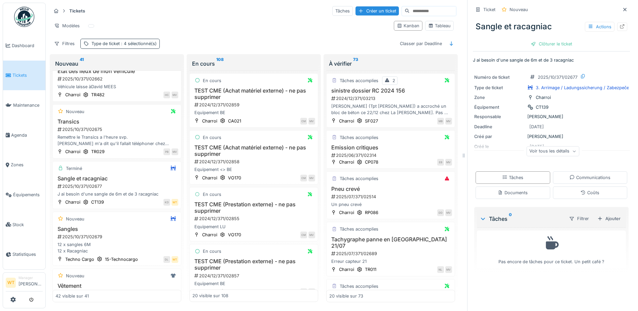
click at [145, 41] on span ": 4 sélectionné(s)" at bounding box center [138, 43] width 37 height 5
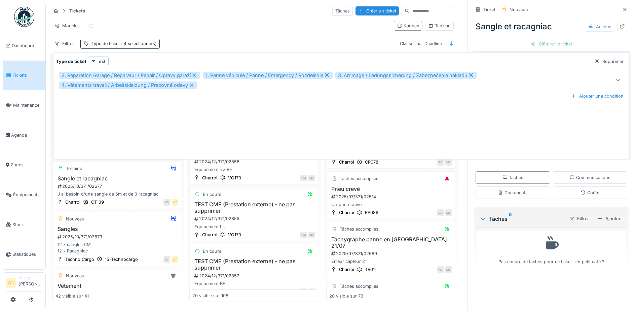
click at [190, 83] on icon at bounding box center [192, 85] width 6 height 5
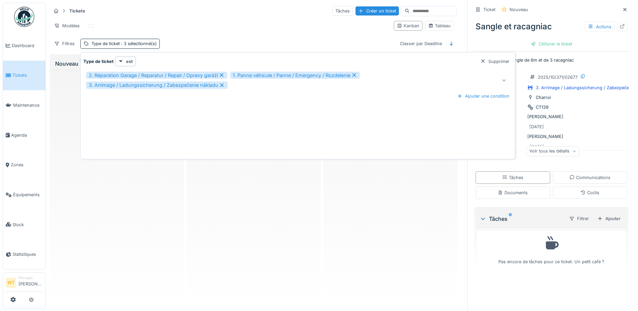
scroll to position [0, 0]
click at [224, 83] on icon at bounding box center [222, 85] width 6 height 5
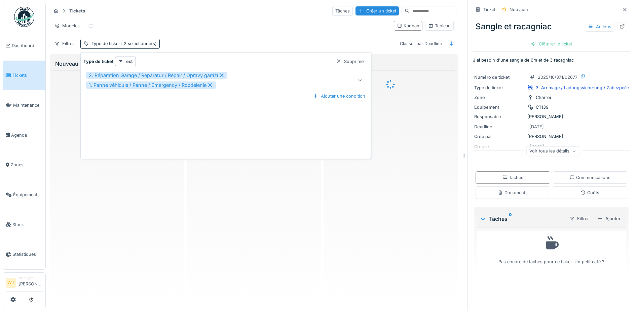
click at [211, 83] on icon at bounding box center [210, 85] width 4 height 4
type input "***"
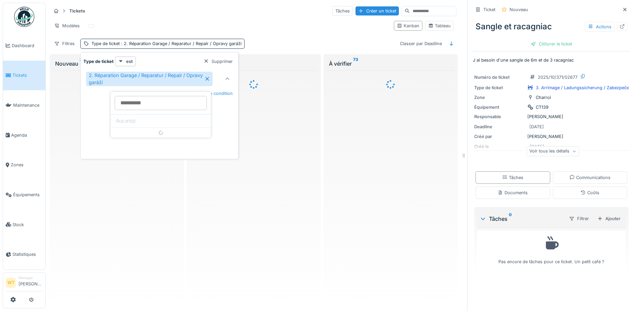
click at [217, 24] on div "Modèles" at bounding box center [219, 26] width 337 height 10
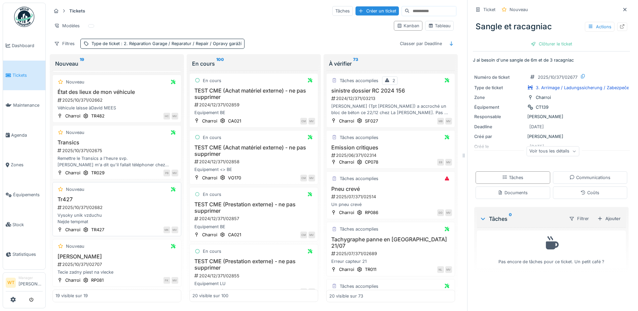
scroll to position [5, 0]
drag, startPoint x: 92, startPoint y: 252, endPoint x: 111, endPoint y: 252, distance: 19.2
click at [126, 253] on h3 "[PERSON_NAME]" at bounding box center [116, 256] width 123 height 6
click at [556, 147] on div "Voir tous les détails" at bounding box center [552, 151] width 53 height 10
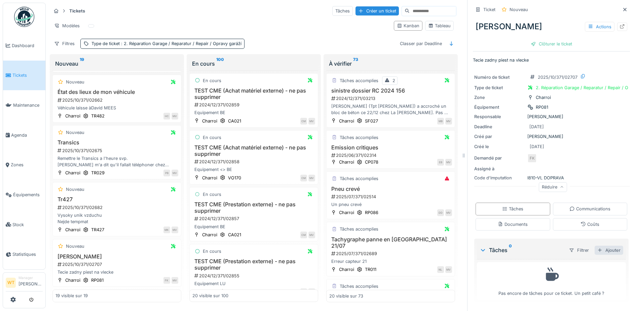
click at [596, 245] on div "Ajouter" at bounding box center [608, 249] width 29 height 9
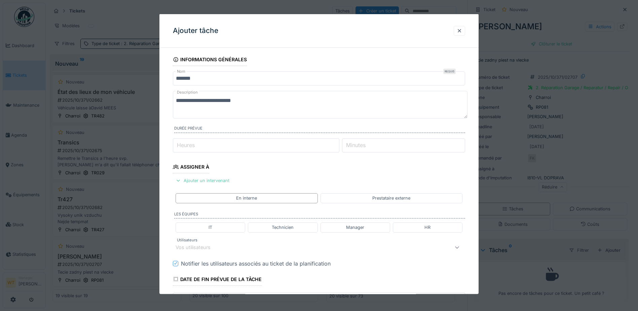
click at [193, 183] on div "Ajouter un intervenant" at bounding box center [202, 180] width 59 height 9
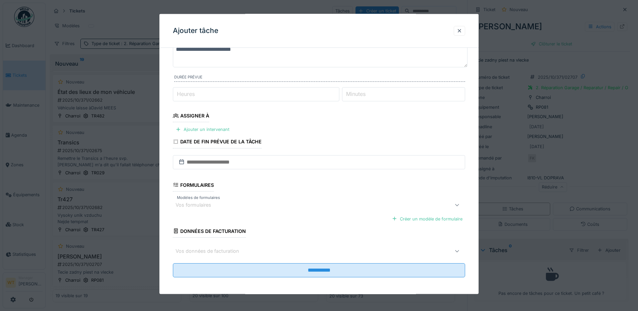
scroll to position [53, 0]
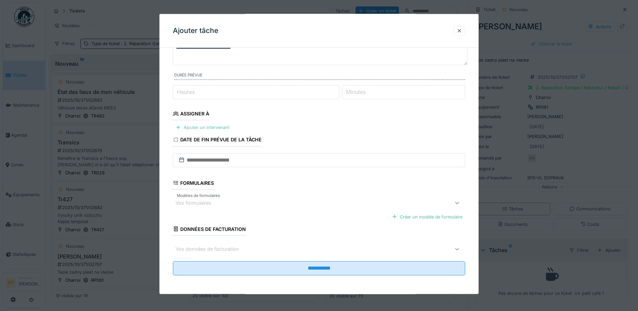
click at [214, 126] on div "Ajouter un intervenant" at bounding box center [202, 127] width 59 height 9
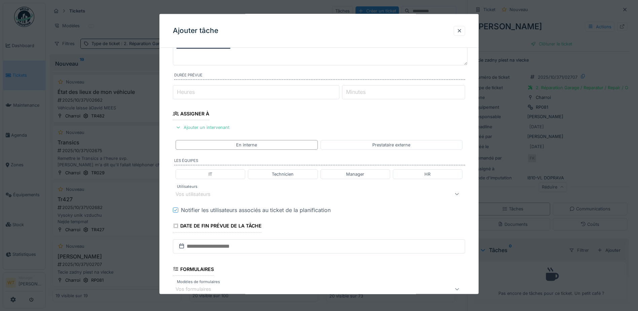
click at [231, 193] on div "Vos utilisateurs" at bounding box center [301, 194] width 252 height 8
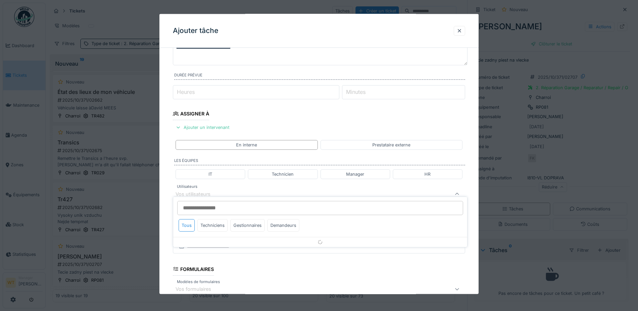
scroll to position [93, 0]
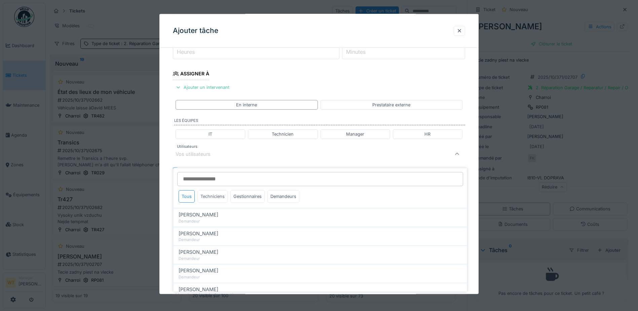
click at [211, 193] on div "Techniciens" at bounding box center [212, 196] width 30 height 12
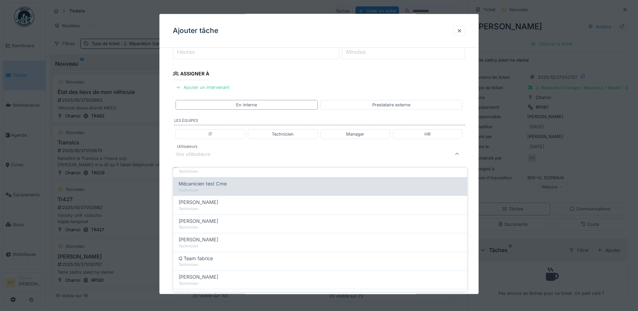
scroll to position [47, 0]
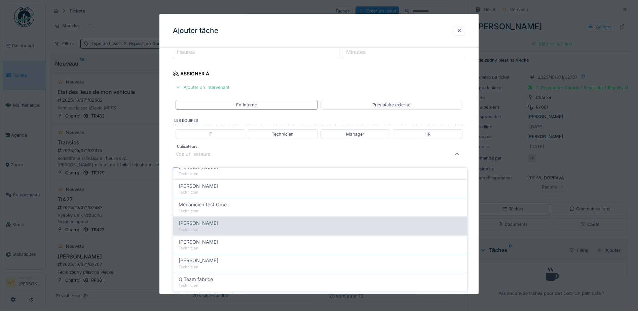
click at [209, 216] on div "[PERSON_NAME] Technicien" at bounding box center [320, 225] width 294 height 18
type input "****"
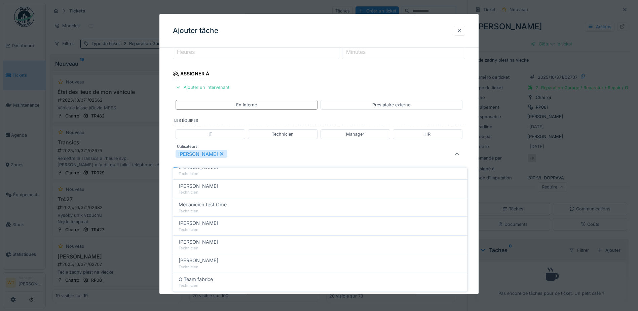
scroll to position [0, 0]
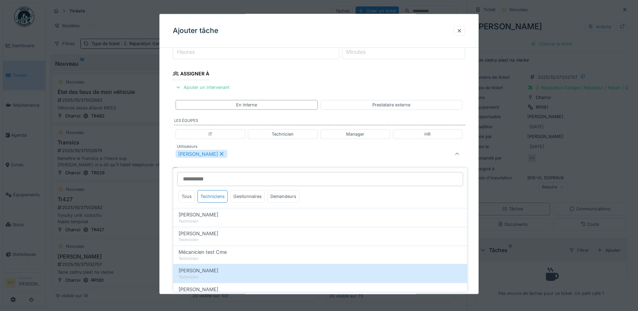
click at [235, 152] on div "[PERSON_NAME]" at bounding box center [301, 154] width 252 height 8
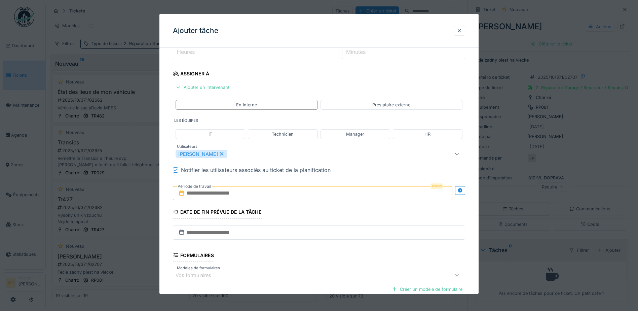
click at [227, 192] on input "text" at bounding box center [312, 193] width 279 height 14
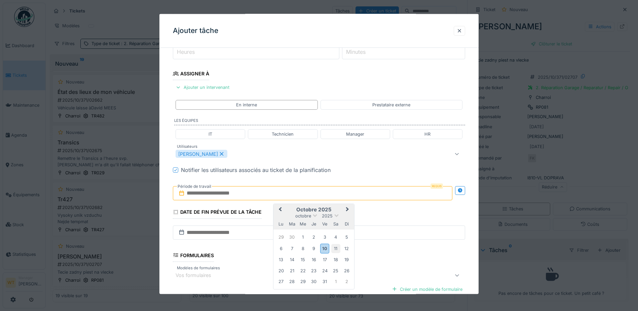
click at [333, 249] on div "11" at bounding box center [335, 247] width 9 height 9
click at [335, 248] on div "11" at bounding box center [335, 247] width 9 height 9
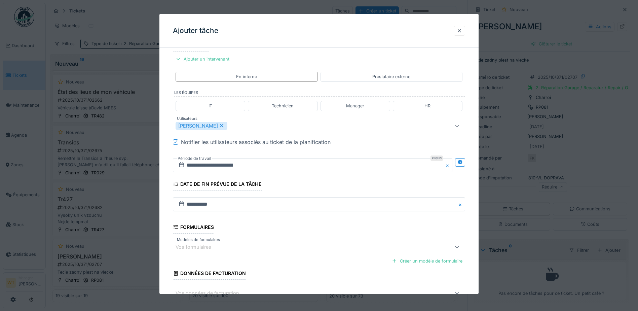
scroll to position [165, 0]
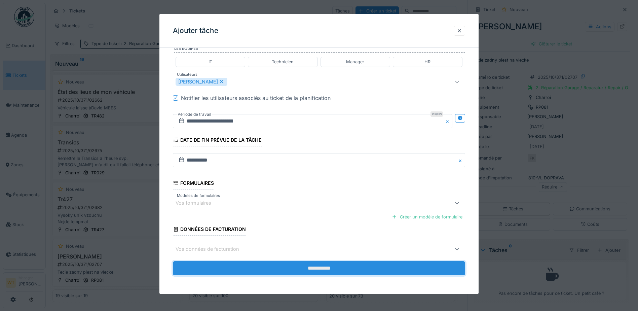
click at [286, 274] on input "**********" at bounding box center [319, 268] width 292 height 14
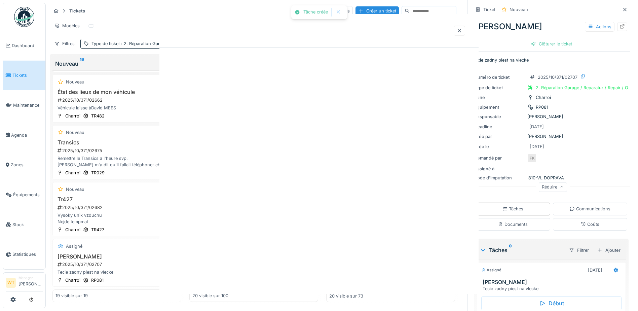
scroll to position [0, 0]
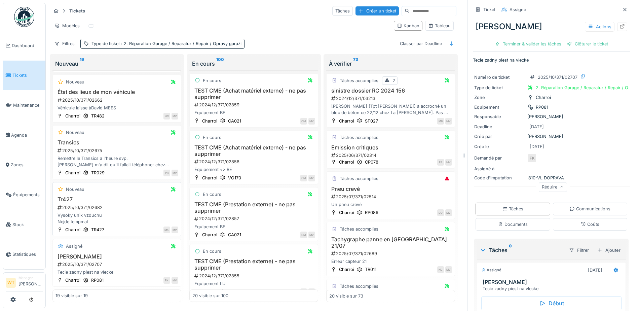
click at [71, 196] on h3 "Tr427" at bounding box center [116, 199] width 123 height 6
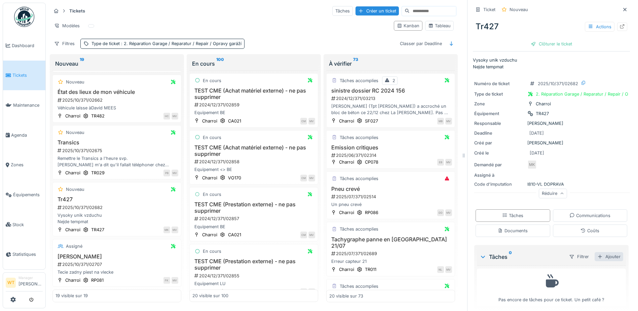
click at [599, 252] on div "Ajouter" at bounding box center [608, 256] width 29 height 9
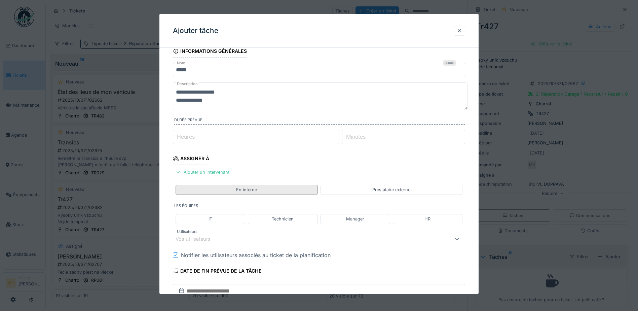
scroll to position [34, 0]
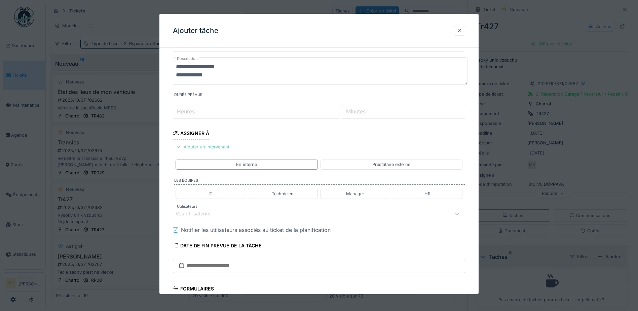
click at [205, 147] on div "Ajouter un intervenant" at bounding box center [202, 146] width 59 height 9
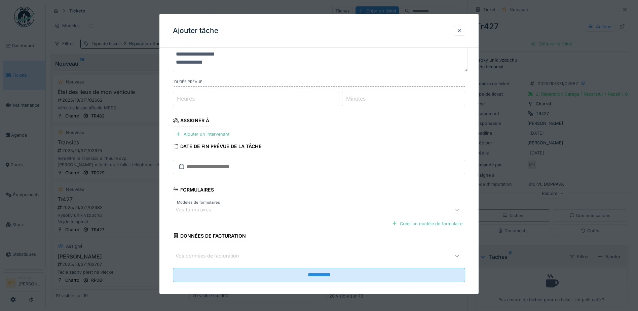
scroll to position [53, 0]
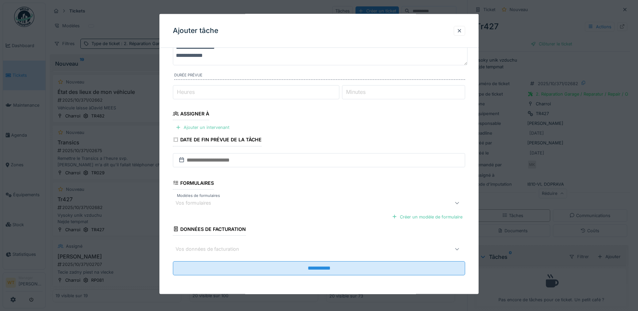
click at [211, 129] on div "Ajouter un intervenant" at bounding box center [202, 127] width 59 height 9
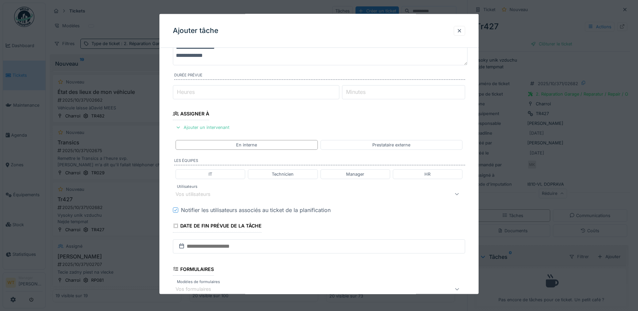
click at [233, 194] on div "Vos utilisateurs" at bounding box center [301, 194] width 252 height 8
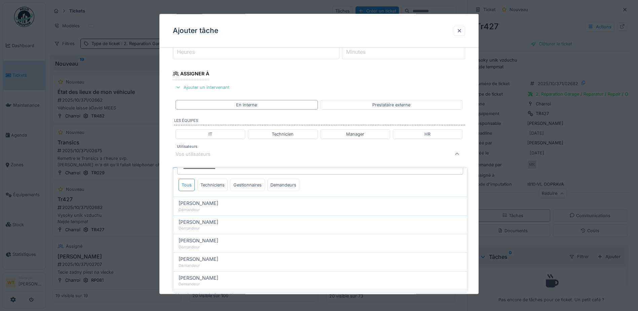
scroll to position [0, 0]
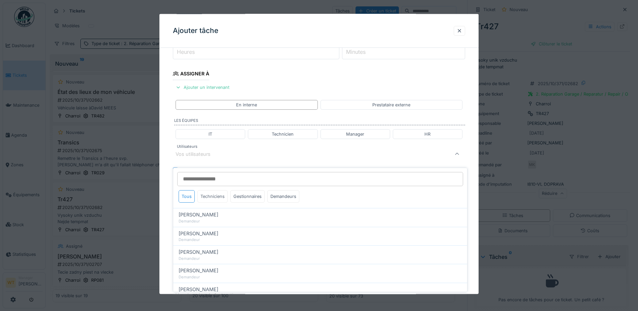
click at [207, 190] on div "Techniciens" at bounding box center [212, 196] width 30 height 12
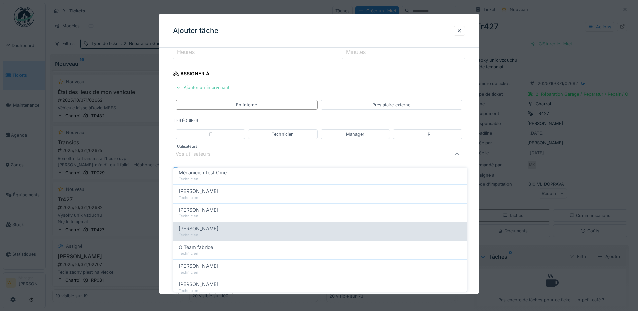
scroll to position [67, 0]
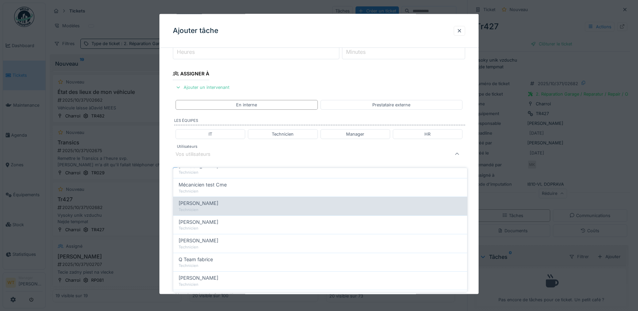
click at [207, 200] on span "[PERSON_NAME]" at bounding box center [199, 202] width 40 height 7
type input "****"
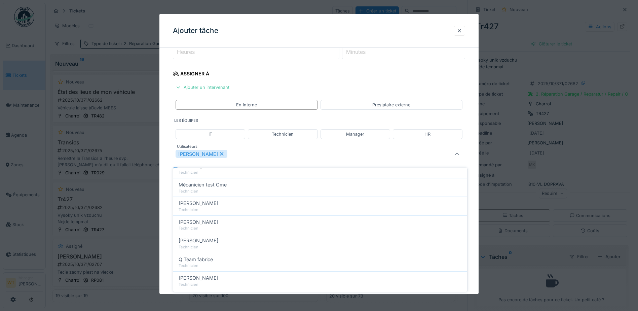
scroll to position [0, 0]
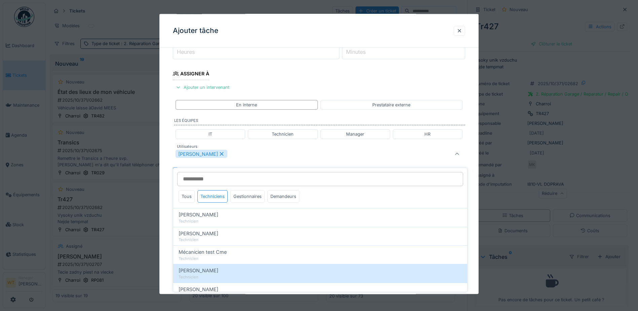
click at [248, 156] on div "[PERSON_NAME]" at bounding box center [301, 154] width 252 height 8
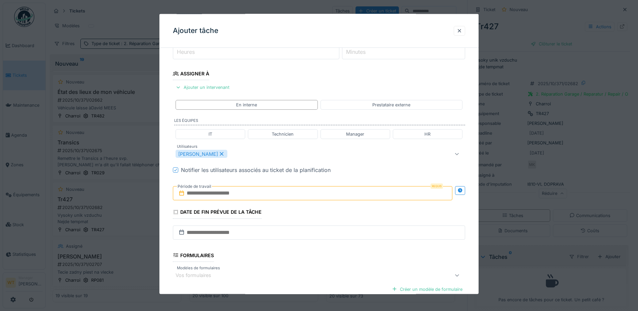
click at [234, 192] on input "text" at bounding box center [312, 193] width 279 height 14
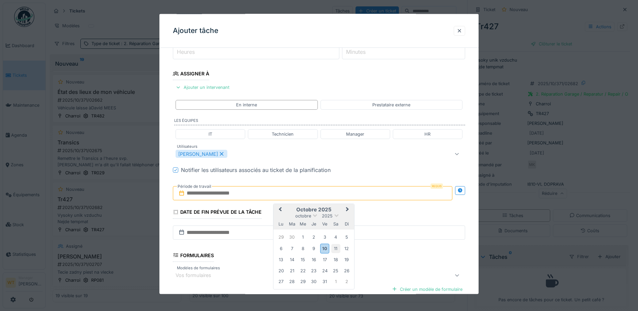
click at [334, 249] on div "11" at bounding box center [335, 247] width 9 height 9
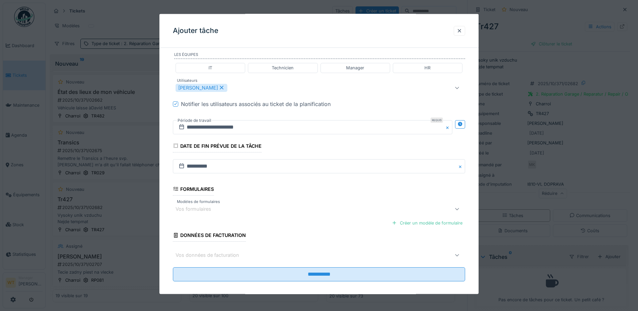
scroll to position [165, 0]
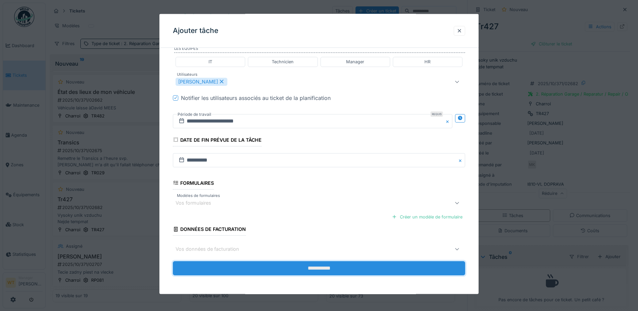
click at [289, 273] on input "**********" at bounding box center [319, 268] width 292 height 14
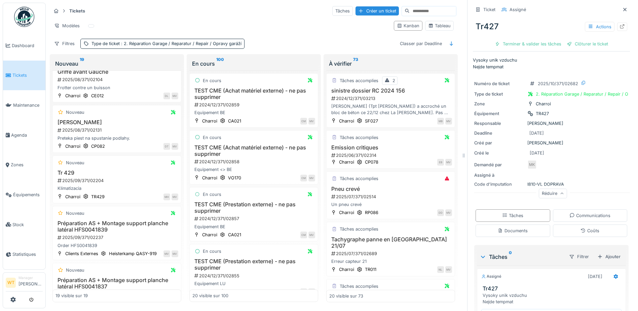
scroll to position [118, 0]
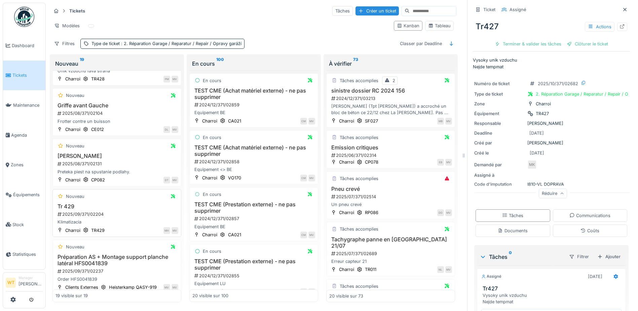
click at [74, 197] on div "Nouveau Tr 429 2025/09/371/02204 Klimatizacia Charroi TR429 MH MV" at bounding box center [116, 213] width 129 height 48
click at [73, 203] on h3 "Tr 429" at bounding box center [116, 206] width 123 height 6
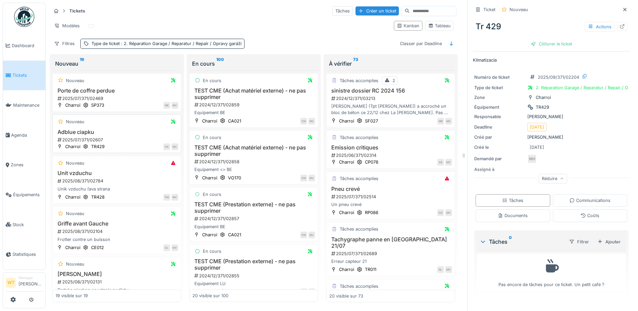
click at [85, 129] on h3 "Adblue ciapku" at bounding box center [116, 132] width 123 height 6
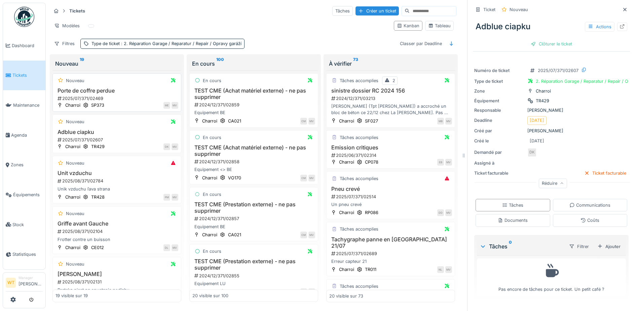
click at [108, 96] on div "2025/07/371/02469" at bounding box center [117, 98] width 121 height 6
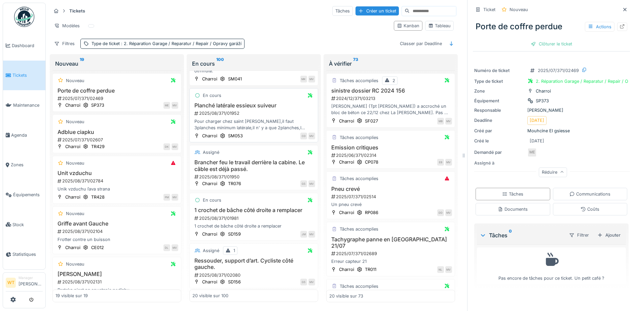
scroll to position [852, 0]
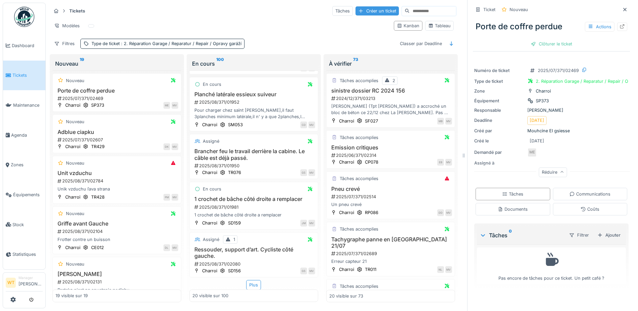
click at [368, 7] on div "Créer un ticket" at bounding box center [376, 10] width 43 height 9
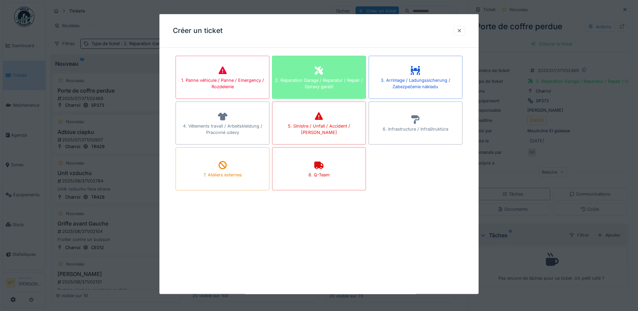
click at [329, 77] on div "2. Réparation Garage / Reparatur / Repair / Opravy garáží" at bounding box center [318, 83] width 93 height 13
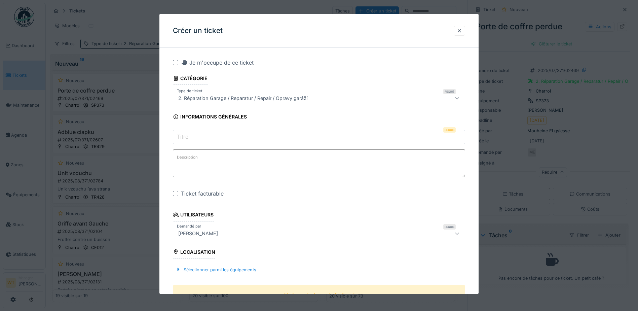
click at [228, 133] on input "Titre" at bounding box center [319, 137] width 292 height 14
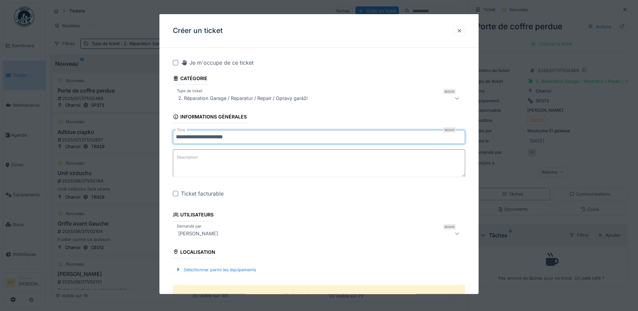
type input "**********"
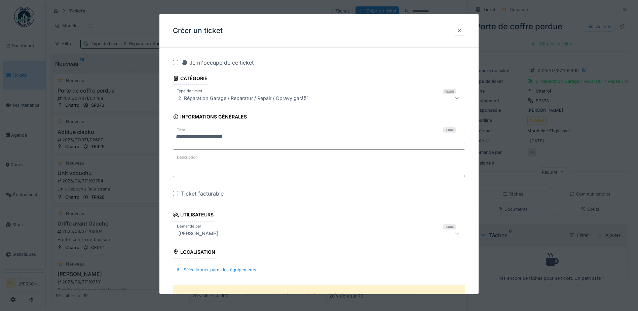
click at [177, 194] on div at bounding box center [175, 193] width 5 height 5
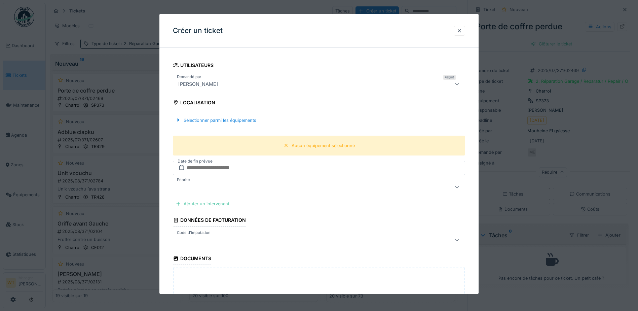
scroll to position [168, 0]
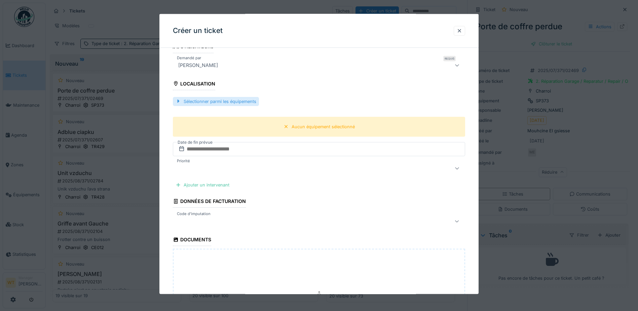
click at [249, 100] on div "Sélectionner parmi les équipements" at bounding box center [216, 100] width 86 height 9
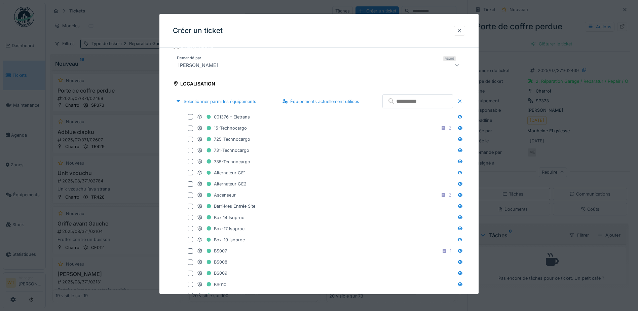
click at [400, 100] on input "text" at bounding box center [417, 101] width 71 height 14
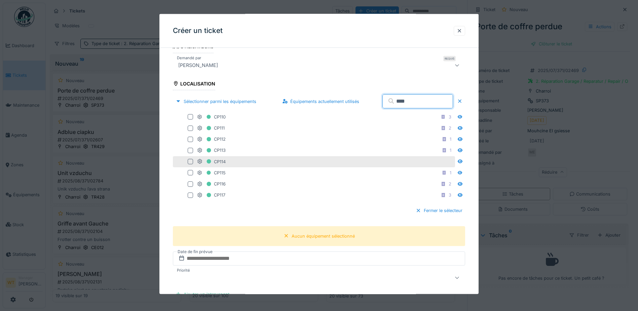
type input "****"
click at [191, 161] on div at bounding box center [190, 161] width 5 height 5
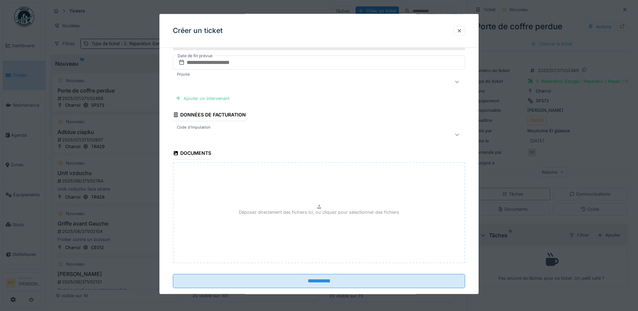
scroll to position [370, 0]
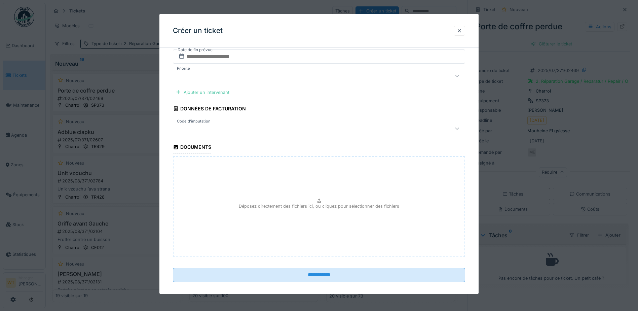
click at [245, 127] on div at bounding box center [301, 128] width 252 height 8
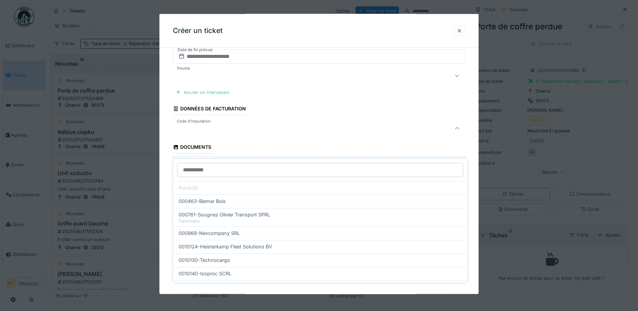
scroll to position [344, 0]
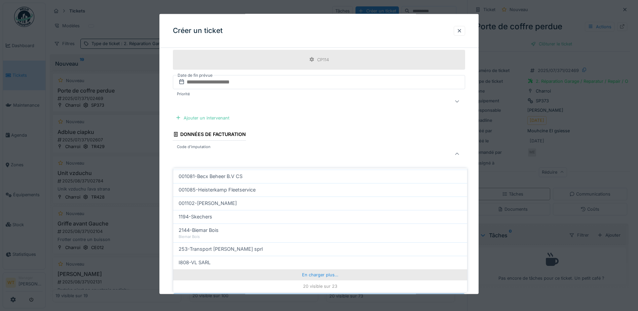
click at [285, 272] on div "En charger plus…" at bounding box center [320, 274] width 294 height 11
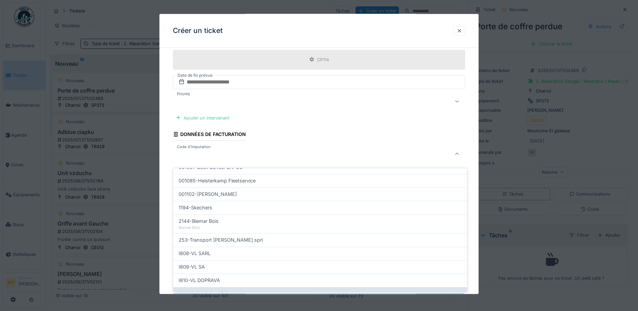
scroll to position [244, 0]
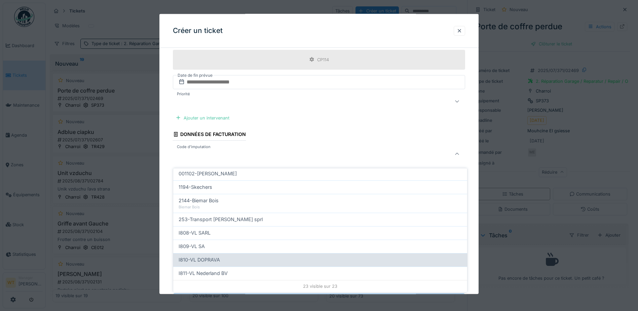
click at [232, 256] on div "I810-VL DOPRAVA" at bounding box center [320, 259] width 283 height 7
type input "***"
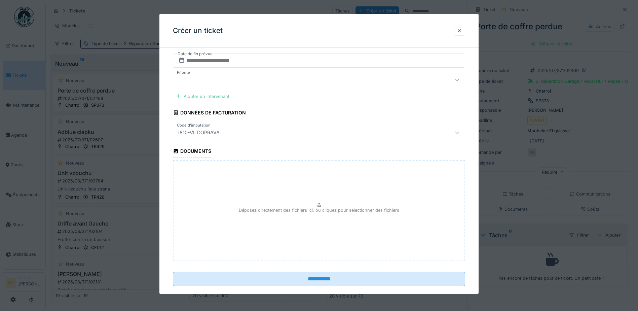
scroll to position [377, 0]
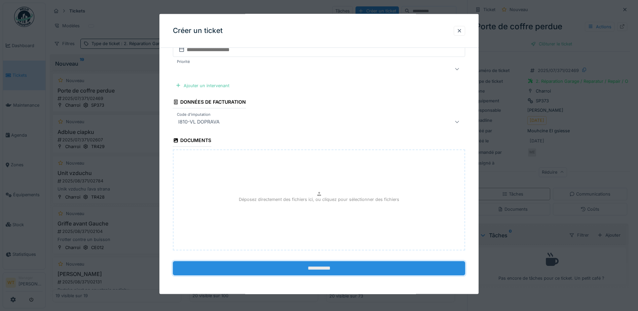
click at [274, 265] on input "**********" at bounding box center [319, 268] width 292 height 14
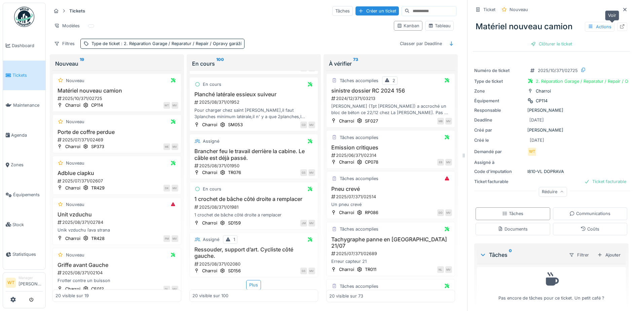
click at [619, 24] on icon at bounding box center [621, 26] width 5 height 4
click at [27, 191] on span "Équipements" at bounding box center [28, 194] width 30 height 6
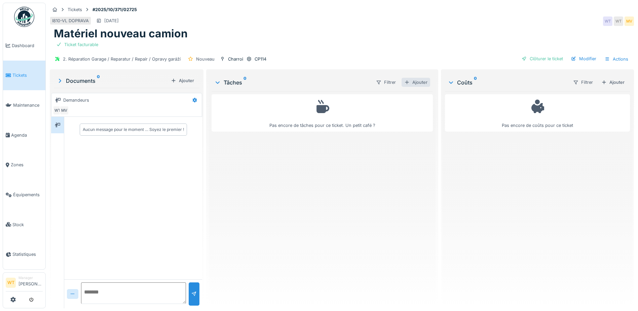
click at [407, 82] on div "Ajouter" at bounding box center [415, 82] width 29 height 9
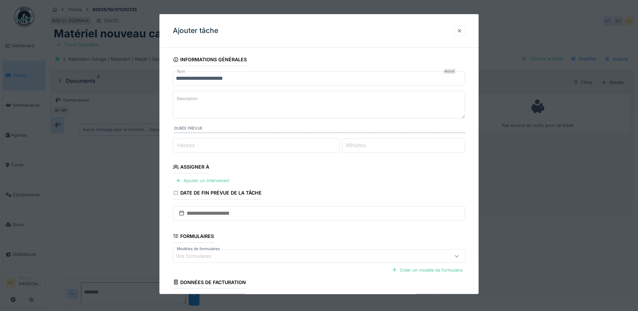
click at [462, 29] on div at bounding box center [459, 30] width 5 height 6
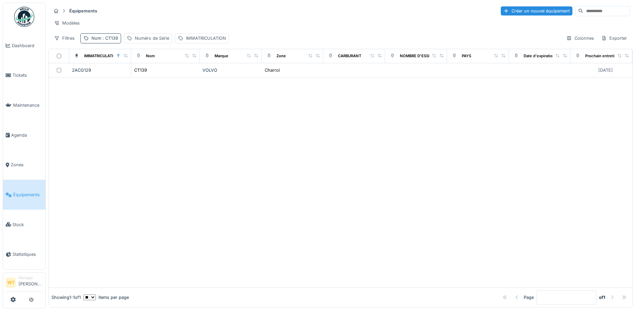
click at [106, 41] on span ": CT139" at bounding box center [109, 38] width 17 height 5
drag, startPoint x: 153, startPoint y: 76, endPoint x: 129, endPoint y: 77, distance: 24.2
click at [145, 76] on icon at bounding box center [142, 75] width 5 height 4
click at [124, 77] on input "Nom" at bounding box center [116, 76] width 67 height 14
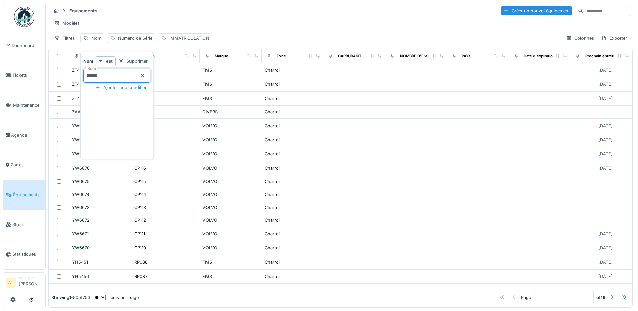
type input "*****"
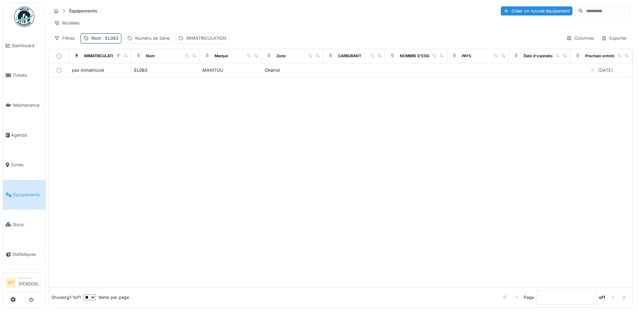
click at [181, 35] on div "Équipements Créer un nouvel équipement Modèles Filtres Nom : EL063 Numéro de Sé…" at bounding box center [340, 24] width 584 height 43
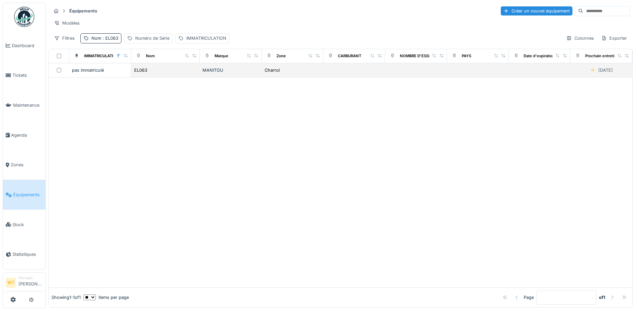
click at [153, 74] on div "EL063" at bounding box center [165, 70] width 63 height 7
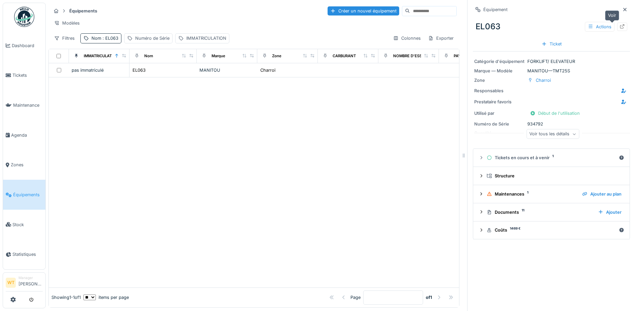
click at [617, 28] on div at bounding box center [622, 27] width 10 height 8
click at [93, 41] on div "Nom : EL063" at bounding box center [104, 38] width 27 height 6
drag, startPoint x: 153, startPoint y: 75, endPoint x: 131, endPoint y: 77, distance: 21.9
click at [145, 75] on icon at bounding box center [142, 75] width 5 height 4
click at [124, 78] on input "Nom" at bounding box center [116, 76] width 67 height 14
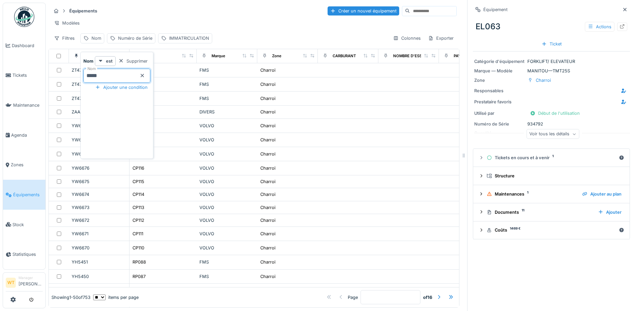
type input "*****"
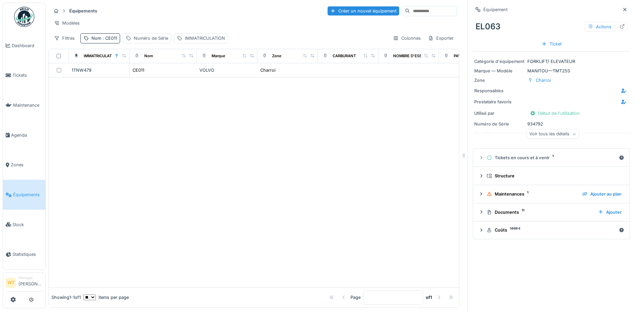
click at [180, 8] on div "Équipements Créer un nouvel équipement" at bounding box center [253, 10] width 405 height 11
click at [180, 74] on div "CE011" at bounding box center [163, 70] width 62 height 7
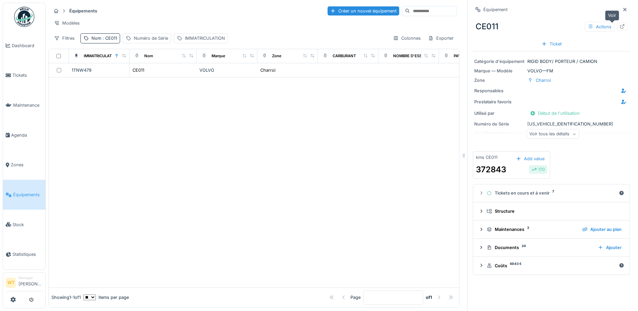
click at [617, 27] on div at bounding box center [622, 27] width 10 height 8
click at [622, 9] on icon at bounding box center [624, 9] width 5 height 4
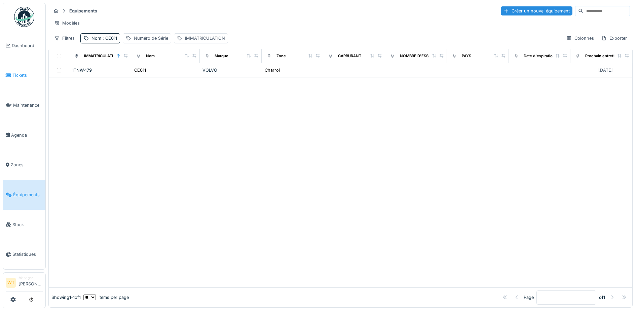
click at [22, 72] on span "Tickets" at bounding box center [27, 75] width 30 height 6
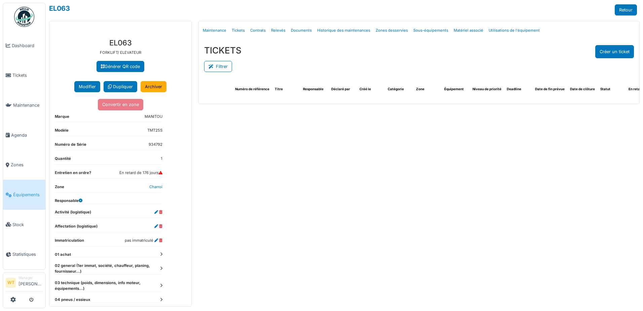
select select "***"
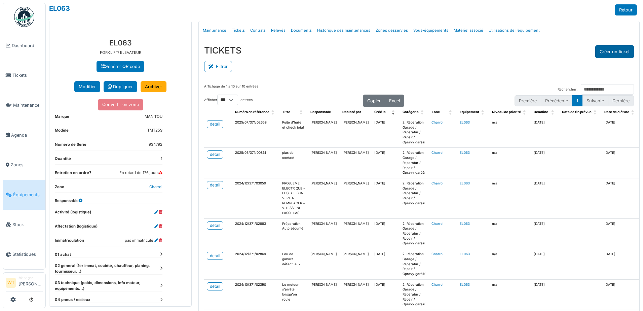
click at [604, 47] on button "Créer un ticket" at bounding box center [614, 51] width 39 height 13
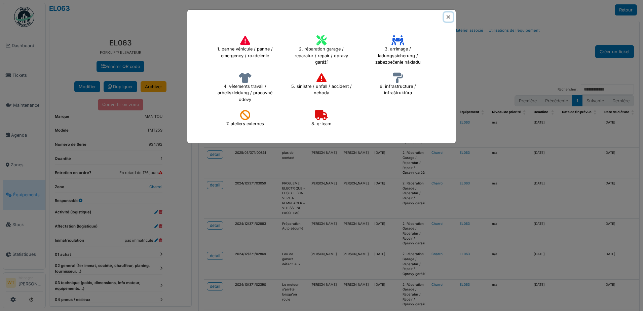
click at [444, 18] on button "Close" at bounding box center [448, 16] width 9 height 9
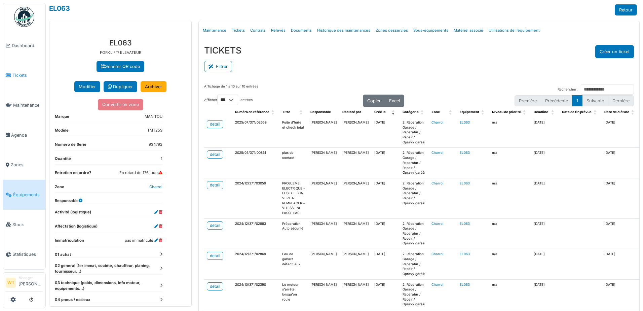
click at [15, 74] on span "Tickets" at bounding box center [27, 75] width 30 height 6
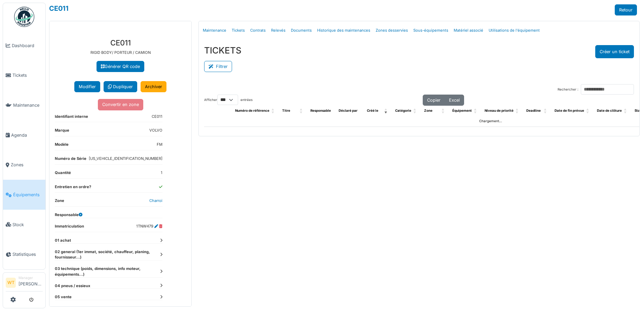
select select "***"
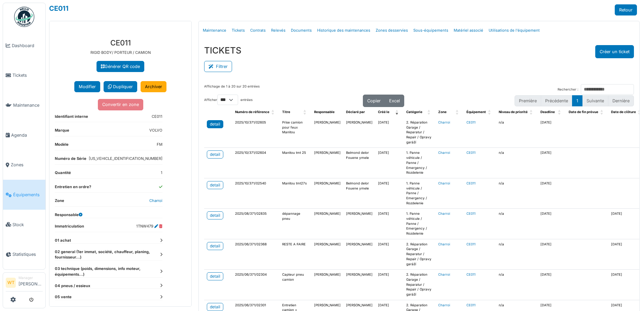
click at [216, 126] on div "detail" at bounding box center [215, 124] width 10 height 6
click at [12, 75] on li "Tickets" at bounding box center [24, 75] width 37 height 6
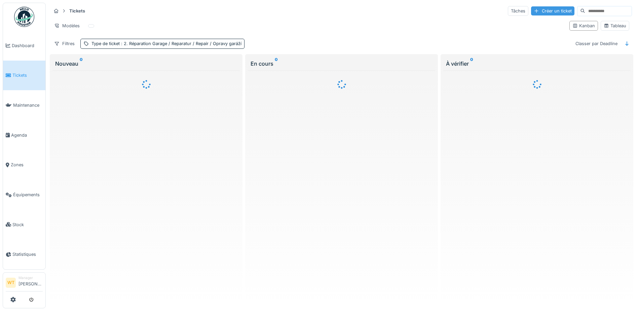
click at [531, 14] on div "Créer un ticket" at bounding box center [552, 10] width 43 height 9
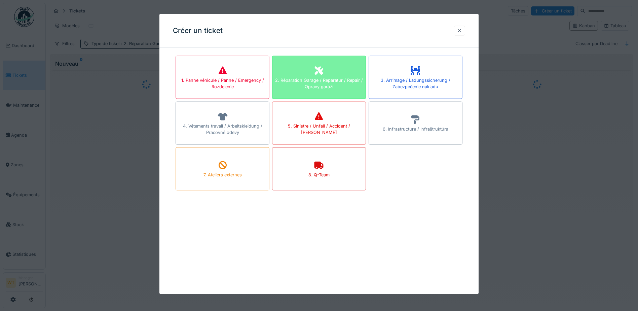
click at [297, 83] on div "2. Réparation Garage / Reparatur / Repair / Opravy garáží" at bounding box center [318, 83] width 93 height 13
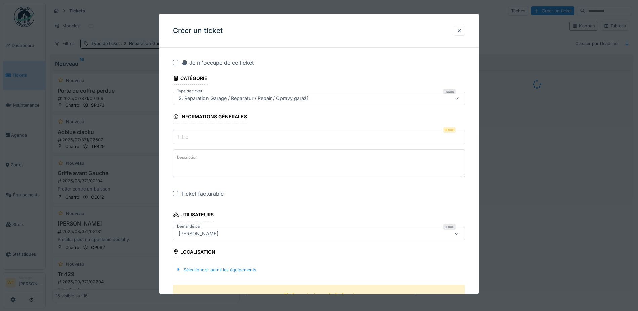
click at [214, 142] on input "Titre" at bounding box center [319, 137] width 292 height 14
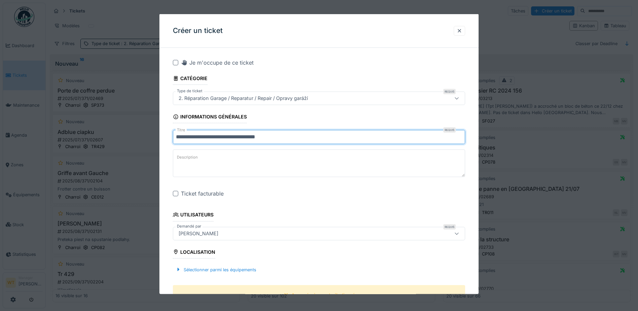
type input "**********"
click at [174, 194] on div at bounding box center [175, 193] width 5 height 5
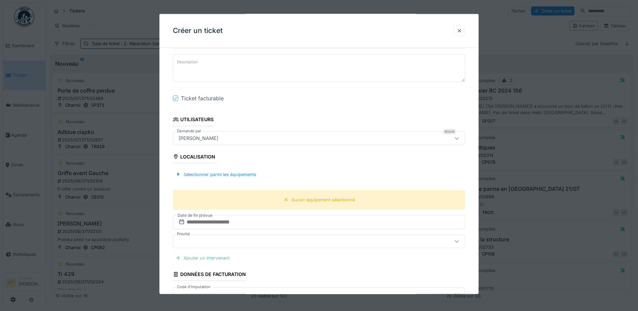
scroll to position [101, 0]
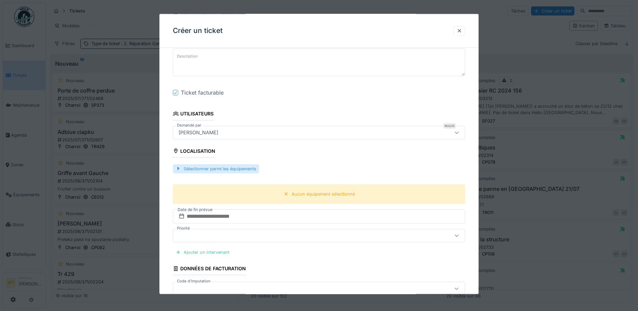
click at [223, 173] on div "Sélectionner parmi les équipements" at bounding box center [216, 168] width 86 height 9
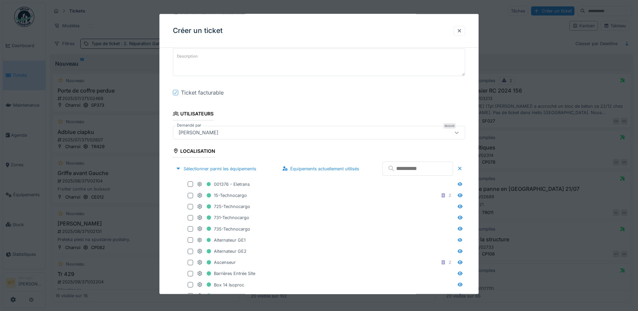
click at [393, 170] on input "text" at bounding box center [417, 168] width 71 height 14
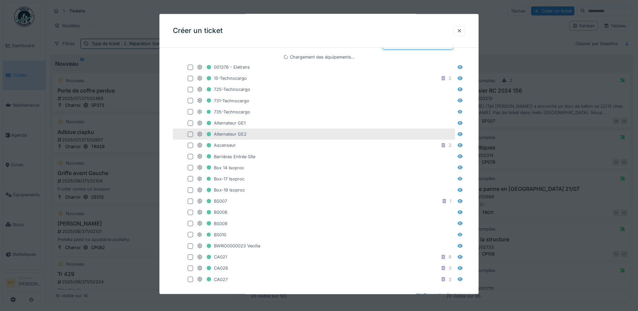
scroll to position [235, 0]
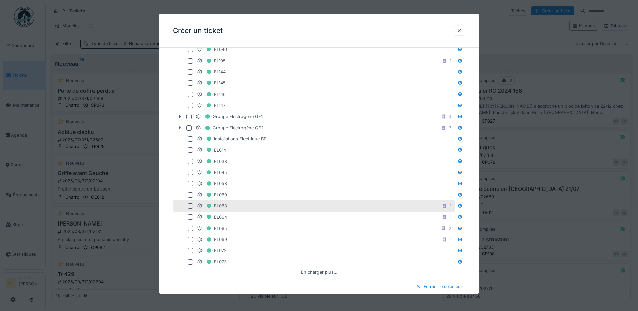
type input "****"
click at [237, 206] on div "EL063 1" at bounding box center [325, 205] width 256 height 8
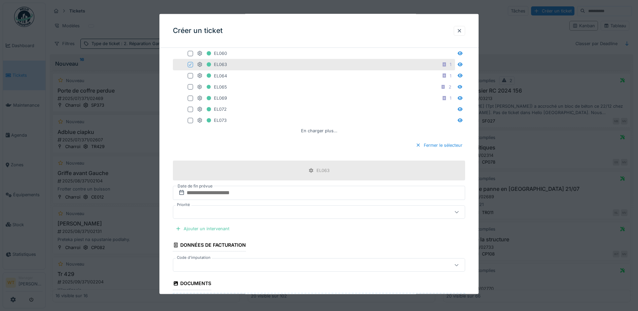
scroll to position [403, 0]
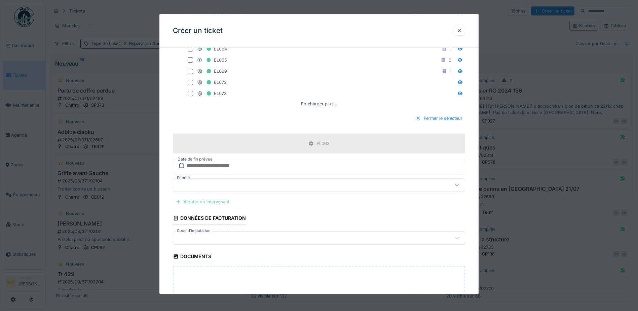
click at [213, 200] on div "Ajouter un intervenant" at bounding box center [202, 201] width 59 height 9
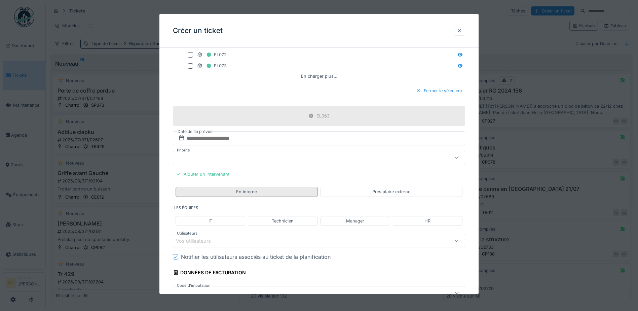
scroll to position [471, 0]
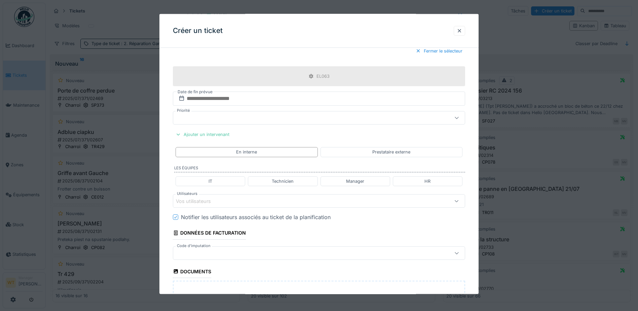
click at [249, 198] on div "Vos utilisateurs" at bounding box center [302, 200] width 252 height 7
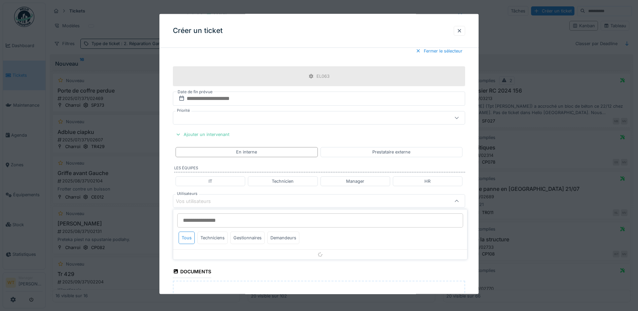
scroll to position [518, 0]
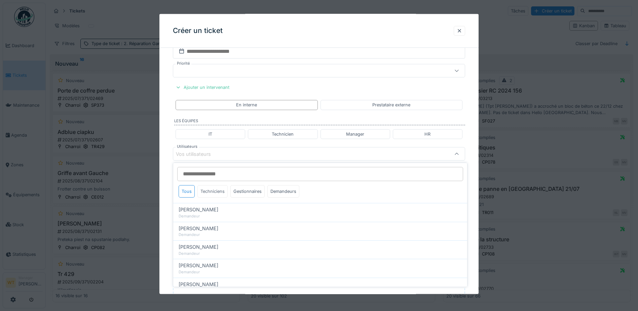
click at [210, 193] on div "Techniciens" at bounding box center [212, 191] width 30 height 12
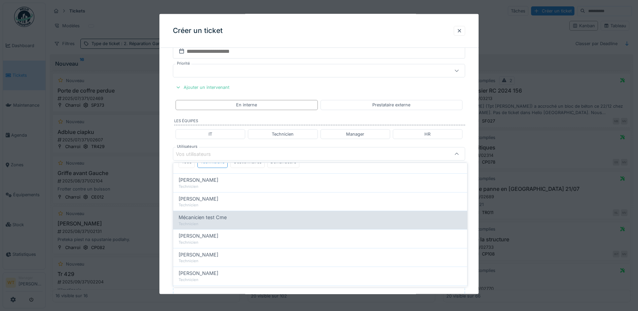
scroll to position [14, 0]
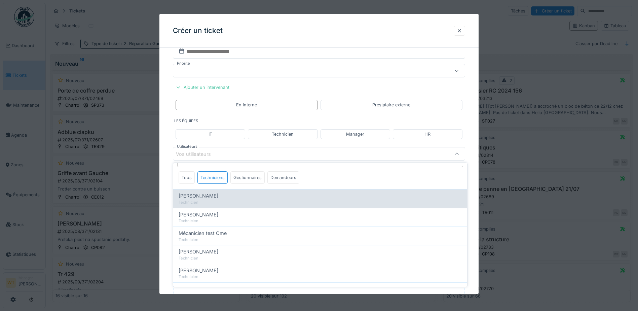
drag, startPoint x: 211, startPoint y: 220, endPoint x: 218, endPoint y: 201, distance: 19.7
click at [211, 220] on div "Technicien" at bounding box center [320, 221] width 283 height 6
type input "****"
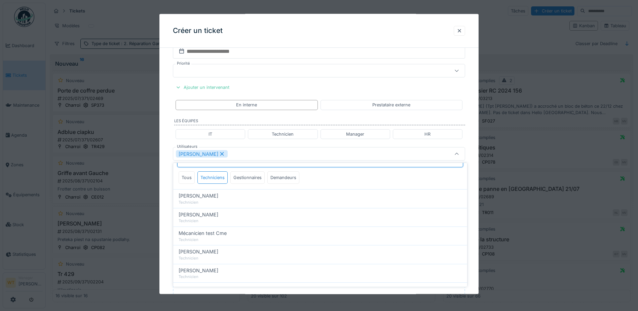
scroll to position [4, 0]
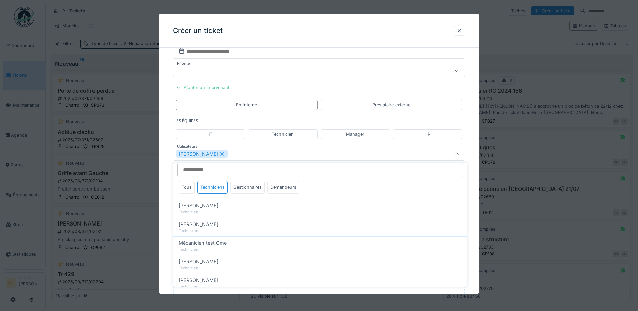
click at [237, 155] on div "[PERSON_NAME]" at bounding box center [302, 153] width 252 height 7
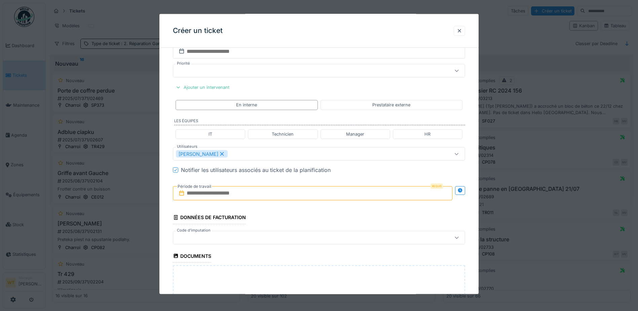
click at [232, 196] on input "text" at bounding box center [312, 193] width 279 height 14
click at [328, 250] on div "10" at bounding box center [324, 248] width 9 height 10
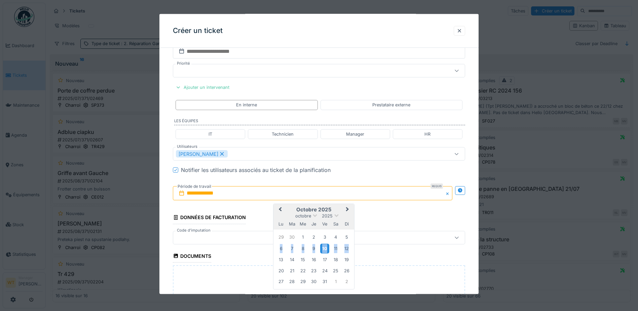
click at [328, 250] on div "10" at bounding box center [324, 248] width 9 height 10
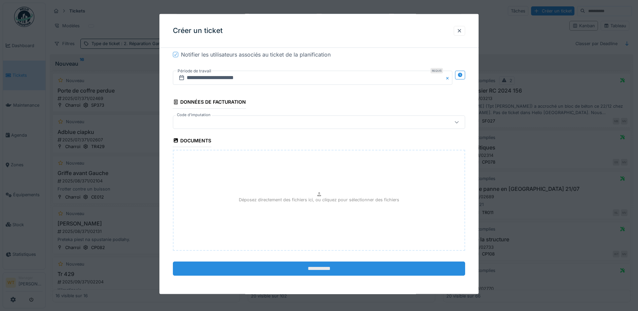
scroll to position [633, 0]
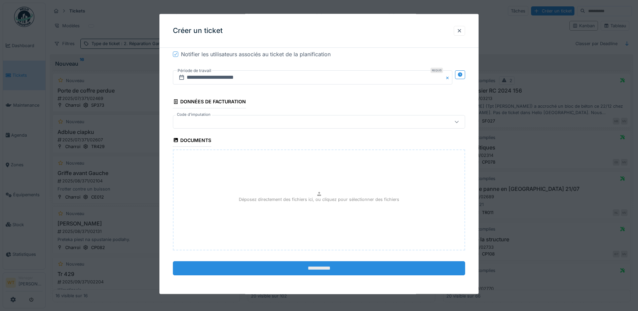
click at [272, 261] on input "**********" at bounding box center [319, 268] width 292 height 14
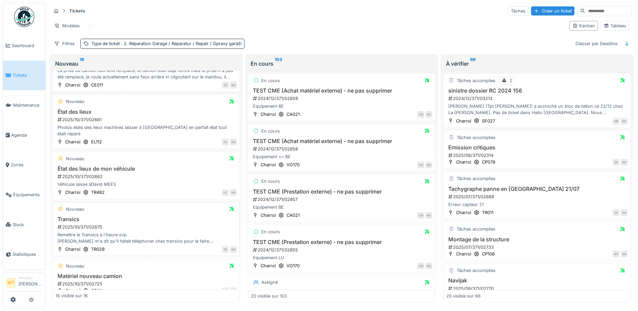
scroll to position [570, 0]
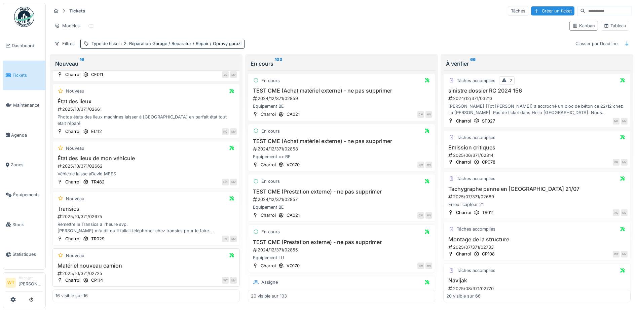
click at [114, 262] on h3 "Matériel nouveau camion" at bounding box center [145, 265] width 181 height 6
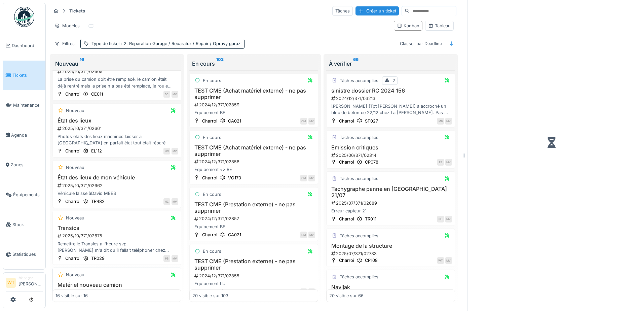
scroll to position [617, 0]
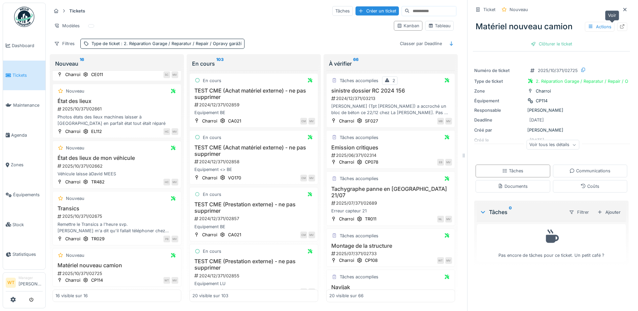
click at [617, 23] on div at bounding box center [622, 27] width 10 height 8
click at [362, 8] on div "Créer un ticket" at bounding box center [376, 10] width 43 height 9
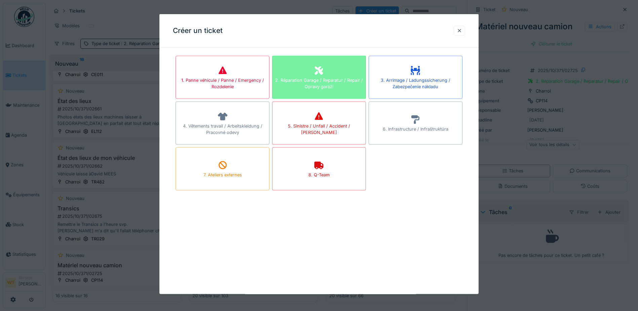
click at [309, 86] on div "2. Réparation Garage / Reparatur / Repair / Opravy garáží" at bounding box center [318, 83] width 93 height 13
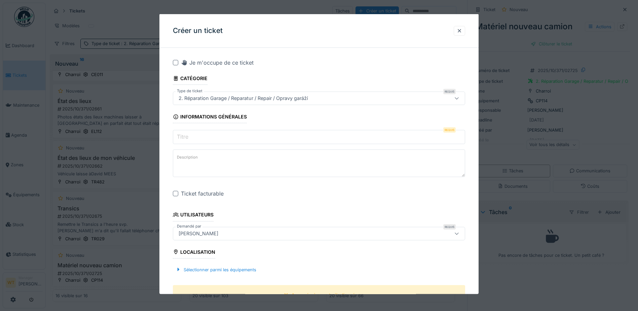
click at [202, 133] on input "Titre" at bounding box center [319, 137] width 292 height 14
type input "*"
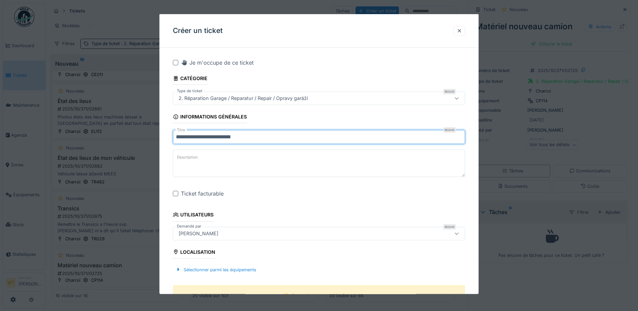
type input "**********"
click at [173, 193] on div at bounding box center [175, 193] width 5 height 5
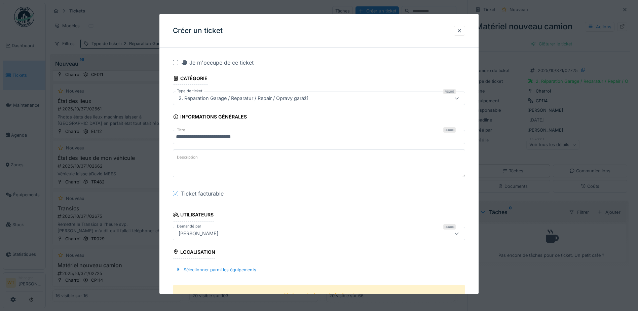
scroll to position [67, 0]
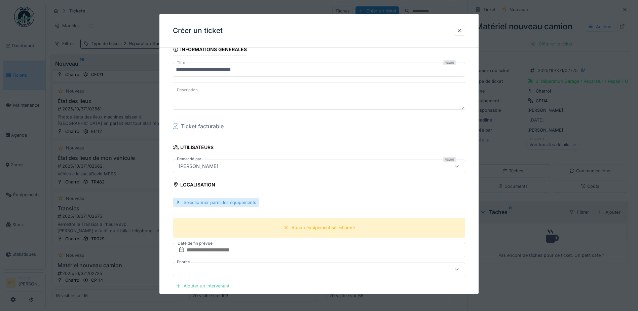
click at [237, 205] on div "Sélectionner parmi les équipements" at bounding box center [216, 201] width 86 height 9
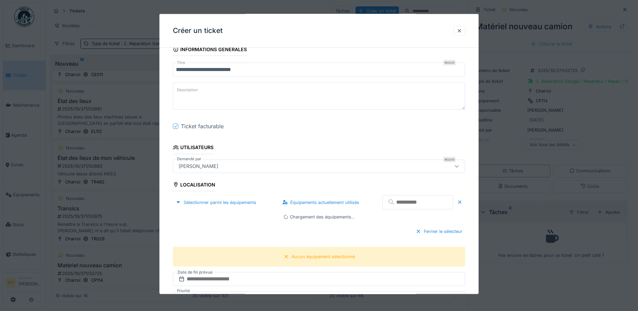
click at [399, 201] on input "text" at bounding box center [417, 202] width 71 height 14
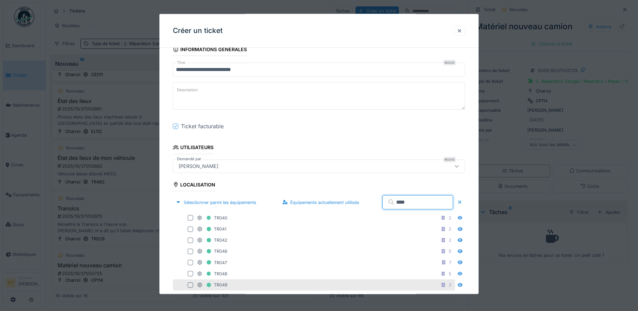
type input "****"
click at [240, 284] on div "TR049 3" at bounding box center [325, 284] width 256 height 8
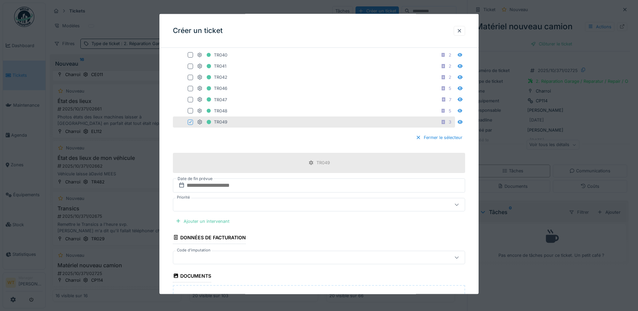
scroll to position [235, 0]
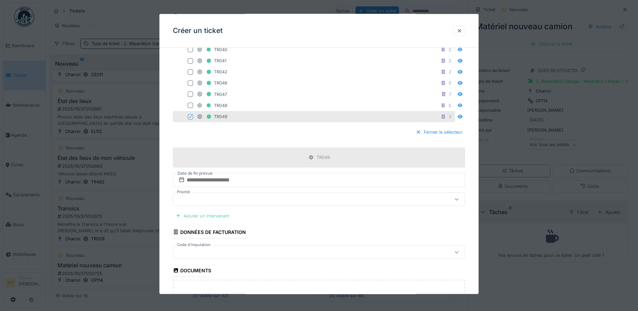
click at [221, 215] on div "Ajouter un intervenant" at bounding box center [202, 215] width 59 height 9
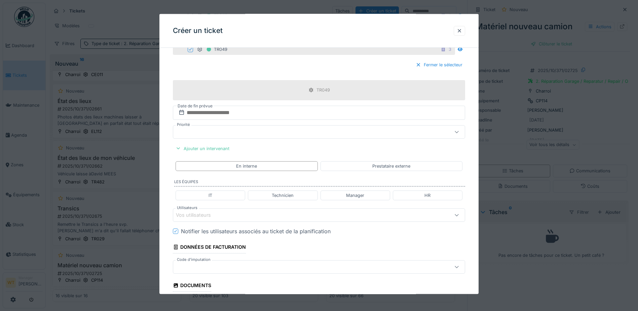
click at [243, 214] on div "Vos utilisateurs" at bounding box center [302, 214] width 252 height 7
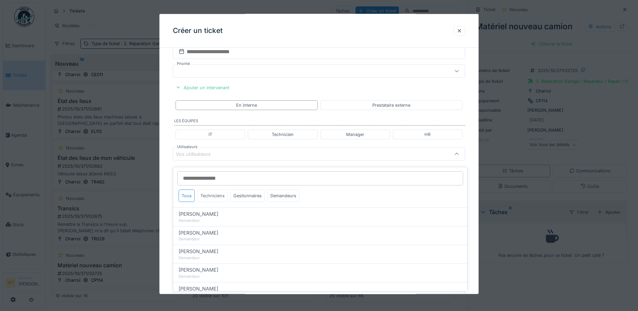
click at [218, 194] on div "Techniciens" at bounding box center [212, 195] width 30 height 12
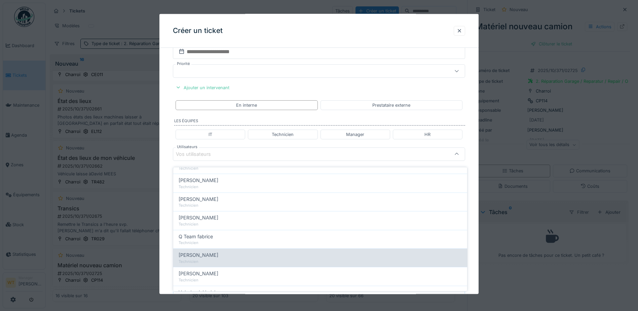
scroll to position [101, 0]
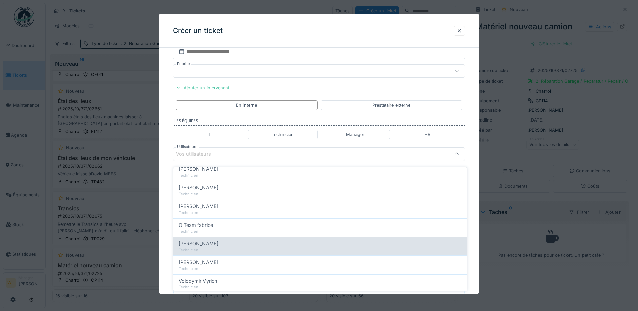
click at [221, 247] on div "Technicien" at bounding box center [320, 250] width 283 height 6
type input "****"
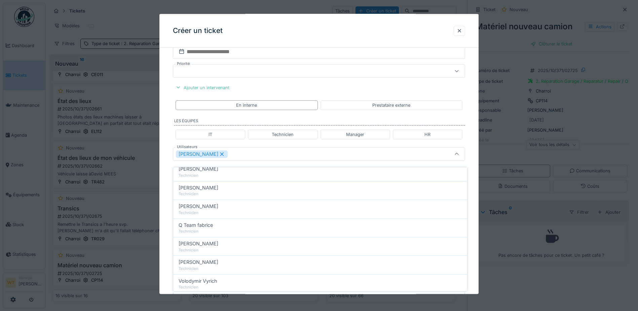
scroll to position [0, 0]
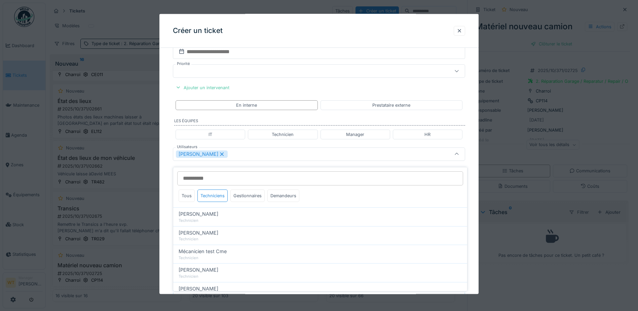
click at [247, 151] on div "Sergej Mandzjuk" at bounding box center [302, 153] width 252 height 7
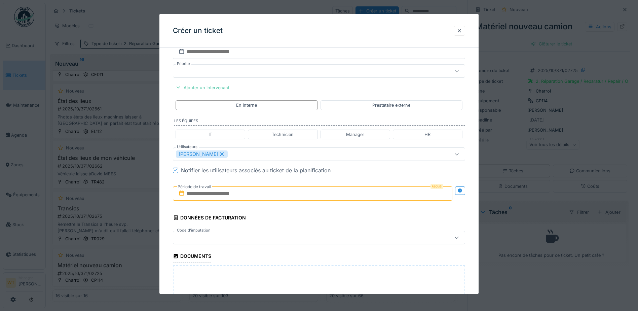
click at [234, 193] on input "text" at bounding box center [312, 193] width 279 height 14
click at [325, 248] on div "10" at bounding box center [324, 248] width 9 height 10
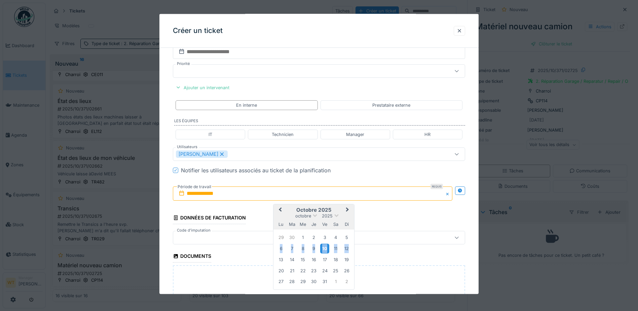
click at [325, 248] on div "10" at bounding box center [324, 248] width 9 height 10
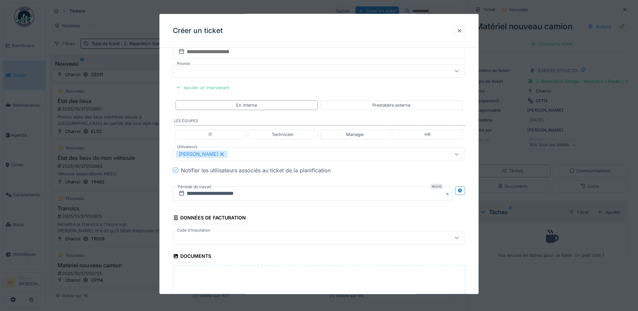
click at [237, 235] on div at bounding box center [302, 237] width 252 height 7
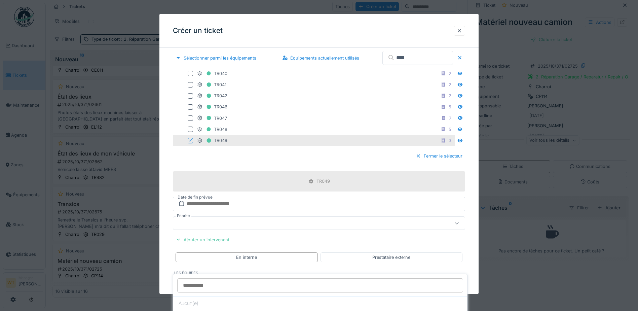
scroll to position [178, 0]
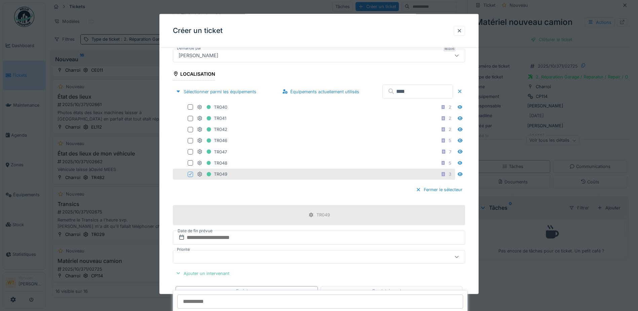
click at [191, 173] on icon at bounding box center [190, 173] width 3 height 3
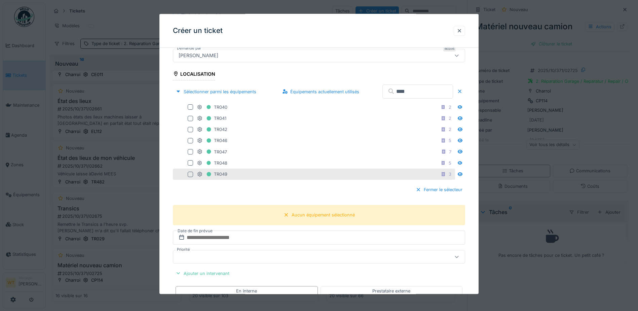
click at [396, 92] on input "****" at bounding box center [417, 91] width 71 height 14
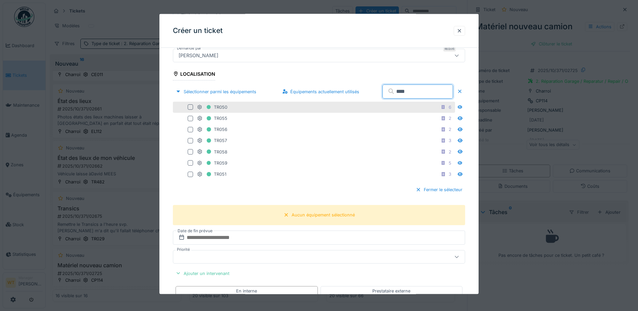
type input "****"
click at [240, 108] on div "TR050 6" at bounding box center [325, 107] width 256 height 8
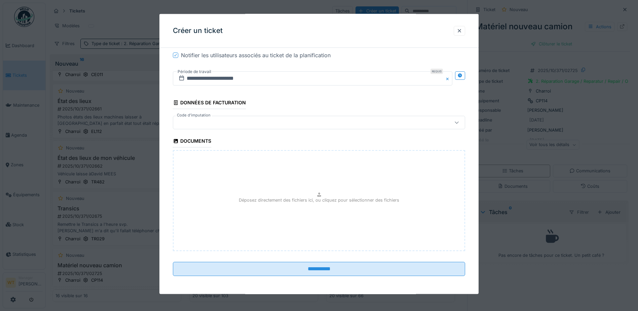
scroll to position [479, 0]
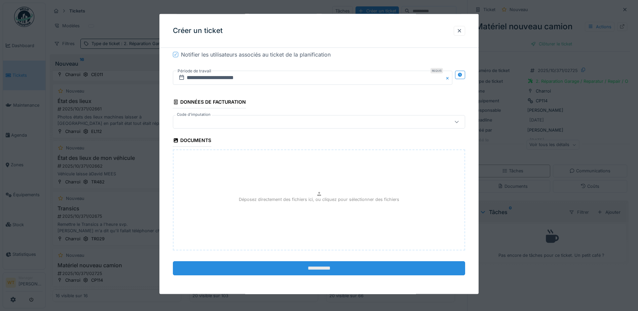
click at [287, 268] on input "**********" at bounding box center [319, 268] width 292 height 14
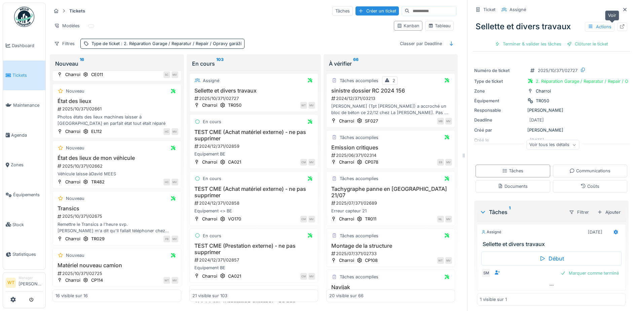
click at [620, 24] on icon at bounding box center [622, 26] width 4 height 4
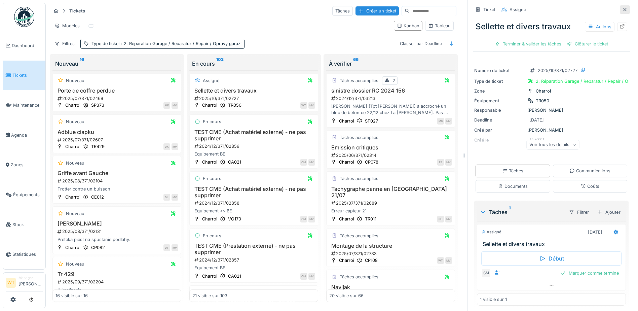
click at [623, 8] on icon at bounding box center [624, 9] width 3 height 3
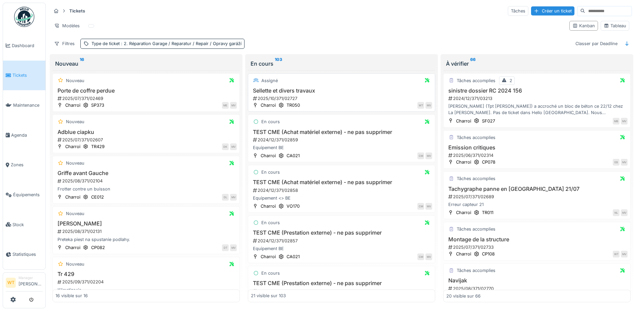
click at [274, 87] on h3 "Sellette et divers travaux" at bounding box center [341, 90] width 181 height 6
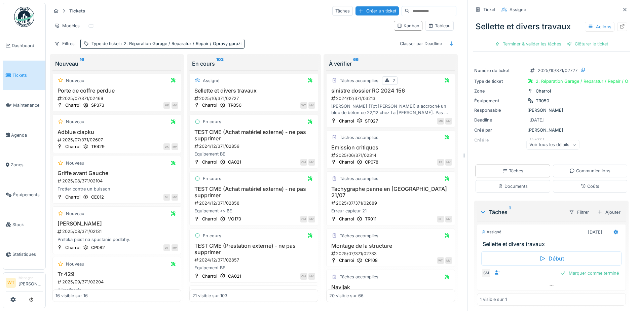
click at [530, 140] on div "Voir tous les détails" at bounding box center [552, 145] width 53 height 10
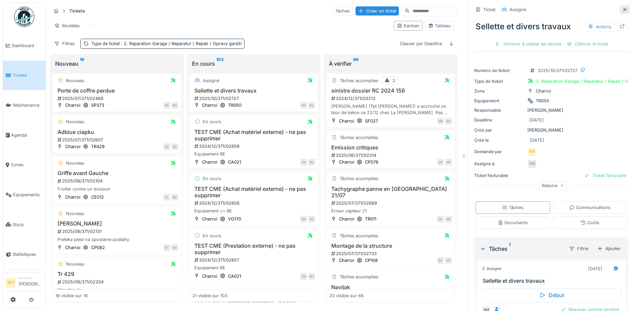
click at [622, 7] on icon at bounding box center [624, 9] width 5 height 4
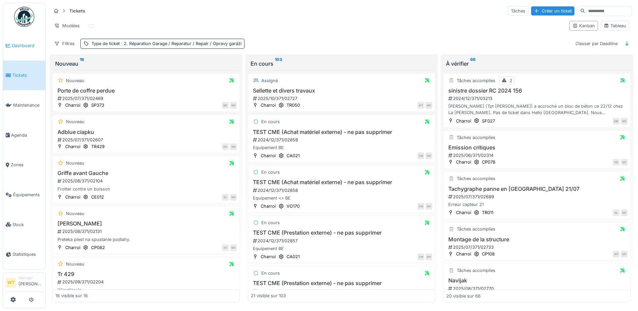
click at [17, 46] on span "Dashboard" at bounding box center [27, 45] width 31 height 6
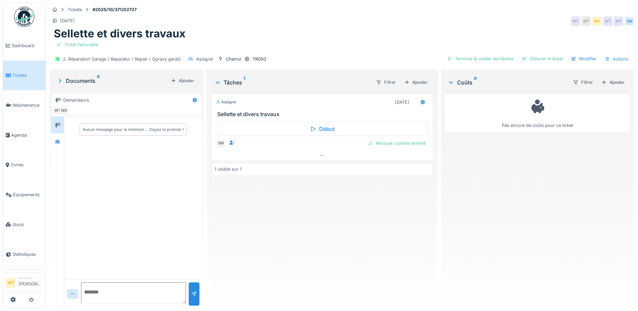
click at [270, 32] on div "Sellette et divers travaux" at bounding box center [342, 33] width 576 height 13
drag, startPoint x: 53, startPoint y: 34, endPoint x: 206, endPoint y: 26, distance: 153.1
click at [205, 26] on div "Tickets #2025/10/371/02727 [DATE] WT WT MV WT WT SM Sellette et divers travaux …" at bounding box center [341, 35] width 587 height 65
click at [207, 26] on div "[DATE] WT WT MV WT WT SM" at bounding box center [342, 21] width 584 height 12
drag, startPoint x: 55, startPoint y: 34, endPoint x: 189, endPoint y: 27, distance: 134.0
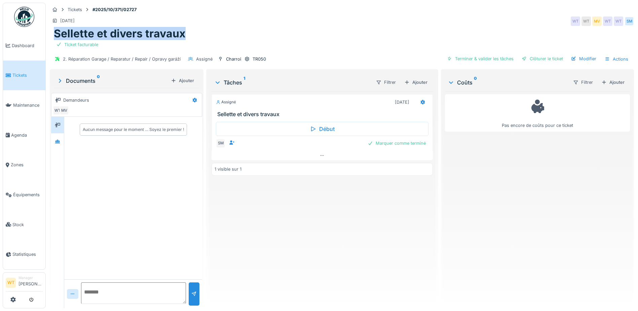
click at [189, 27] on div "Sellette et divers travaux" at bounding box center [342, 33] width 576 height 13
drag, startPoint x: 189, startPoint y: 27, endPoint x: 168, endPoint y: 16, distance: 24.2
click at [168, 16] on div "[DATE] WT WT MV WT WT SM" at bounding box center [342, 21] width 584 height 12
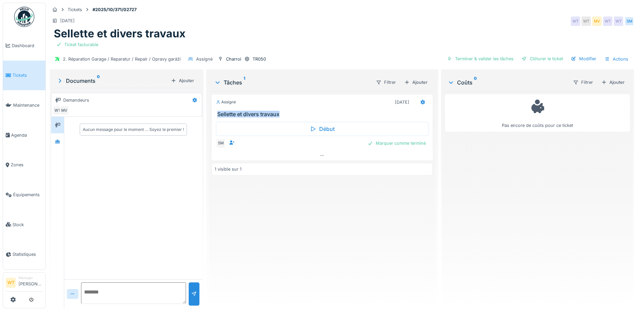
drag, startPoint x: 215, startPoint y: 112, endPoint x: 280, endPoint y: 113, distance: 65.2
click at [280, 113] on div "Sellette et divers travaux" at bounding box center [322, 114] width 221 height 6
drag, startPoint x: 280, startPoint y: 113, endPoint x: 276, endPoint y: 96, distance: 17.5
click at [276, 97] on div "Assigné [DATE]" at bounding box center [322, 102] width 212 height 10
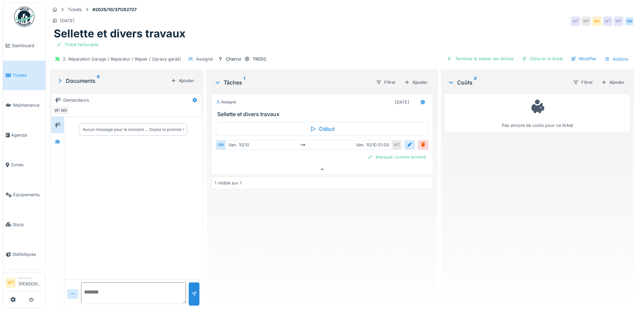
click at [318, 236] on div "Assigné [DATE] Sellette et divers travaux Début SM [DATE] [DATE] 01:00 WT Marqu…" at bounding box center [321, 196] width 221 height 211
click at [329, 15] on div "17/10/2025 WT WT MV WT WT SM" at bounding box center [342, 21] width 584 height 12
click at [304, 27] on div "Sellette et divers travaux" at bounding box center [342, 33] width 576 height 13
click at [33, 50] on link "Dashboard" at bounding box center [24, 46] width 42 height 30
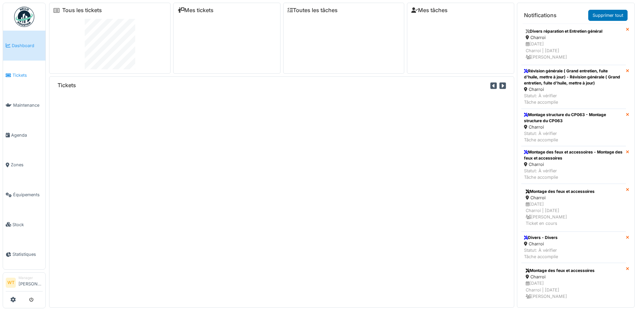
click at [22, 82] on link "Tickets" at bounding box center [24, 76] width 42 height 30
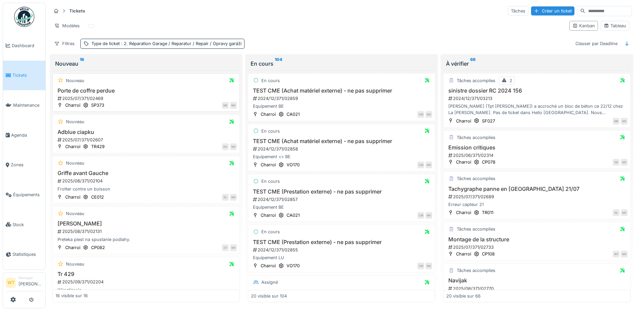
click at [122, 93] on h3 "Porte de coffre perdue" at bounding box center [145, 90] width 181 height 6
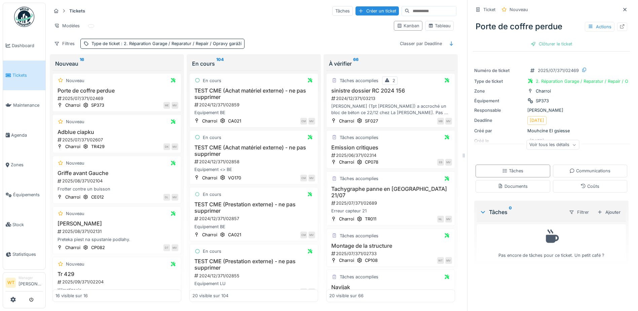
click at [558, 146] on div "Voir tous les détails" at bounding box center [552, 145] width 53 height 10
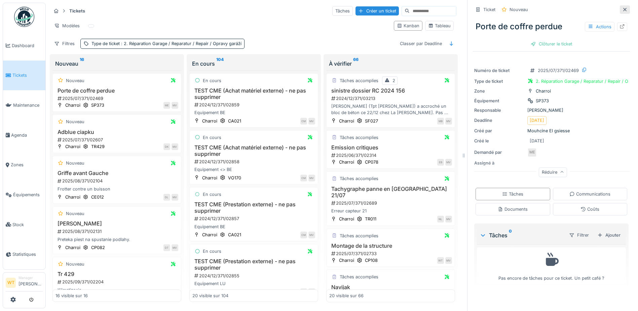
click at [622, 10] on icon at bounding box center [624, 9] width 5 height 4
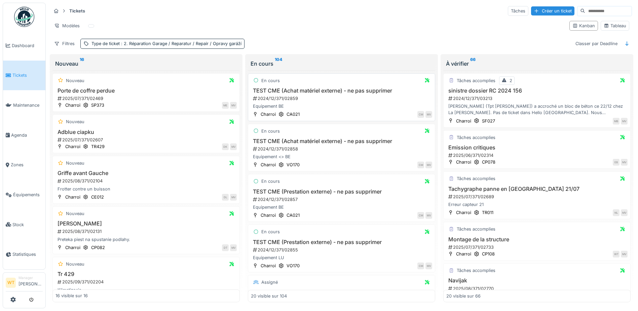
click at [321, 91] on h3 "TEST CME (Achat matériel externe) - ne pas supprimer" at bounding box center [341, 90] width 181 height 6
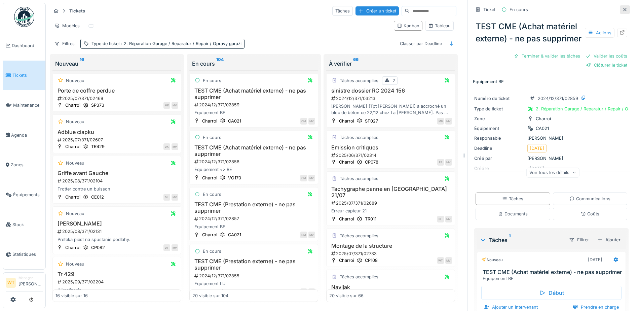
click at [622, 9] on icon at bounding box center [624, 9] width 5 height 4
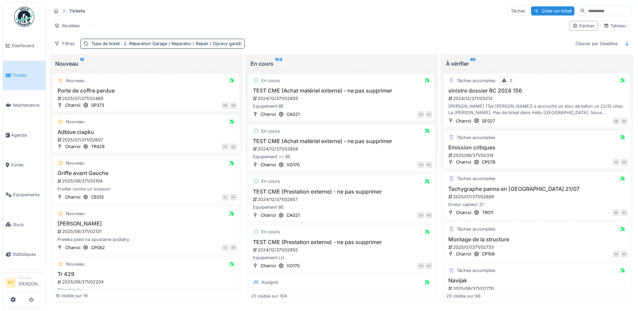
click at [290, 102] on div "2024/12/371/02859" at bounding box center [342, 98] width 180 height 6
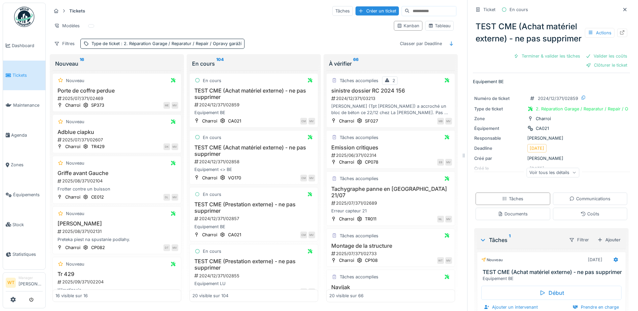
click at [358, 38] on div "Tickets Tâches Créer un ticket Modèles Kanban Tableau Filtres Type de ticket : …" at bounding box center [253, 27] width 410 height 49
click at [623, 8] on icon at bounding box center [624, 9] width 3 height 3
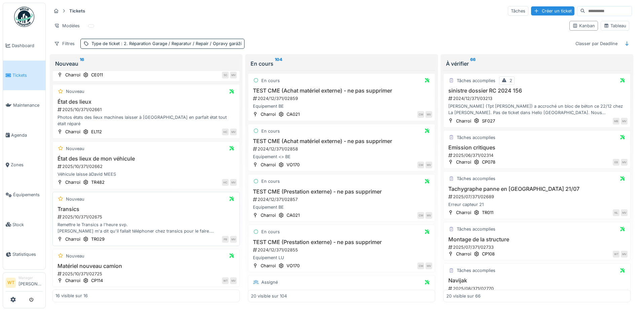
scroll to position [570, 0]
click at [109, 270] on div "2025/10/371/02725" at bounding box center [147, 273] width 180 height 6
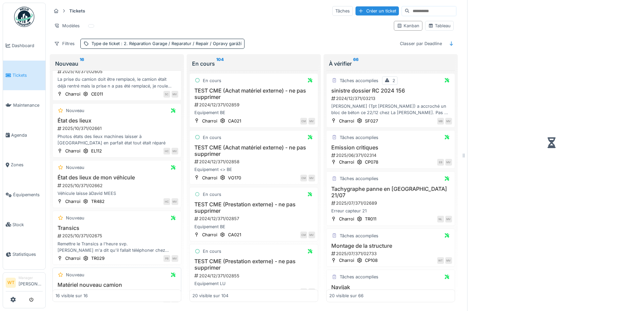
scroll to position [617, 0]
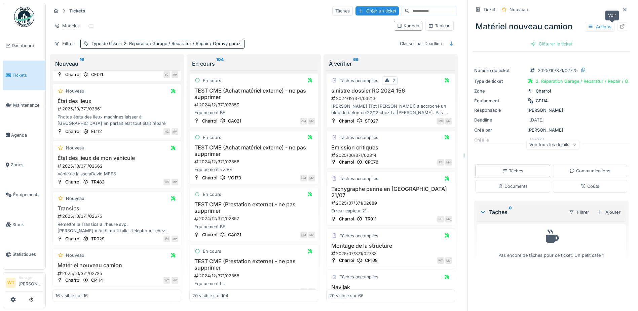
click at [620, 24] on icon at bounding box center [622, 26] width 4 height 4
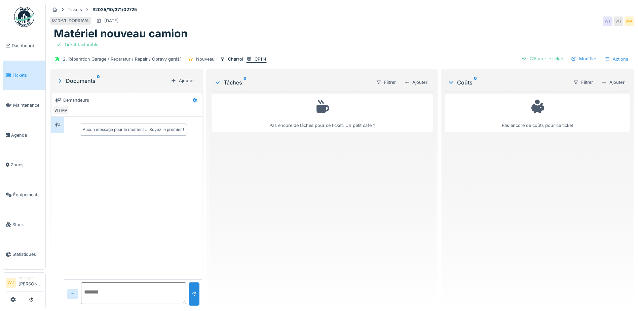
click at [254, 59] on div "CP114" at bounding box center [260, 59] width 12 height 6
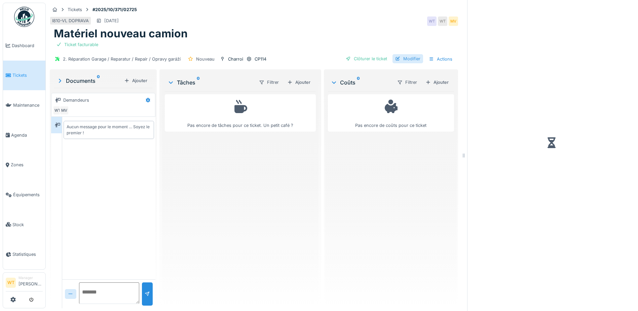
click at [406, 57] on div "Modifier" at bounding box center [407, 58] width 31 height 9
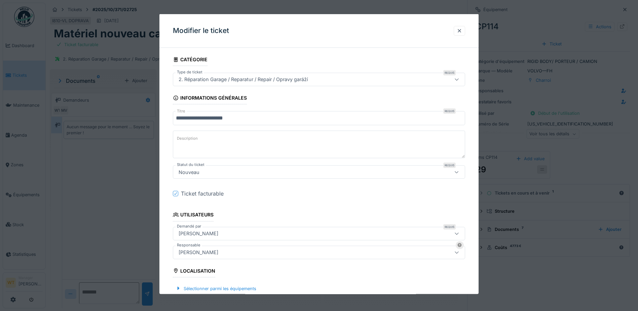
click at [290, 84] on div "2. Réparation Garage / Reparatur / Repair / Opravy garáží" at bounding box center [319, 79] width 292 height 13
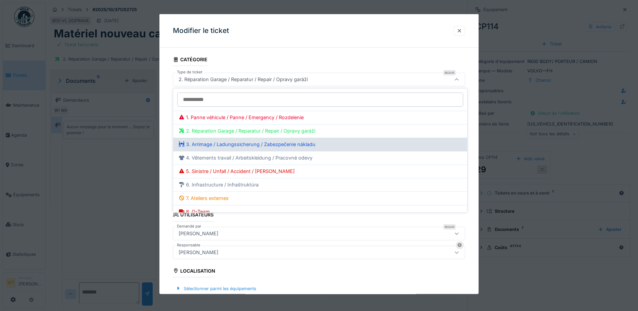
click at [243, 148] on div "3. Arrimage / Ladungssicherung / Zabezpečenie nákladu" at bounding box center [320, 144] width 283 height 7
type input "***"
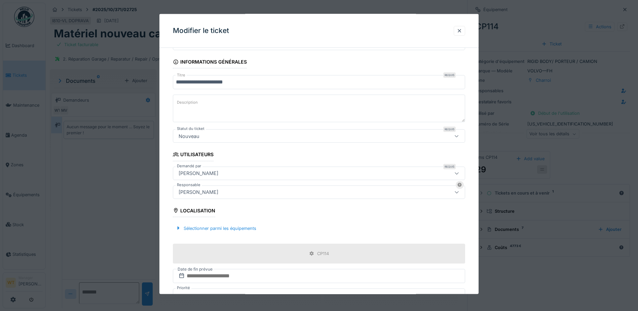
scroll to position [120, 0]
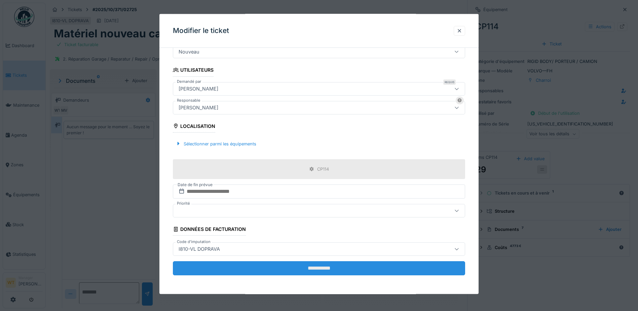
click at [325, 265] on input "**********" at bounding box center [319, 268] width 292 height 14
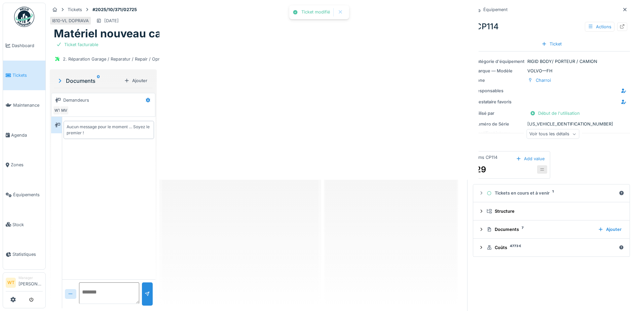
scroll to position [0, 0]
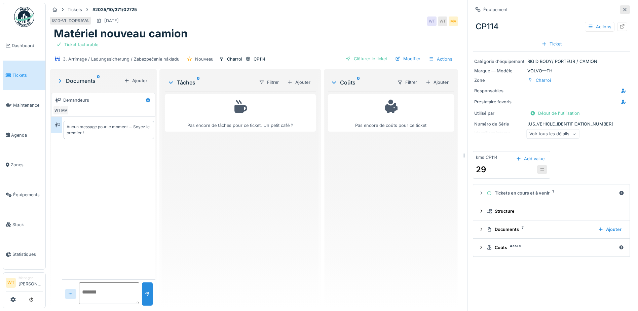
click at [622, 9] on icon at bounding box center [624, 9] width 5 height 4
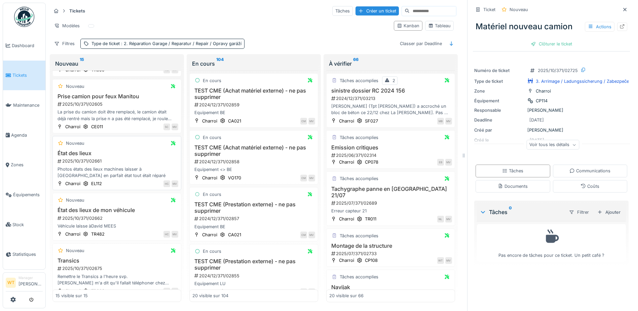
scroll to position [576, 0]
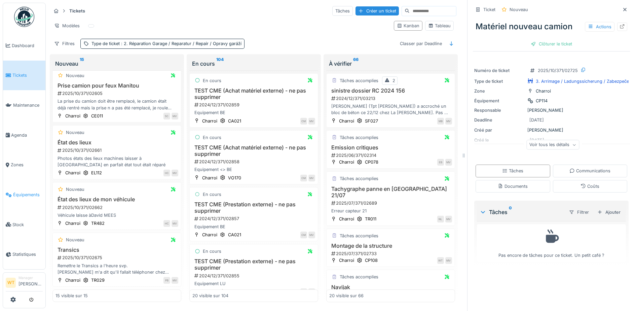
click at [21, 193] on span "Équipements" at bounding box center [28, 194] width 30 height 6
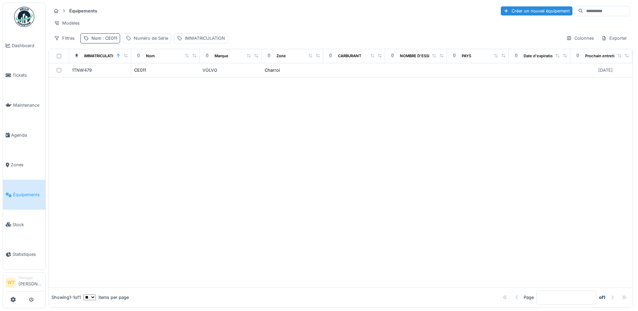
click at [108, 41] on span ": CE011" at bounding box center [109, 38] width 16 height 5
click at [145, 77] on icon at bounding box center [142, 75] width 5 height 4
click at [116, 71] on input "Nom" at bounding box center [116, 76] width 67 height 14
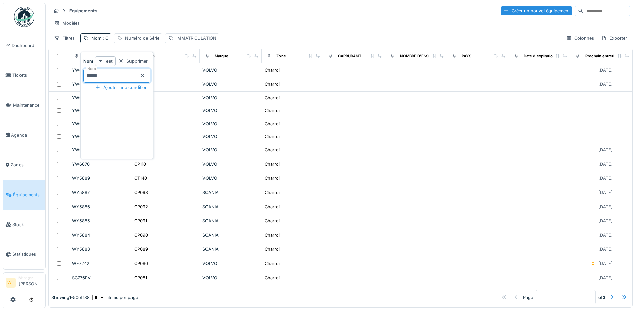
type input "*****"
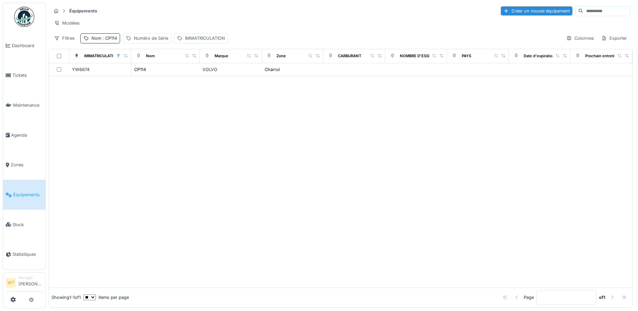
click at [198, 101] on div at bounding box center [340, 181] width 583 height 211
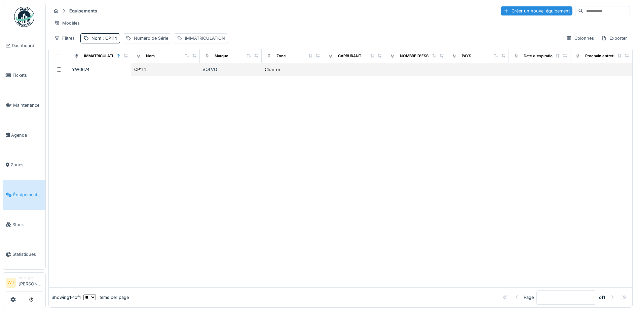
click at [214, 76] on td "VOLVO" at bounding box center [231, 69] width 62 height 13
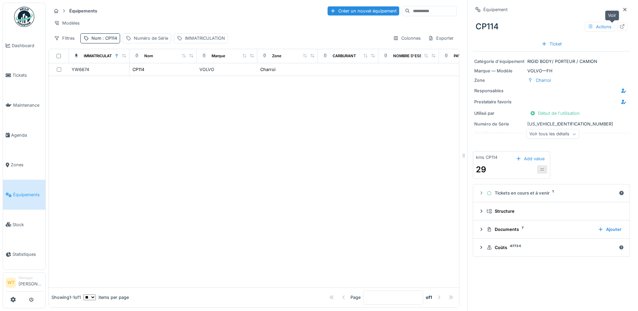
click at [620, 26] on icon at bounding box center [622, 26] width 4 height 4
click at [25, 136] on link "Agenda" at bounding box center [24, 135] width 42 height 30
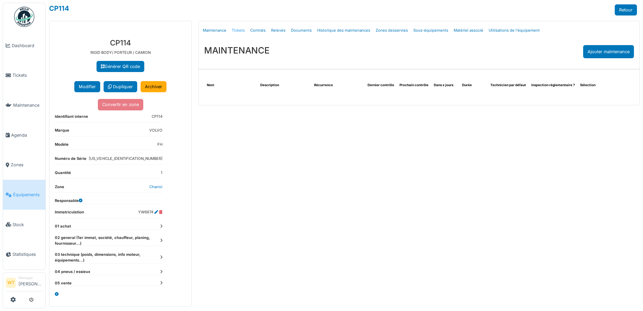
click at [237, 27] on link "Tickets" at bounding box center [238, 31] width 18 height 16
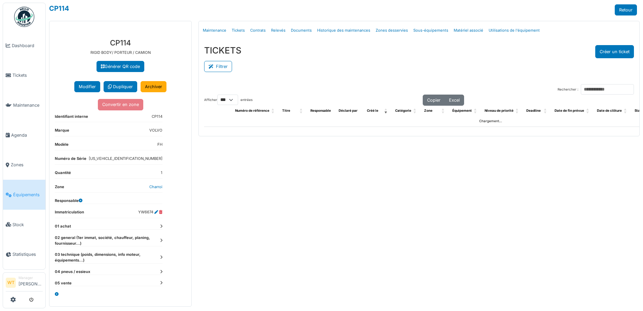
select select "***"
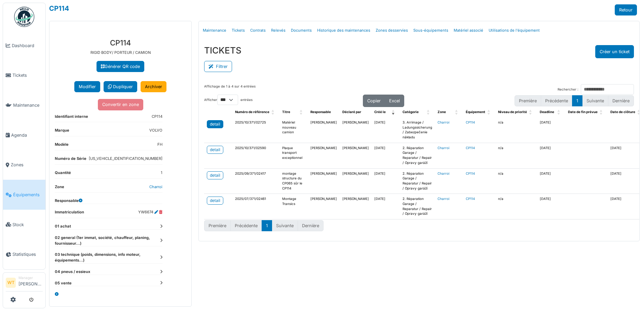
click at [220, 126] on div "detail" at bounding box center [215, 124] width 10 height 6
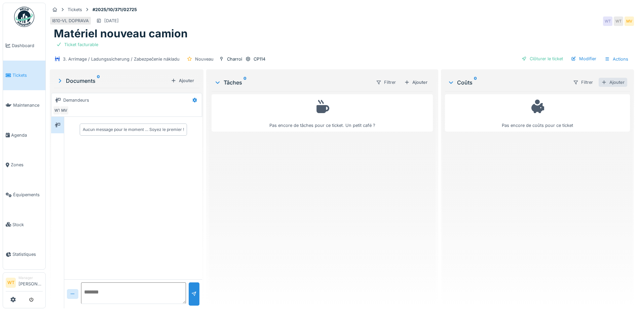
click at [600, 82] on div "Ajouter" at bounding box center [612, 82] width 29 height 9
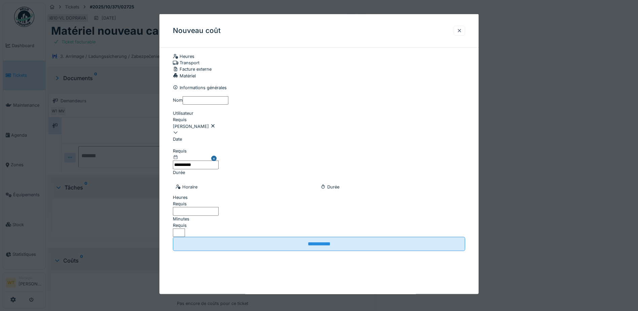
click at [178, 73] on icon at bounding box center [175, 75] width 4 height 4
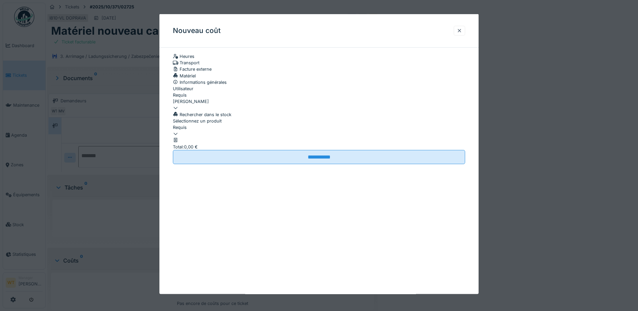
click at [236, 130] on div at bounding box center [319, 130] width 292 height 0
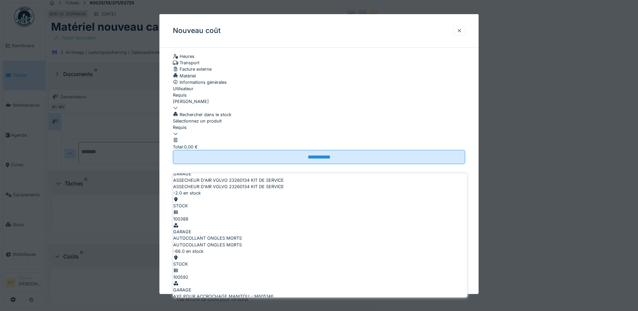
scroll to position [5, 0]
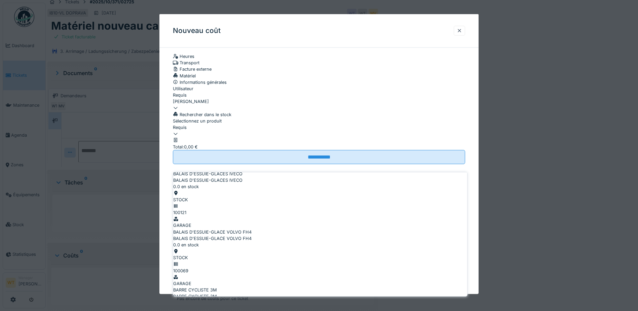
scroll to position [1043, 0]
click at [460, 30] on div at bounding box center [459, 30] width 5 height 6
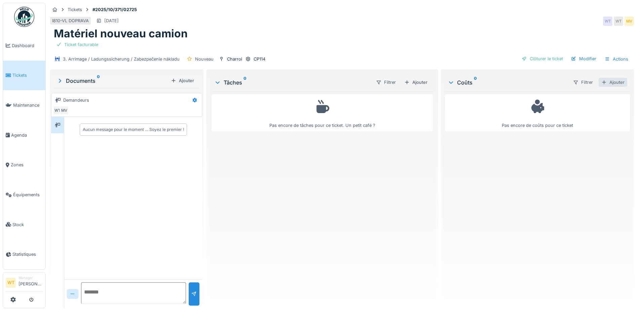
click at [601, 78] on div "Ajouter" at bounding box center [612, 82] width 29 height 9
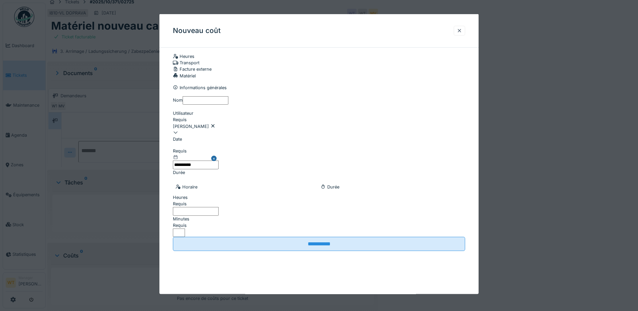
drag, startPoint x: 422, startPoint y: 69, endPoint x: 417, endPoint y: 69, distance: 5.4
click at [178, 73] on icon at bounding box center [175, 75] width 5 height 4
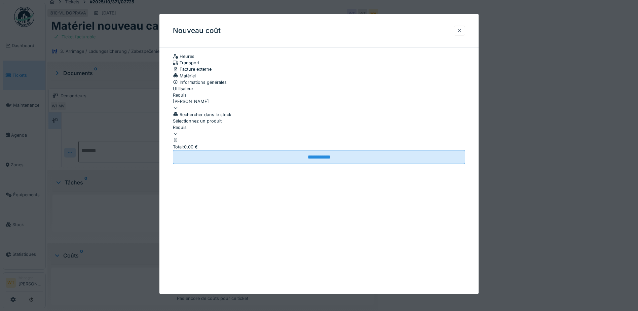
click at [234, 130] on div at bounding box center [319, 130] width 292 height 0
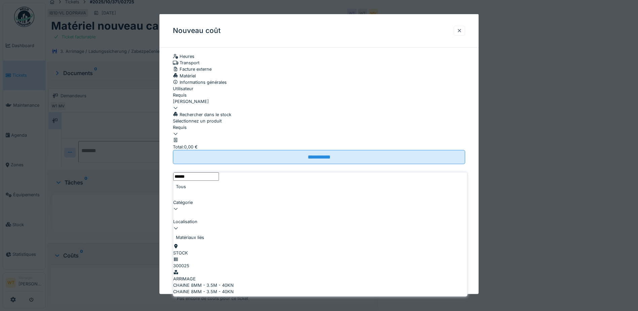
type input "******"
click at [218, 282] on div "CHAINE 8MM - 3.5M - 40KN" at bounding box center [320, 285] width 294 height 6
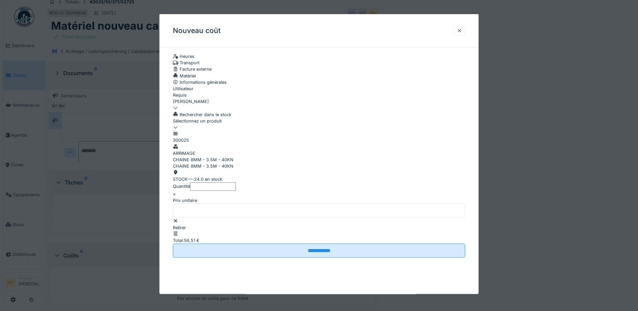
click at [219, 190] on input "*" at bounding box center [213, 186] width 46 height 8
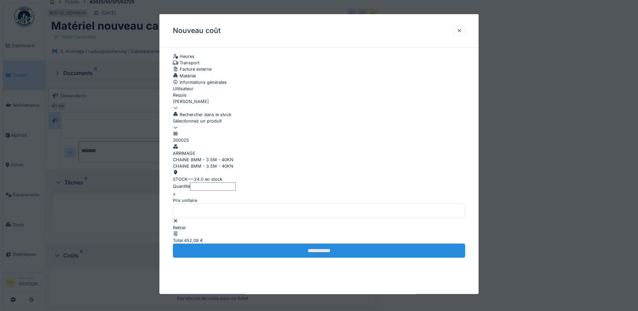
type input "*"
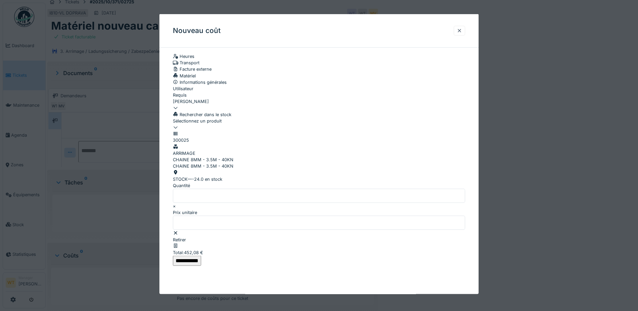
click at [201, 266] on input "**********" at bounding box center [187, 260] width 28 height 10
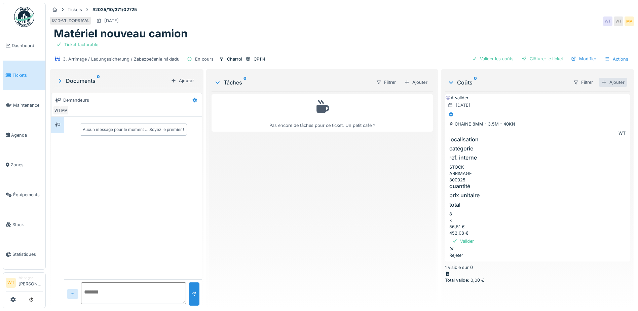
click at [598, 82] on div "Ajouter" at bounding box center [612, 82] width 29 height 9
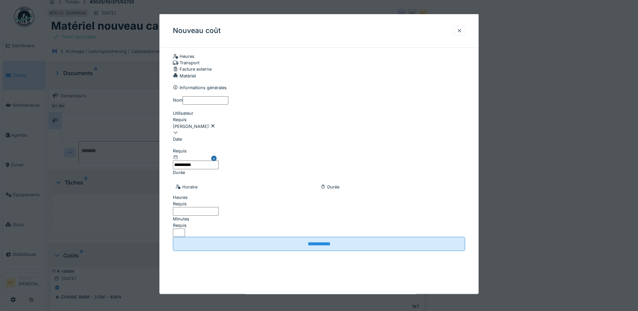
click at [410, 72] on div "Matériel" at bounding box center [319, 75] width 292 height 6
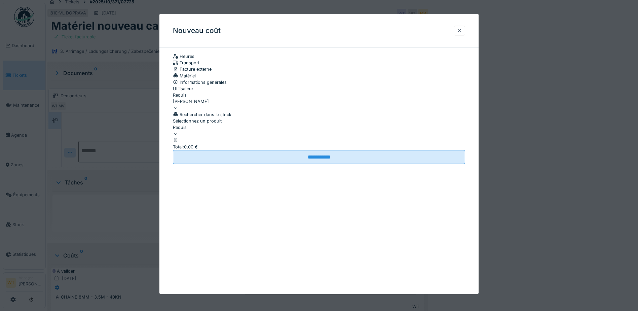
click at [249, 130] on div at bounding box center [319, 130] width 292 height 0
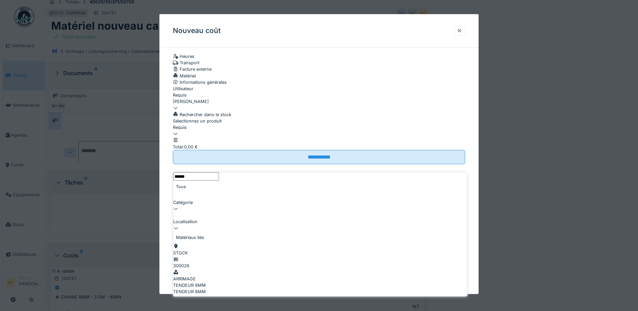
type input "******"
click at [179, 257] on icon at bounding box center [175, 259] width 5 height 4
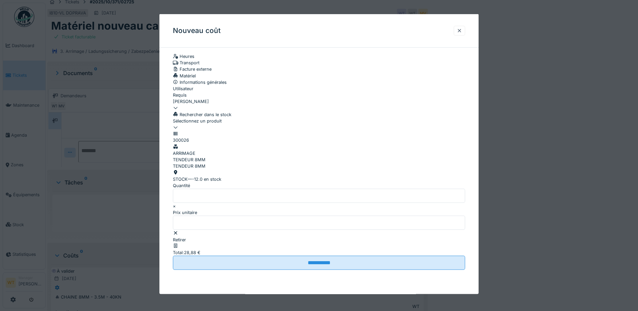
click at [210, 203] on input "*" at bounding box center [319, 196] width 292 height 14
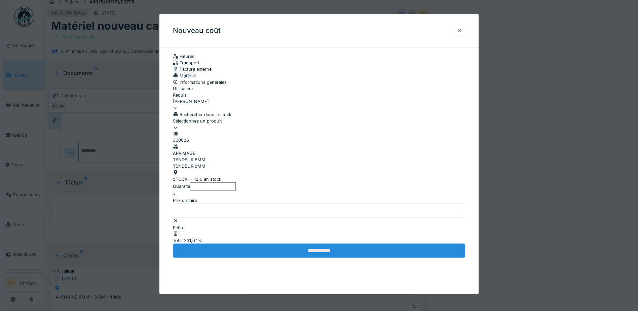
type input "*"
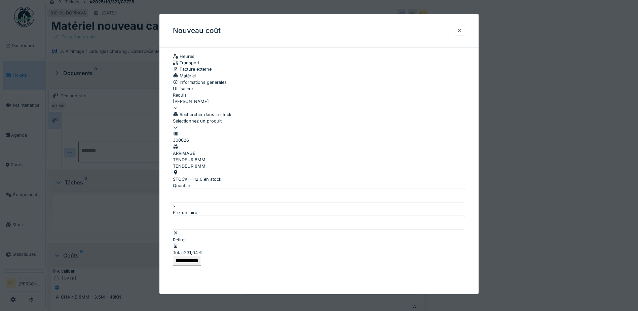
click at [201, 266] on input "**********" at bounding box center [187, 260] width 28 height 10
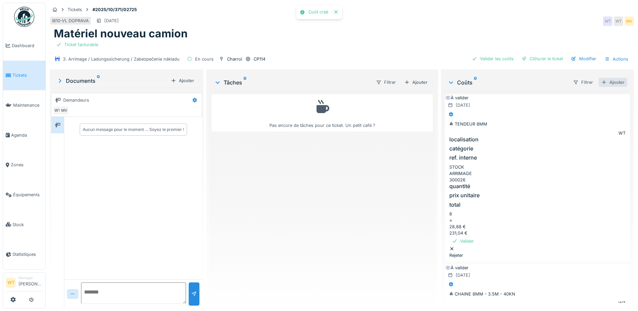
click at [608, 79] on div "Ajouter" at bounding box center [612, 82] width 29 height 9
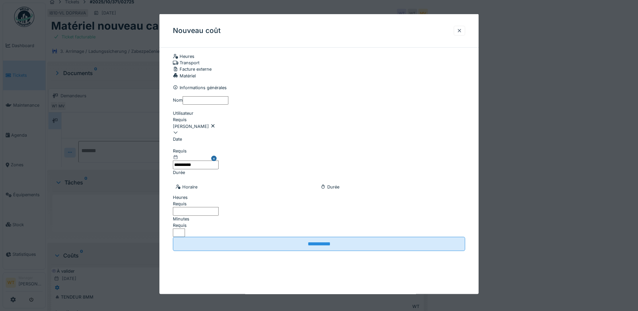
click at [437, 72] on div "Matériel" at bounding box center [319, 75] width 292 height 6
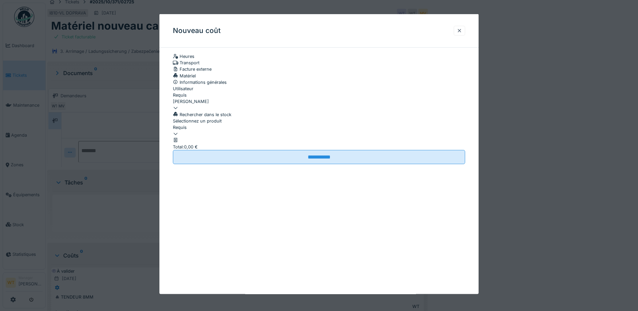
click at [253, 130] on div at bounding box center [319, 130] width 292 height 0
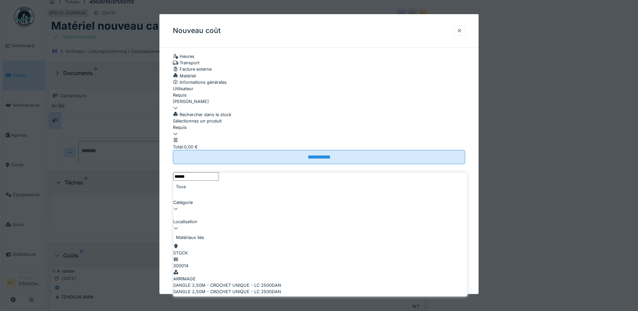
type input "******"
click at [228, 282] on div "SANGLE 2,50M - CROCHET UNIQUE - LC 2500DAN" at bounding box center [320, 285] width 294 height 6
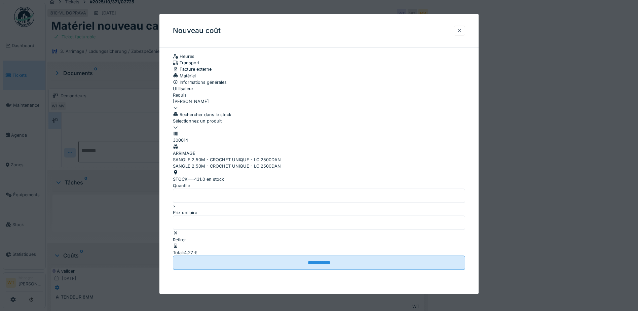
click at [221, 203] on input "*" at bounding box center [319, 196] width 292 height 14
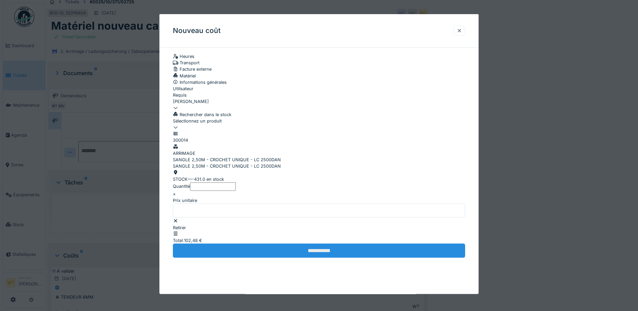
type input "**"
click at [236, 258] on input "**********" at bounding box center [319, 250] width 292 height 14
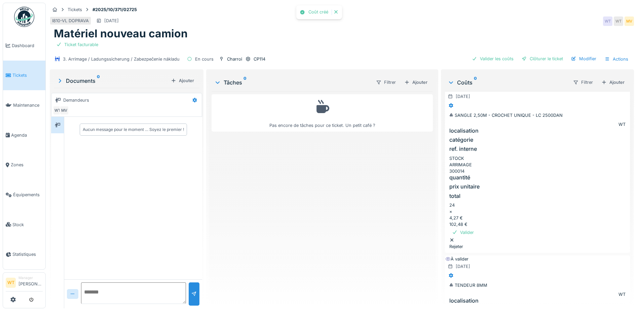
scroll to position [13, 0]
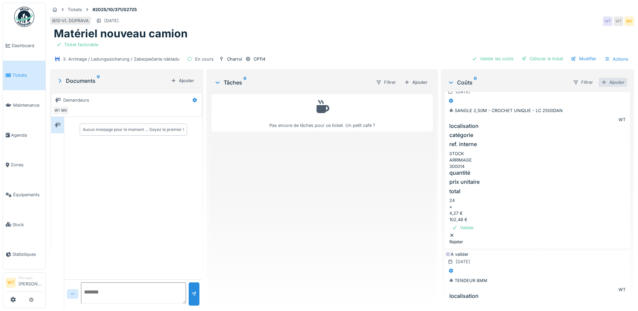
click at [601, 78] on div "Ajouter" at bounding box center [612, 82] width 29 height 9
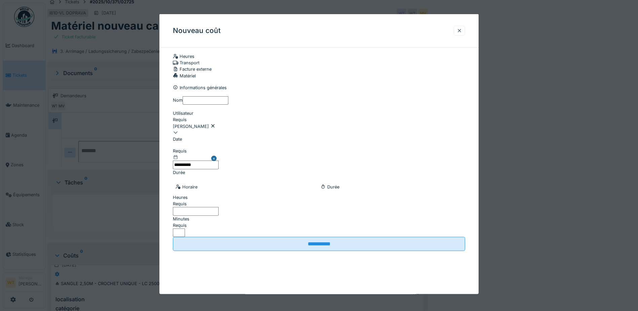
drag, startPoint x: 418, startPoint y: 65, endPoint x: 368, endPoint y: 89, distance: 55.2
click at [418, 72] on div "Matériel" at bounding box center [319, 75] width 292 height 6
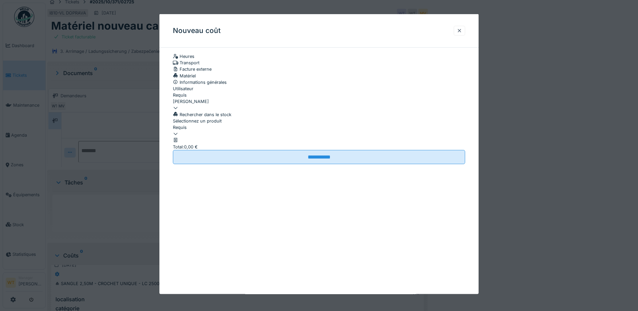
click at [226, 150] on div "Rechercher dans le stock Sélectionnez un produit Requis Total : 0,00 €" at bounding box center [319, 130] width 292 height 39
click at [227, 130] on div at bounding box center [319, 130] width 292 height 0
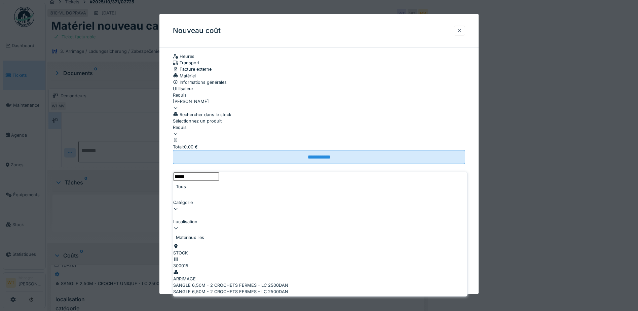
type input "******"
click at [232, 288] on div "SANGLE 6,50M - 2 CROCHETS FERMES - LC 2500DAN" at bounding box center [320, 291] width 294 height 6
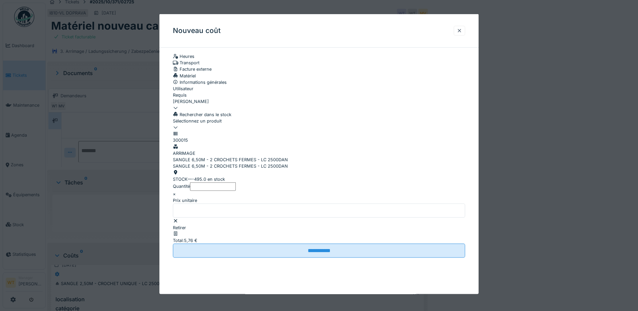
click at [233, 190] on input "*" at bounding box center [213, 186] width 46 height 8
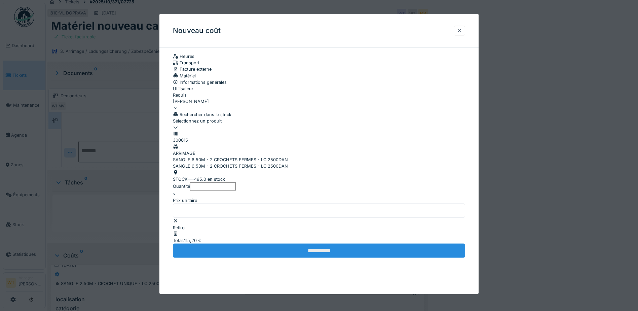
type input "**"
click at [264, 258] on input "**********" at bounding box center [319, 250] width 292 height 14
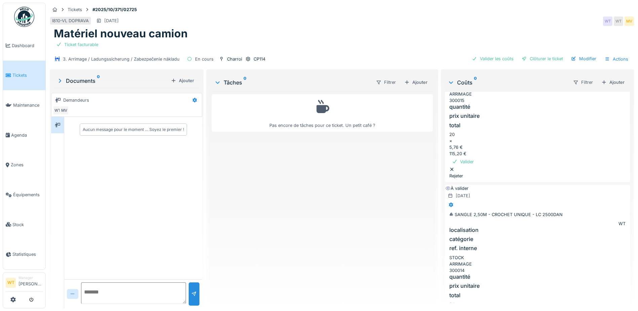
scroll to position [0, 0]
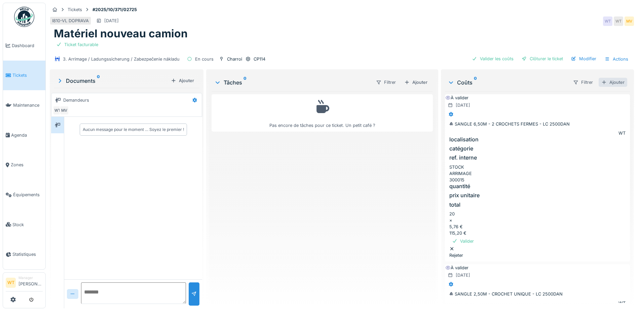
click at [602, 83] on div "Ajouter" at bounding box center [612, 82] width 29 height 9
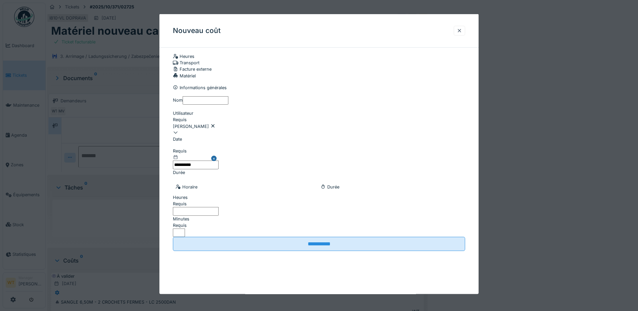
click at [430, 72] on div "Matériel" at bounding box center [319, 75] width 292 height 6
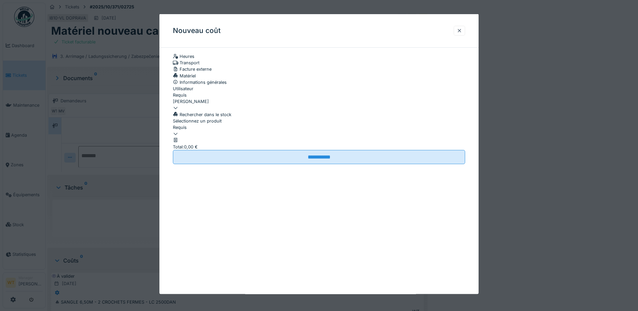
click at [241, 130] on div at bounding box center [319, 130] width 292 height 0
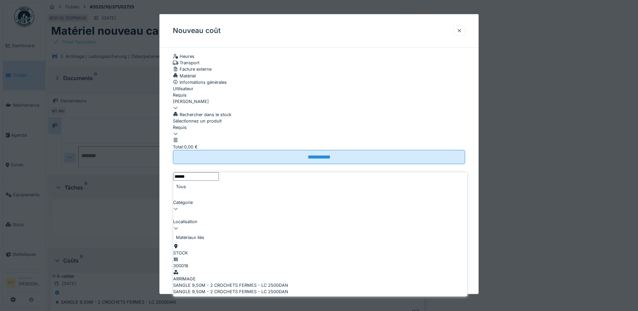
type input "******"
click at [228, 282] on div "SANGLE 9,50M - 2 CROCHETS FERMES - LC 2500DAN" at bounding box center [320, 285] width 294 height 6
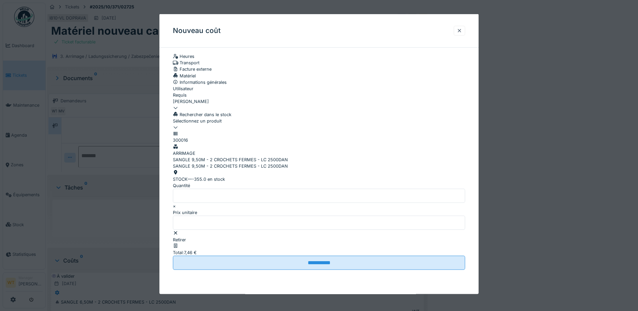
click at [212, 203] on input "*" at bounding box center [319, 196] width 292 height 14
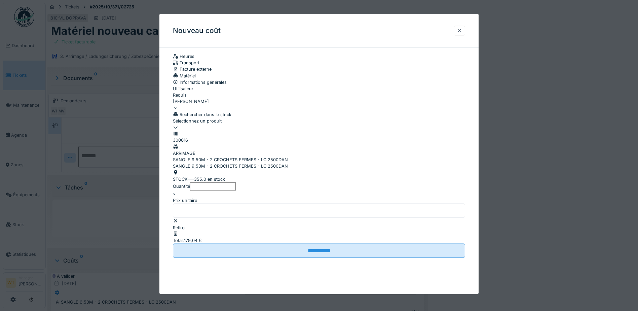
type input "**"
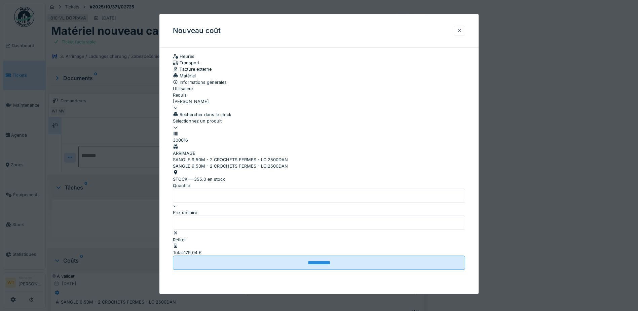
click at [246, 270] on fieldset "**********" at bounding box center [319, 161] width 292 height 216
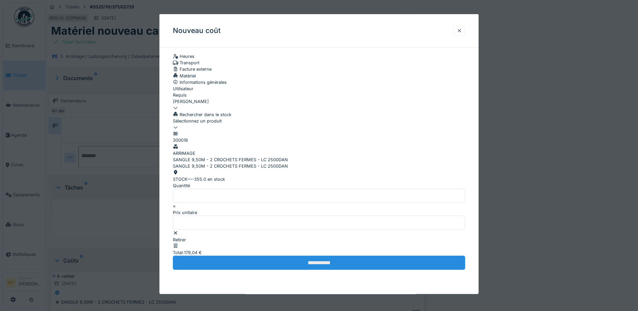
click at [253, 270] on input "**********" at bounding box center [319, 262] width 292 height 14
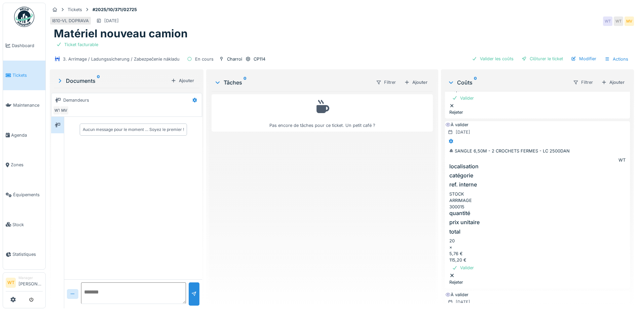
scroll to position [145, 0]
click at [598, 80] on div "Ajouter" at bounding box center [612, 82] width 29 height 9
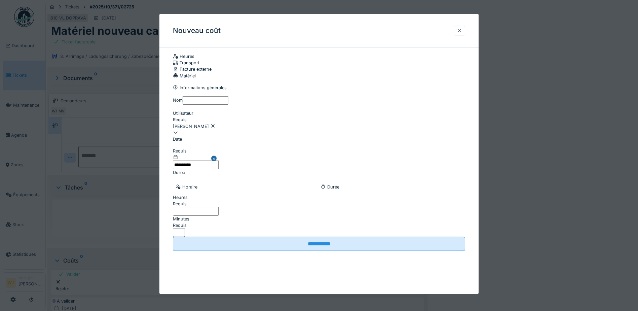
click at [420, 72] on div "Matériel" at bounding box center [319, 75] width 292 height 6
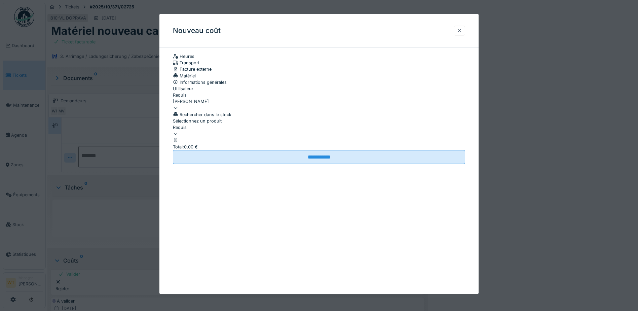
click at [208, 130] on div at bounding box center [319, 130] width 292 height 0
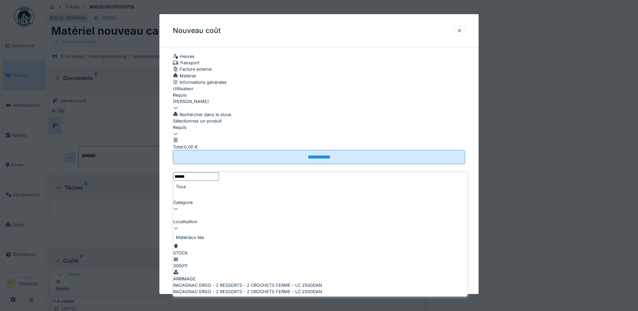
type input "******"
click at [242, 288] on div "RACAGNAC ERGO - 2 RESSORTS - 2 CROCHETS FERME - LC 2500DAN" at bounding box center [320, 291] width 294 height 6
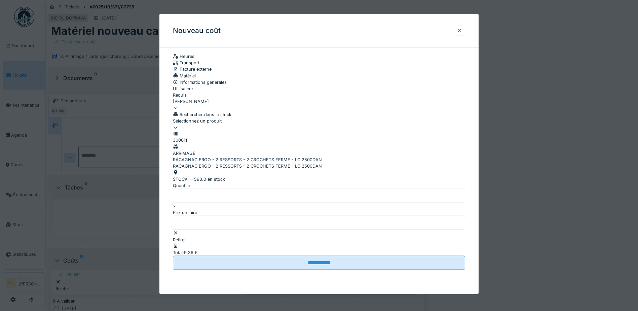
click at [215, 203] on input "*" at bounding box center [319, 196] width 292 height 14
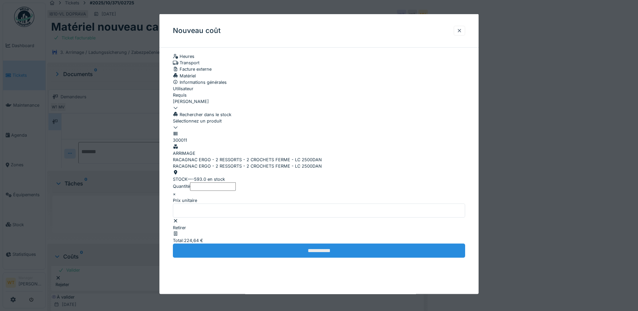
scroll to position [5, 0]
type input "**"
click at [270, 258] on input "**********" at bounding box center [319, 250] width 292 height 14
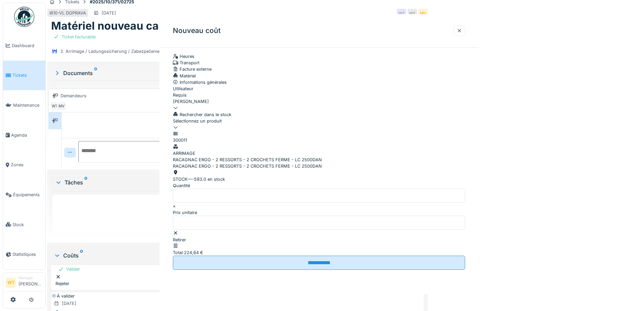
scroll to position [219, 0]
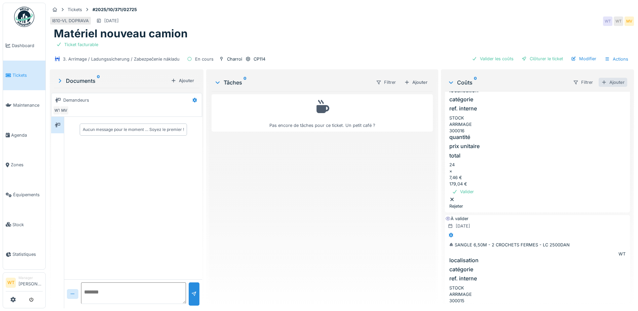
click at [600, 78] on div "Ajouter" at bounding box center [612, 82] width 29 height 9
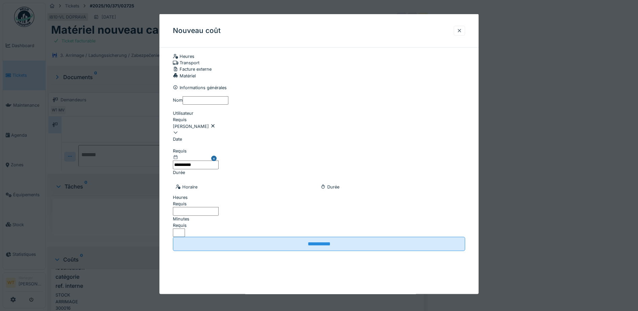
scroll to position [0, 0]
click at [465, 31] on div at bounding box center [458, 31] width 11 height 10
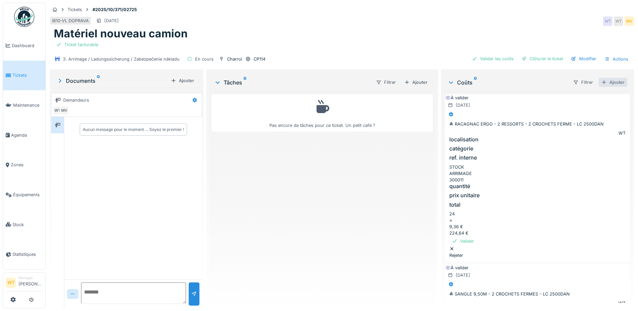
click at [601, 79] on div at bounding box center [603, 82] width 5 height 6
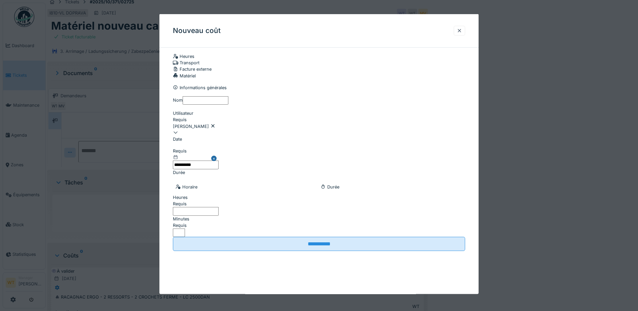
drag, startPoint x: 431, startPoint y: 67, endPoint x: 428, endPoint y: 69, distance: 3.6
click at [431, 72] on div "Matériel" at bounding box center [319, 75] width 292 height 6
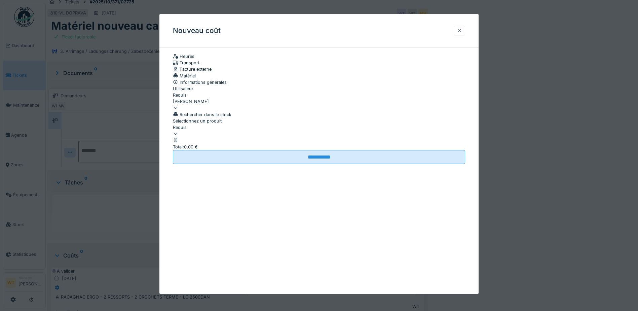
click at [236, 130] on div at bounding box center [319, 130] width 292 height 0
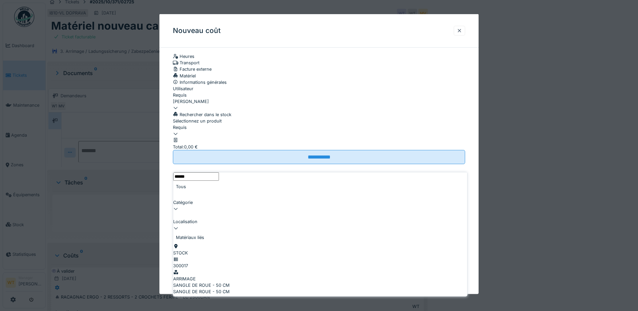
type input "******"
click at [248, 288] on div "SANGLE DE ROUE - 50 CM" at bounding box center [320, 291] width 294 height 6
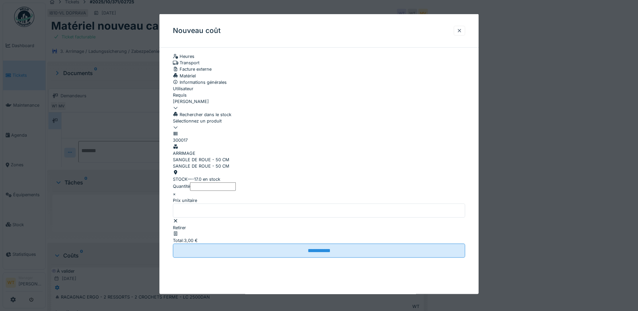
click at [202, 190] on input "*" at bounding box center [213, 186] width 46 height 8
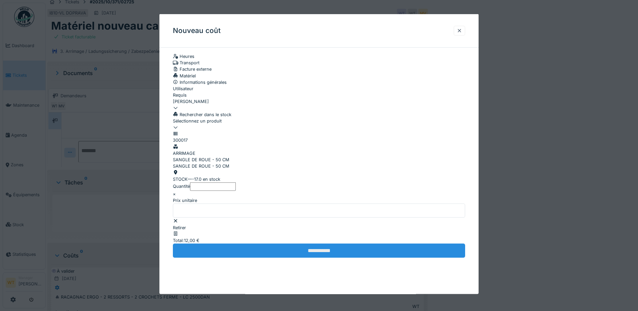
type input "*"
click at [225, 258] on input "**********" at bounding box center [319, 250] width 292 height 14
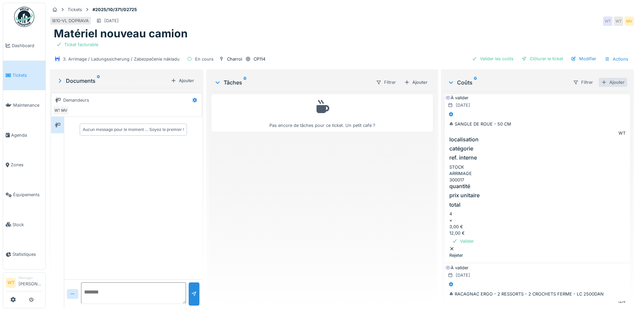
click at [607, 79] on div "Ajouter" at bounding box center [612, 82] width 29 height 9
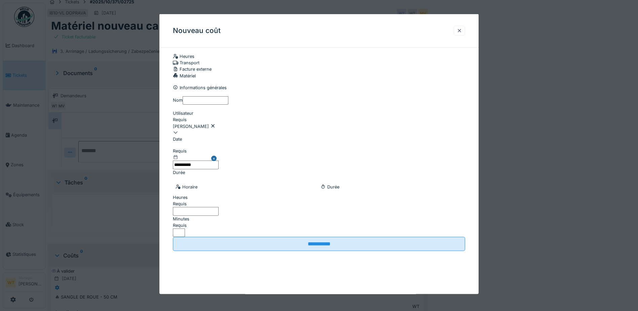
drag, startPoint x: 420, startPoint y: 70, endPoint x: 341, endPoint y: 126, distance: 97.2
click at [420, 72] on div "Matériel" at bounding box center [319, 75] width 292 height 6
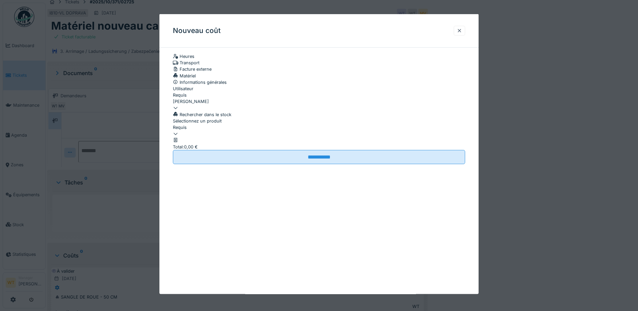
click at [232, 130] on div at bounding box center [319, 130] width 292 height 0
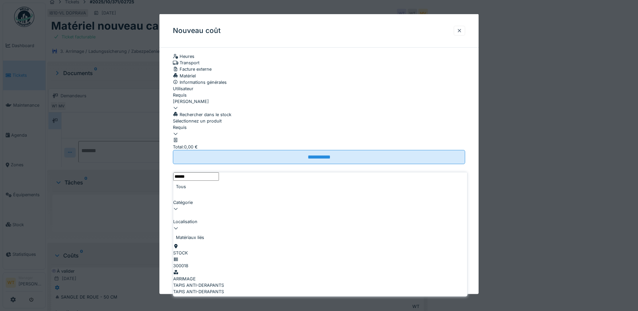
type input "******"
click at [239, 282] on div "TAPIS ANTI-DERAPANTS" at bounding box center [320, 285] width 294 height 6
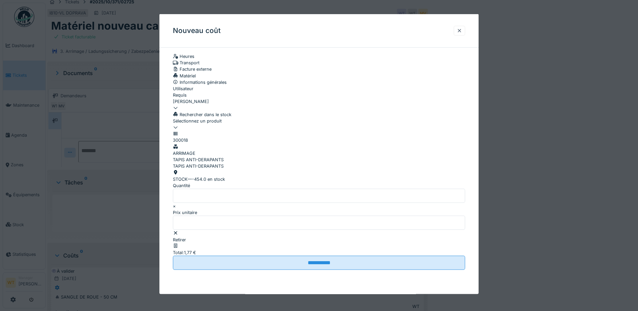
click at [192, 203] on input "*" at bounding box center [319, 196] width 292 height 14
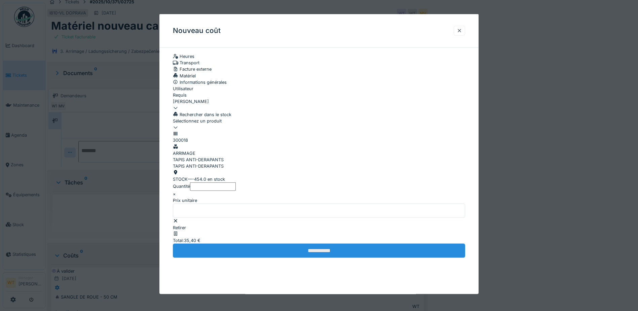
type input "**"
click at [251, 258] on input "**********" at bounding box center [319, 250] width 292 height 14
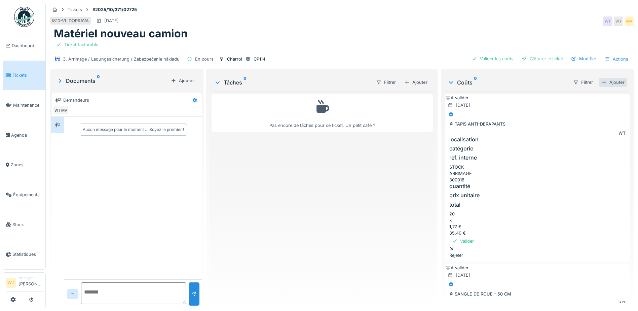
click at [606, 78] on div "Ajouter" at bounding box center [612, 82] width 29 height 9
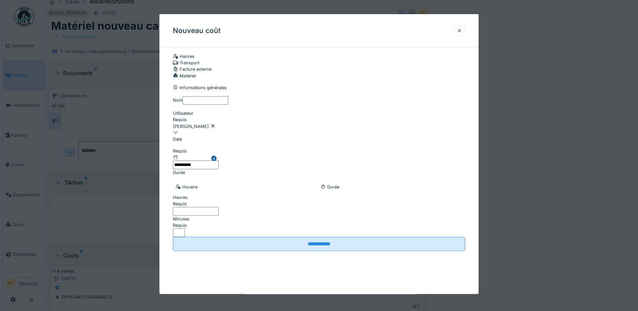
click at [434, 72] on div "Matériel" at bounding box center [319, 75] width 292 height 6
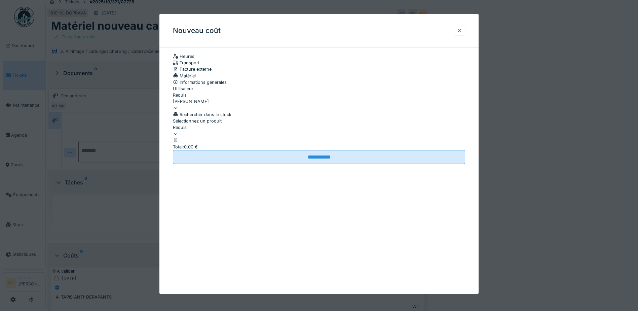
click at [244, 130] on div at bounding box center [319, 130] width 292 height 0
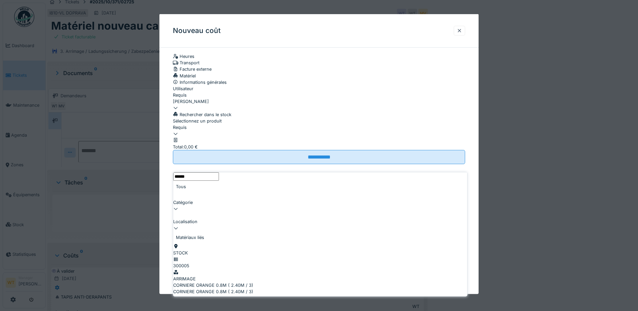
type input "******"
click at [258, 243] on div "STOCK 300005 ARRIMAGE CORNIERE ORANGE 0.8M ( 2.40M / 3) CORNIERE ORANGE 0.8M ( …" at bounding box center [320, 272] width 294 height 58
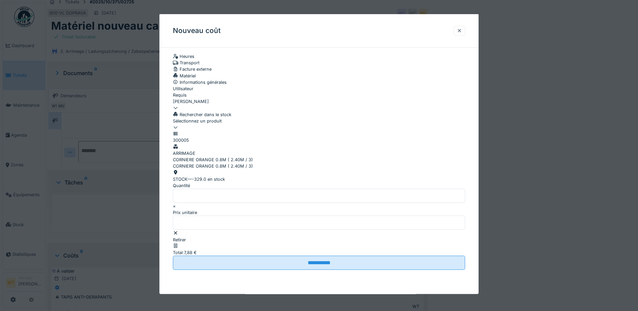
click at [201, 203] on input "*" at bounding box center [319, 196] width 292 height 14
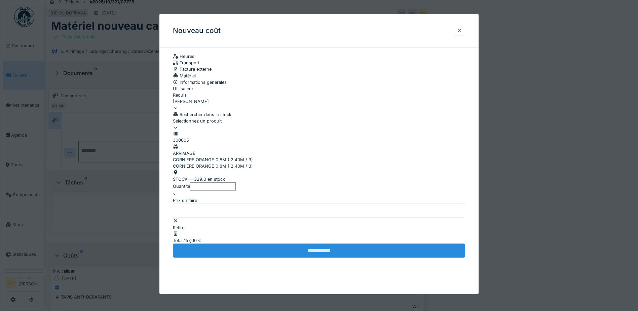
type input "**"
click at [244, 258] on input "**********" at bounding box center [319, 250] width 292 height 14
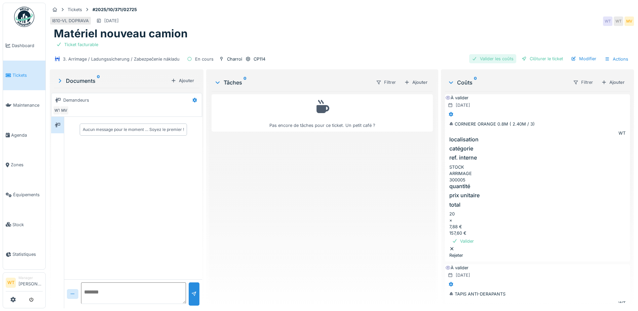
click at [508, 54] on div "Valider les coûts" at bounding box center [492, 58] width 47 height 9
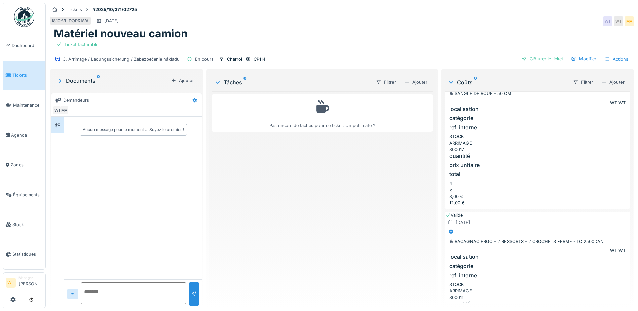
scroll to position [5, 0]
click at [537, 55] on div "Clôturer le ticket" at bounding box center [542, 58] width 47 height 9
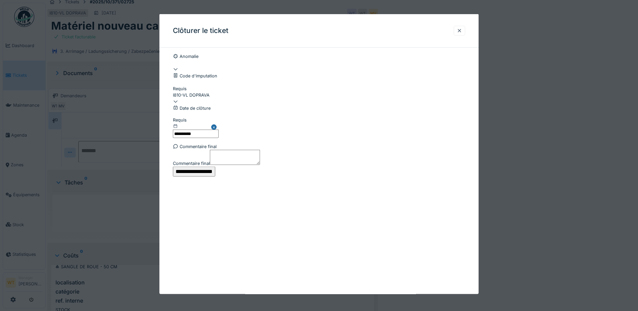
click at [215, 176] on input "**********" at bounding box center [194, 171] width 42 height 10
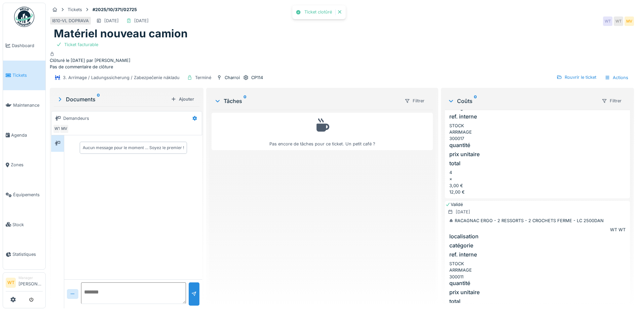
scroll to position [318, 0]
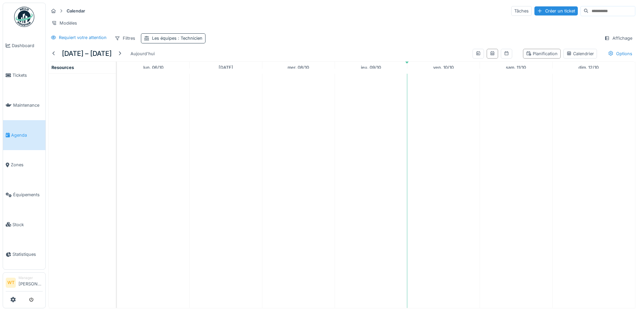
click at [180, 41] on span ": Technicien" at bounding box center [189, 38] width 26 height 5
click at [181, 76] on icon at bounding box center [178, 75] width 6 height 5
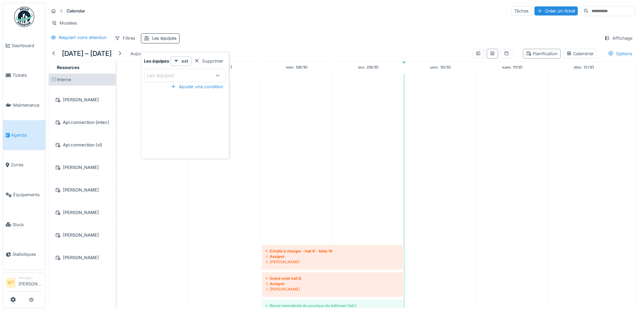
click at [175, 41] on div "Les équipes" at bounding box center [164, 38] width 25 height 6
click at [174, 41] on div "Les équipes" at bounding box center [164, 38] width 25 height 6
click at [186, 75] on div "Les équipes" at bounding box center [178, 75] width 63 height 7
click at [177, 163] on div "Technicien" at bounding box center [184, 166] width 73 height 7
type input "***"
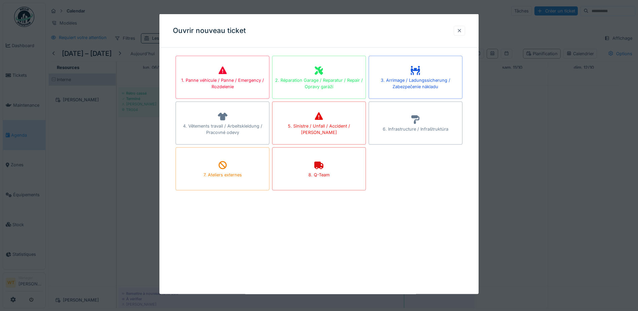
click at [462, 33] on div at bounding box center [459, 30] width 5 height 6
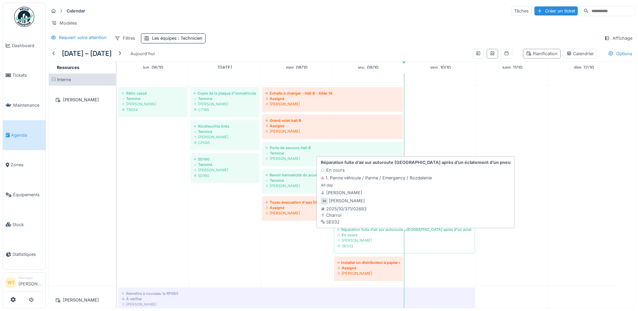
click at [397, 237] on div "En cours" at bounding box center [404, 234] width 134 height 5
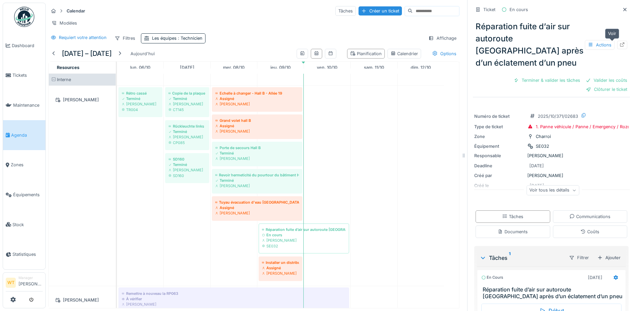
click at [619, 47] on div at bounding box center [621, 45] width 5 height 6
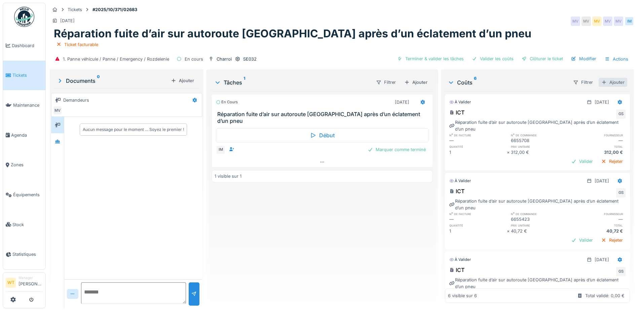
click at [598, 82] on div "Ajouter" at bounding box center [612, 82] width 29 height 9
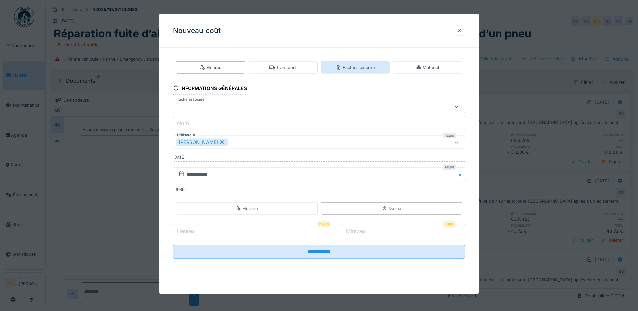
click at [361, 66] on div "Facture externe" at bounding box center [355, 67] width 39 height 6
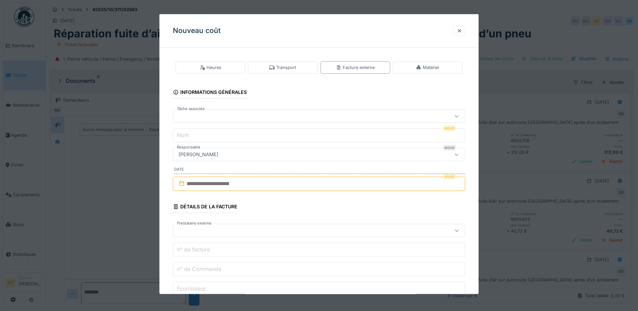
click at [200, 114] on div at bounding box center [302, 115] width 252 height 7
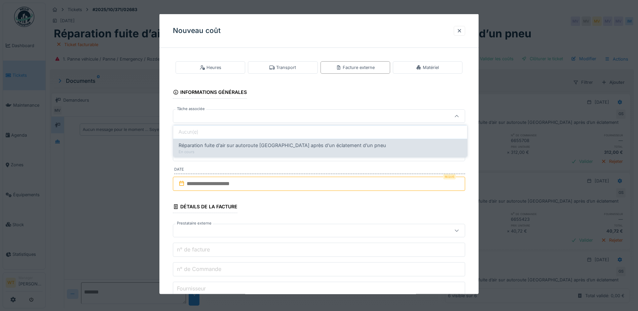
click at [213, 149] on div "En cours" at bounding box center [320, 152] width 283 height 6
type input "******"
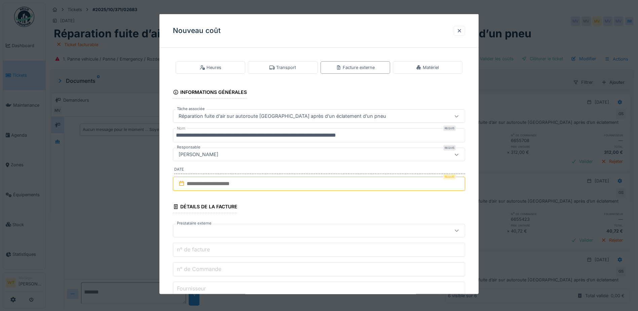
click at [395, 134] on input "**********" at bounding box center [319, 135] width 292 height 14
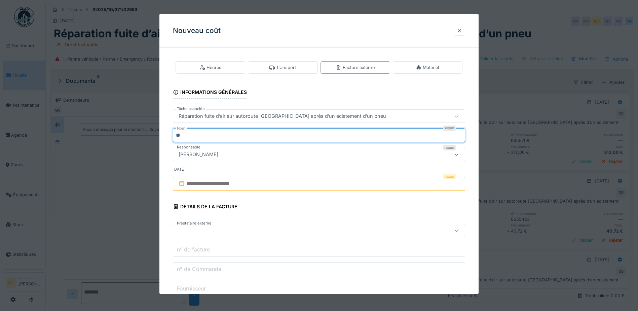
type input "*"
type input "***"
click at [223, 188] on input "text" at bounding box center [319, 183] width 292 height 14
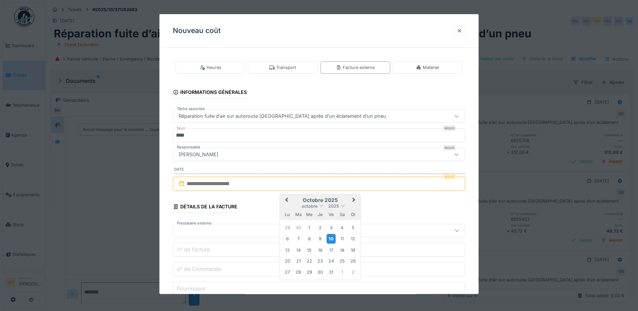
click at [332, 238] on div "10" at bounding box center [330, 239] width 9 height 10
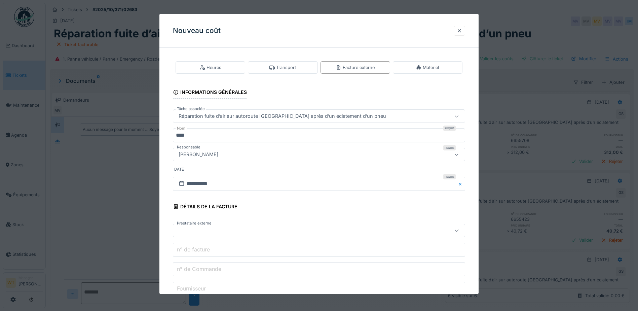
click at [241, 233] on div at bounding box center [302, 230] width 252 height 7
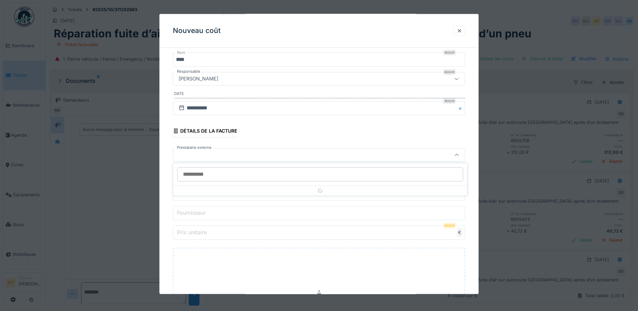
scroll to position [76, 0]
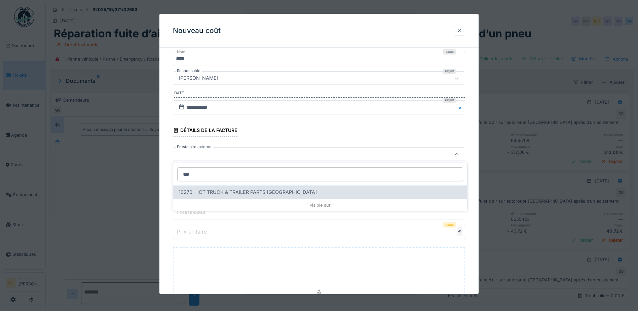
type input "***"
click at [228, 187] on div "10270 - ICT TRUCK & TRAILER PARTS [GEOGRAPHIC_DATA]" at bounding box center [320, 191] width 294 height 13
type input "*****"
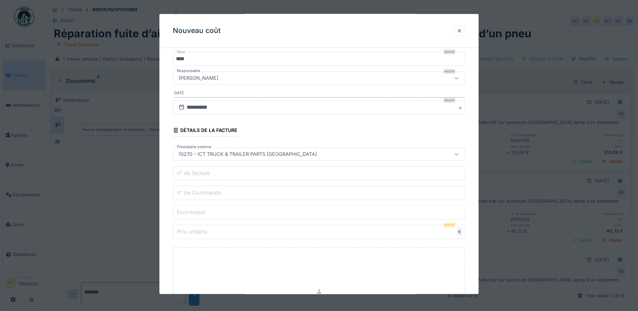
click at [260, 188] on input "n° de Commande" at bounding box center [319, 193] width 292 height 14
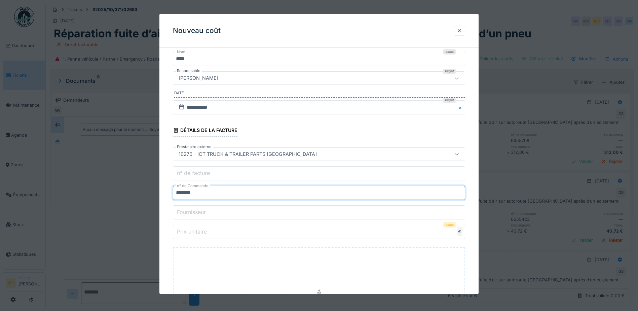
type input "*******"
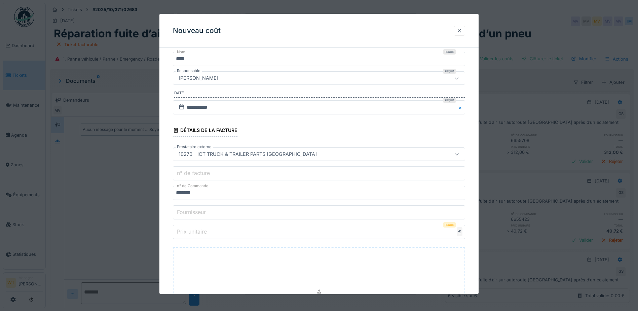
click at [279, 235] on input "Prix unitaire" at bounding box center [319, 232] width 292 height 14
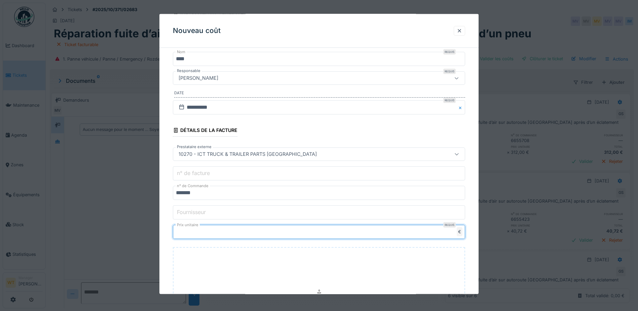
type input "**"
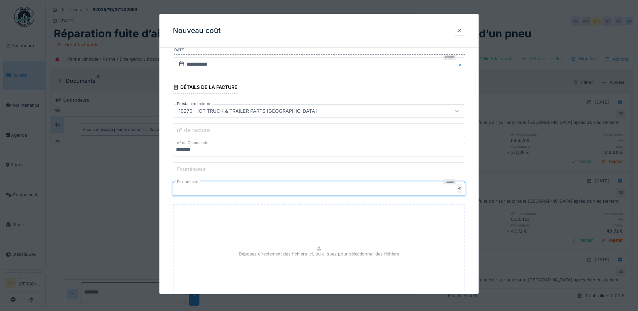
scroll to position [174, 0]
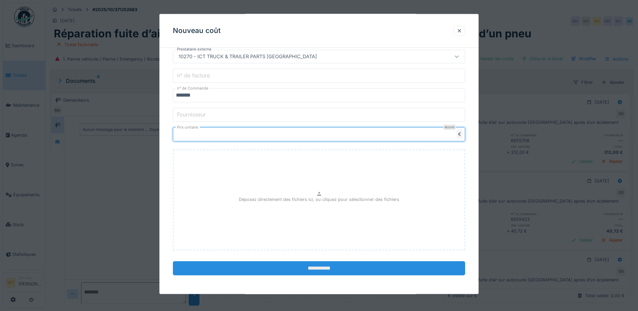
type input "*****"
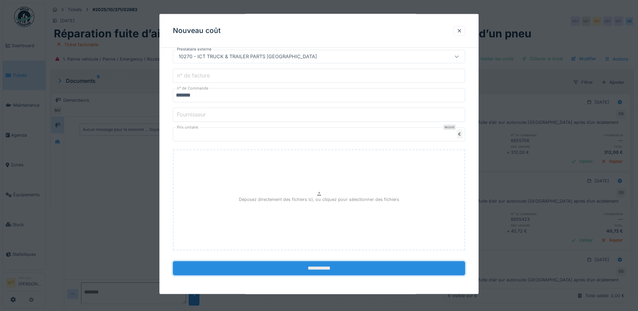
click at [251, 271] on input "**********" at bounding box center [319, 268] width 292 height 14
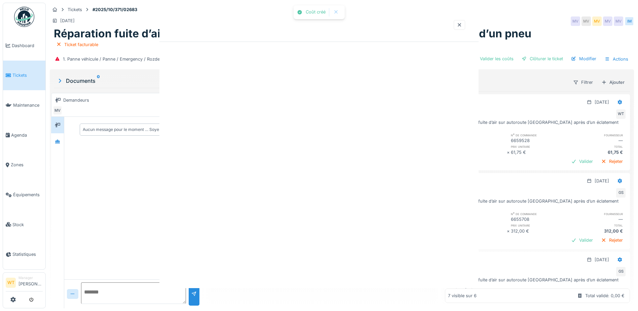
scroll to position [0, 0]
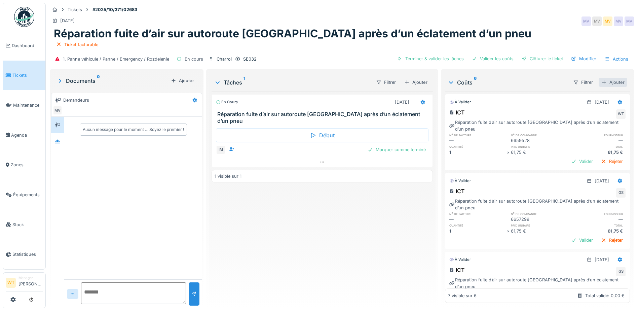
click at [599, 83] on div "Ajouter" at bounding box center [612, 82] width 29 height 9
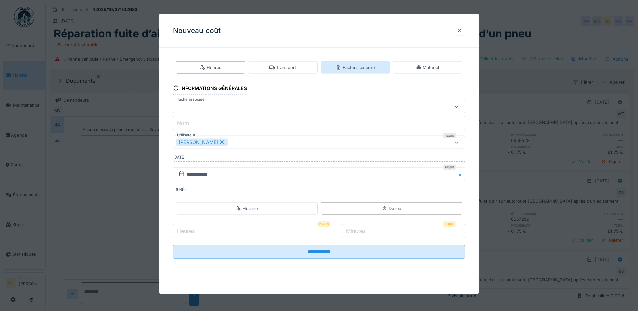
click at [359, 65] on div "Facture externe" at bounding box center [355, 67] width 39 height 6
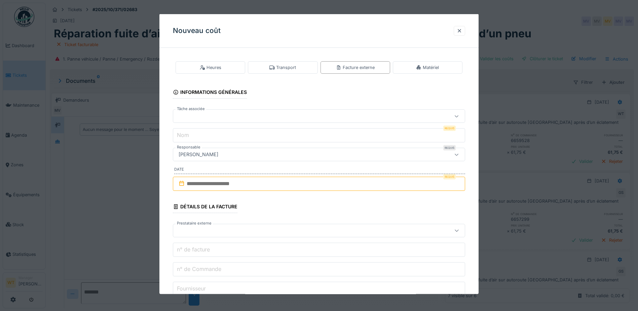
click at [265, 113] on div at bounding box center [302, 115] width 252 height 7
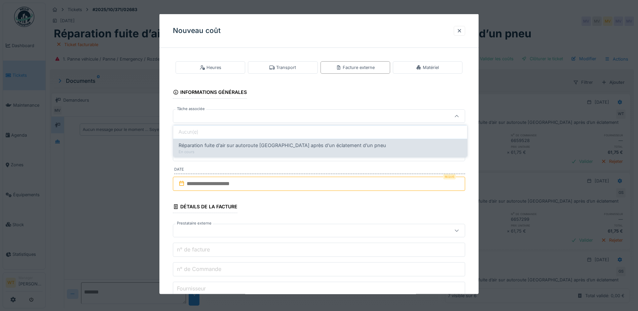
click at [263, 150] on div "En cours" at bounding box center [320, 152] width 283 height 6
type input "******"
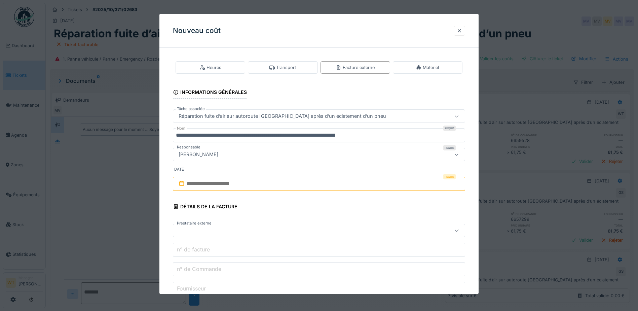
click at [380, 134] on input "**********" at bounding box center [319, 135] width 292 height 14
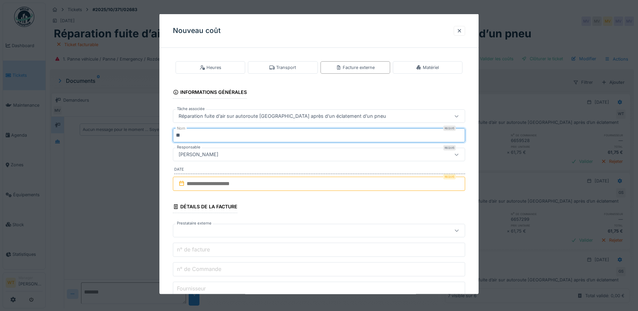
type input "*"
type input "***"
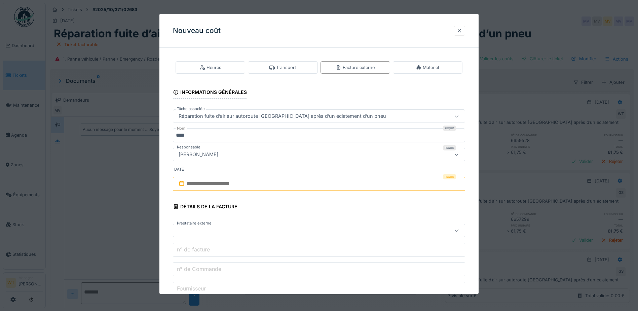
click at [245, 188] on input "text" at bounding box center [319, 183] width 292 height 14
click at [322, 239] on div "9" at bounding box center [320, 238] width 9 height 9
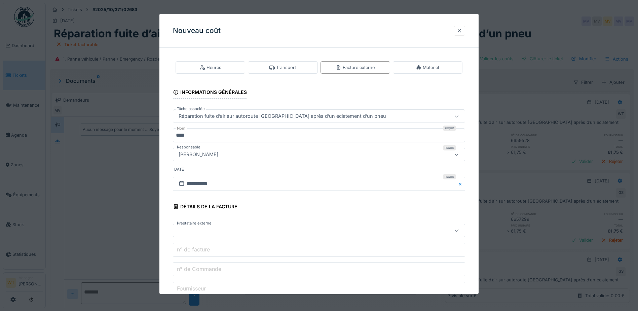
click at [259, 235] on div at bounding box center [319, 230] width 292 height 13
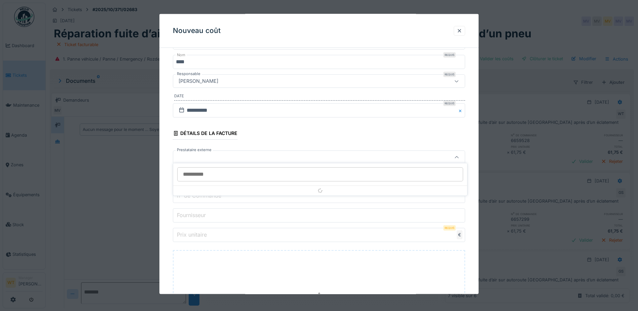
scroll to position [76, 0]
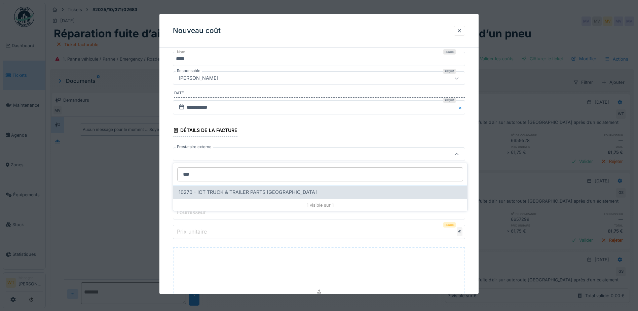
type input "***"
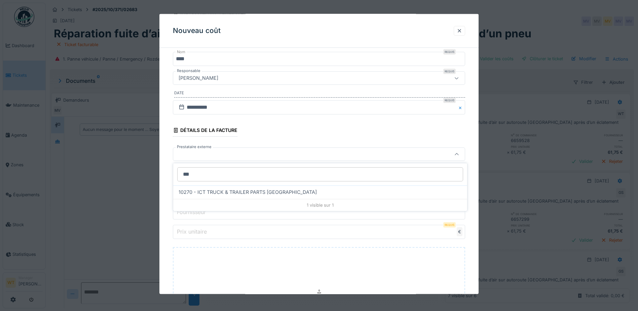
click at [235, 194] on span "10270 - ICT TRUCK & TRAILER PARTS [GEOGRAPHIC_DATA]" at bounding box center [248, 191] width 138 height 7
type input "*****"
click at [239, 193] on input "n° de Commande" at bounding box center [319, 193] width 292 height 14
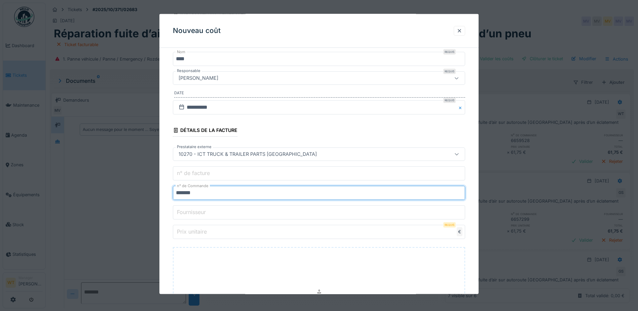
click at [183, 192] on input "*******" at bounding box center [319, 193] width 292 height 14
click at [190, 194] on input "*******" at bounding box center [319, 193] width 292 height 14
type input "*******"
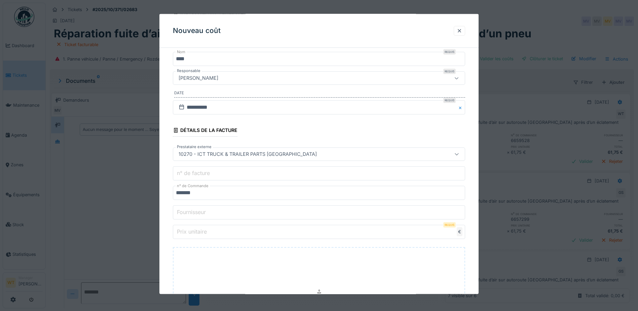
click at [212, 230] on input "Prix unitaire" at bounding box center [319, 232] width 292 height 14
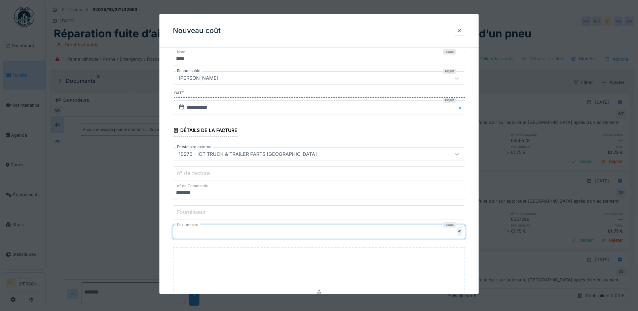
type input "***"
type input "******"
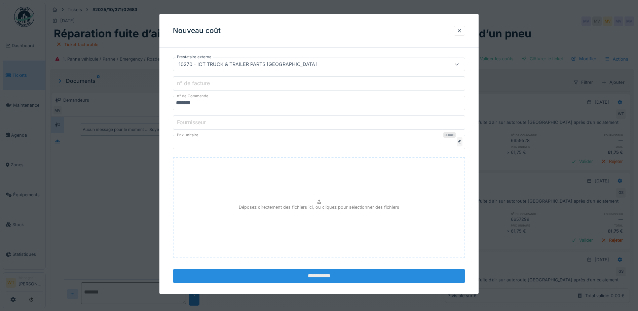
scroll to position [174, 0]
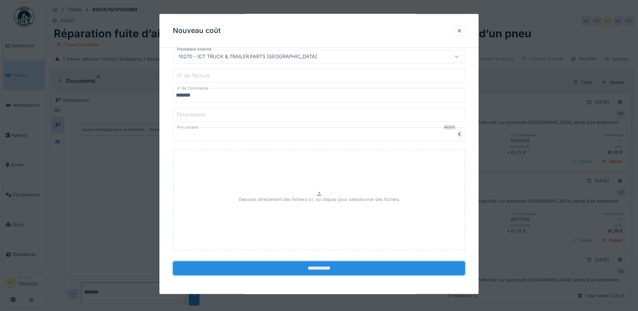
click at [236, 269] on input "**********" at bounding box center [319, 268] width 292 height 14
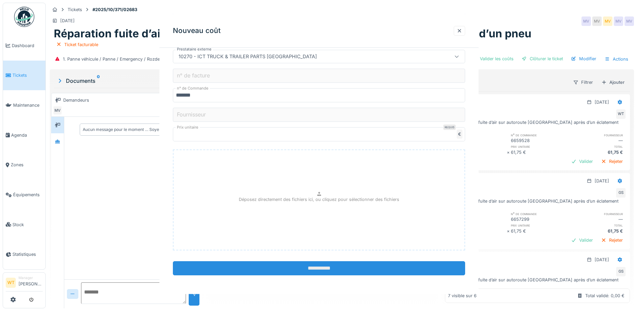
scroll to position [0, 0]
